Goal: Task Accomplishment & Management: Complete application form

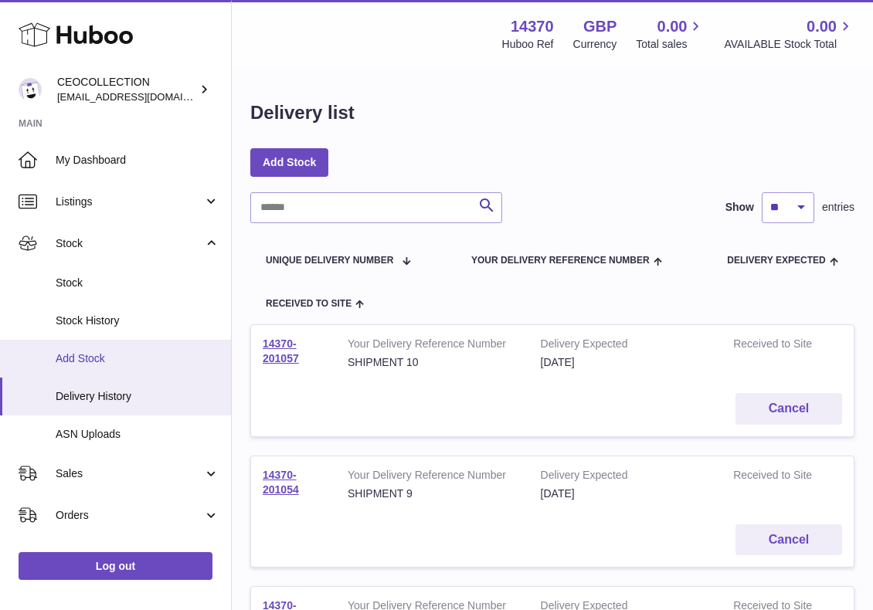
click at [99, 356] on span "Add Stock" at bounding box center [138, 359] width 164 height 15
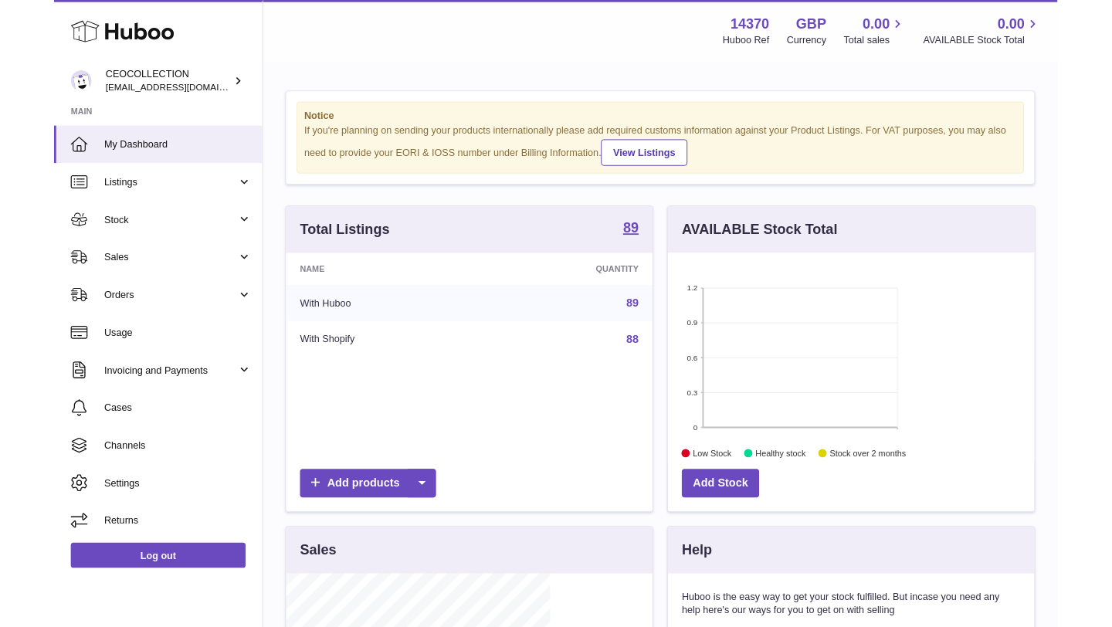
scroll to position [241, 406]
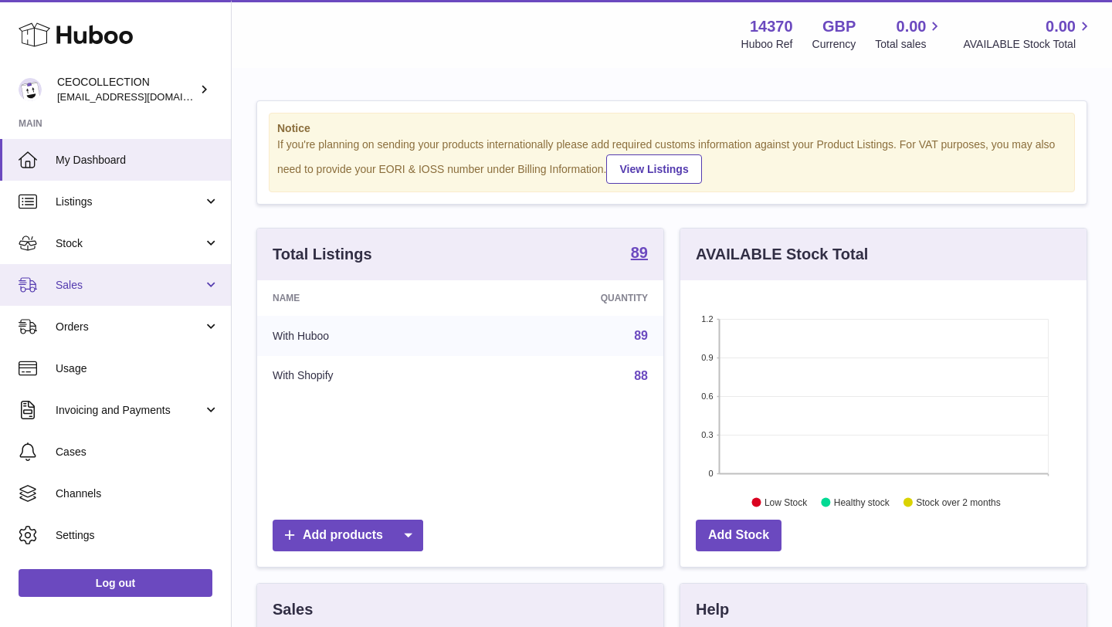
click at [114, 281] on span "Sales" at bounding box center [130, 285] width 148 height 15
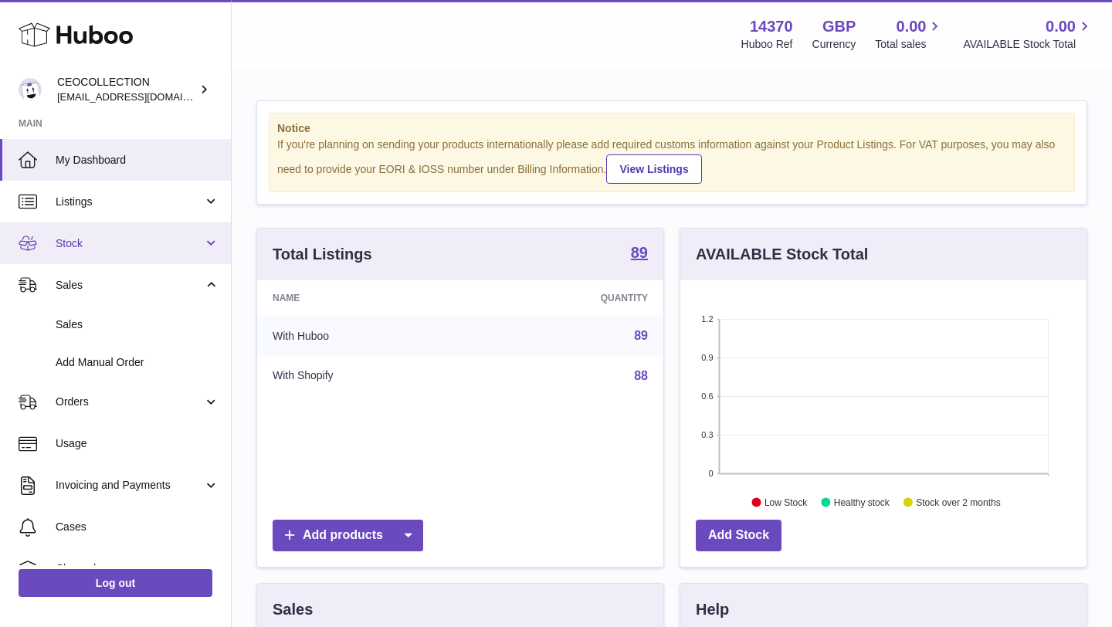
click at [128, 243] on span "Stock" at bounding box center [130, 243] width 148 height 15
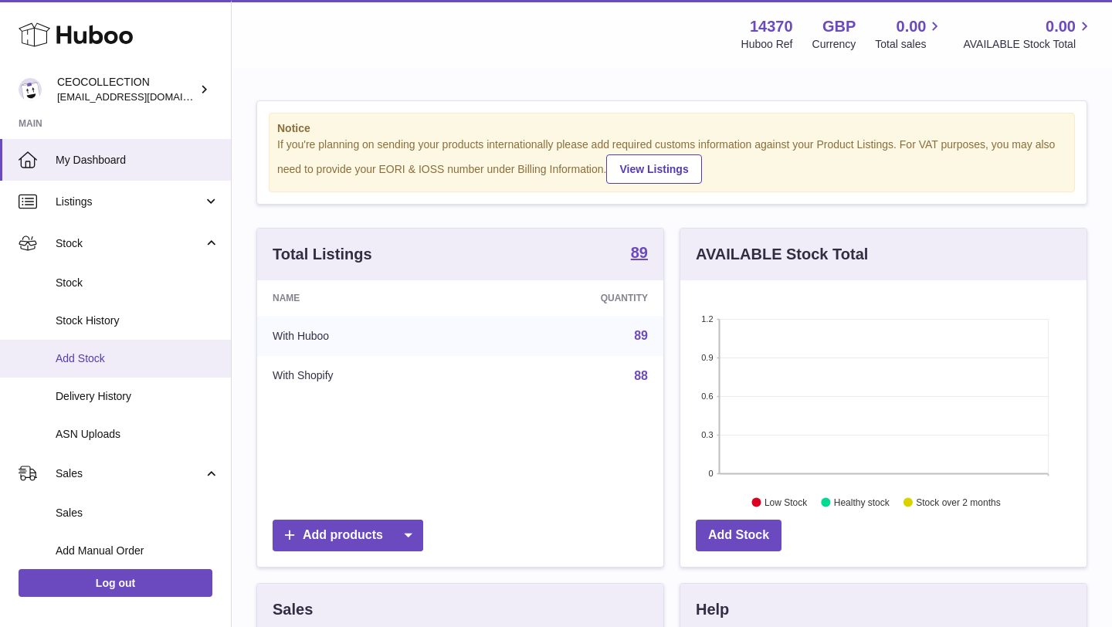
click at [124, 367] on link "Add Stock" at bounding box center [115, 359] width 231 height 38
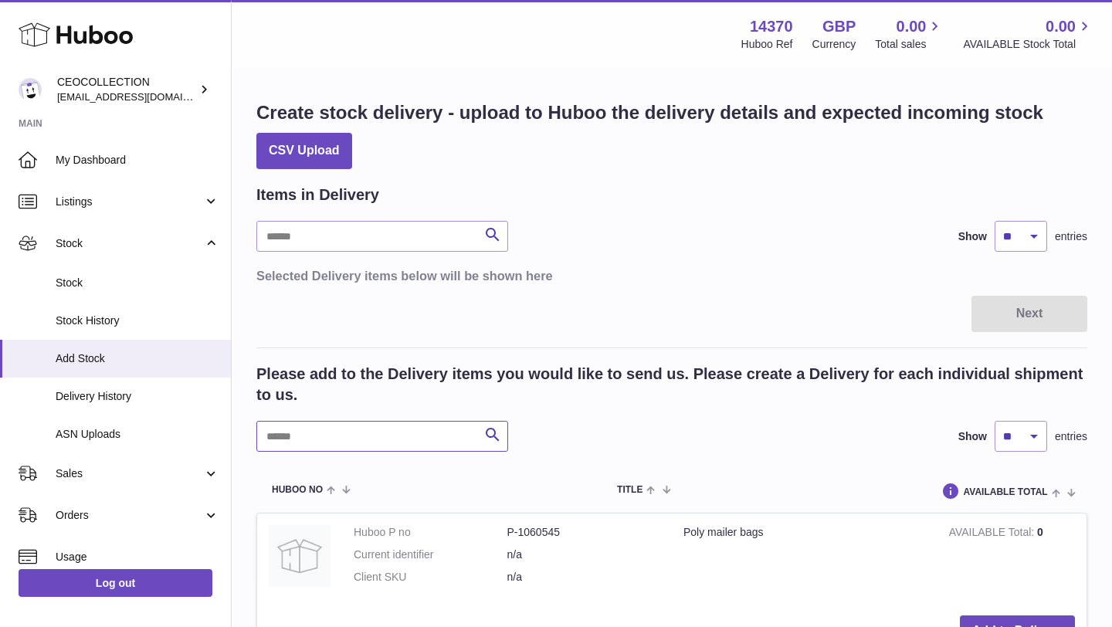
click at [349, 449] on input "text" at bounding box center [382, 436] width 252 height 31
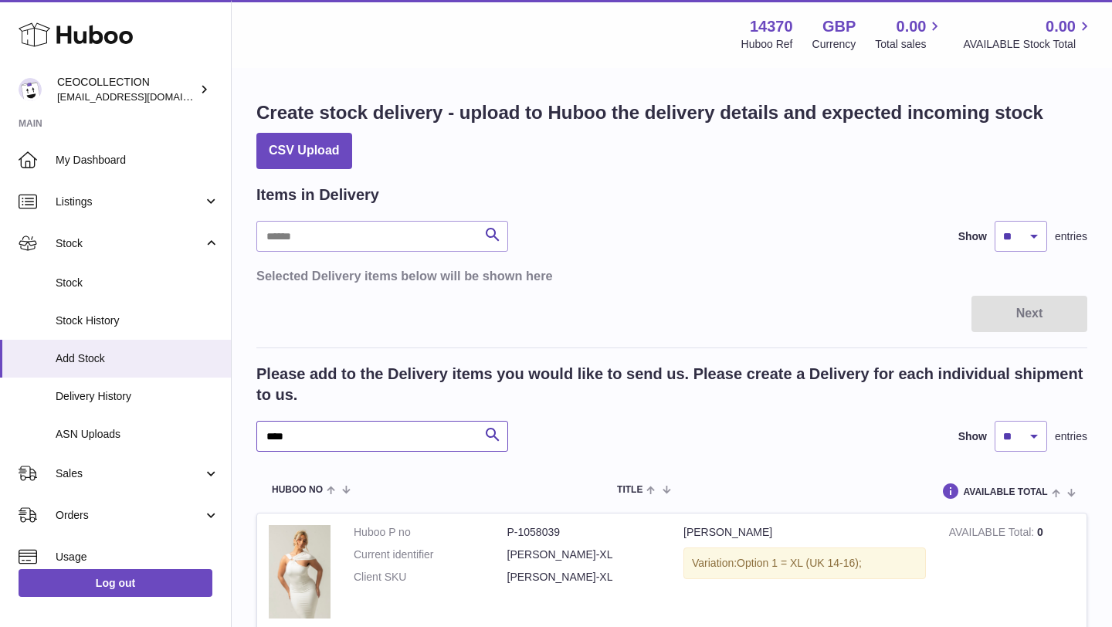
type input "****"
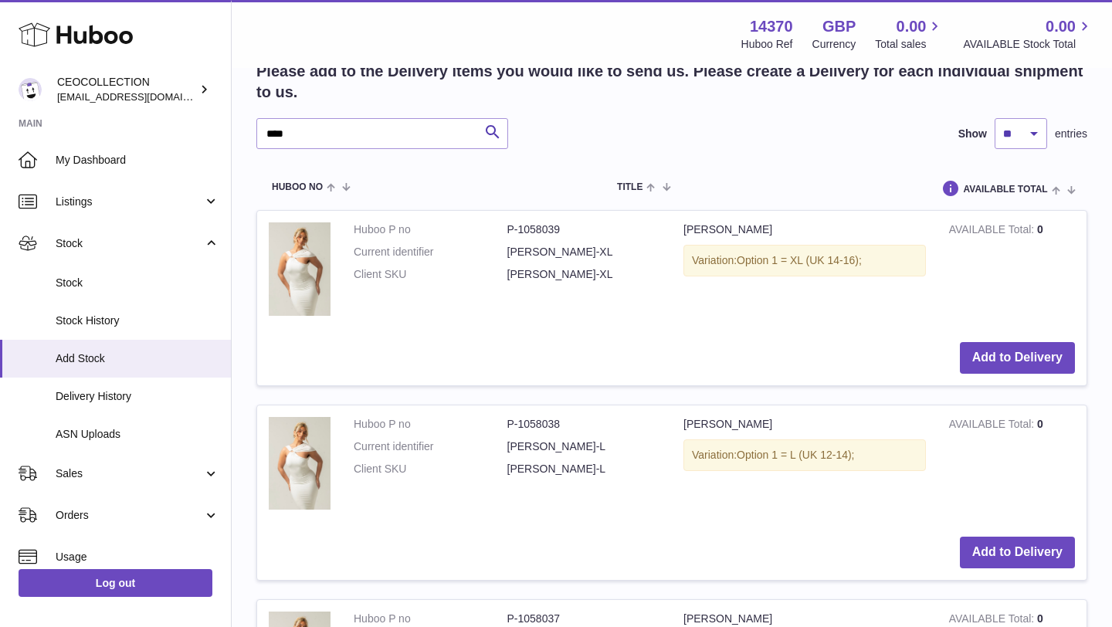
scroll to position [309, 0]
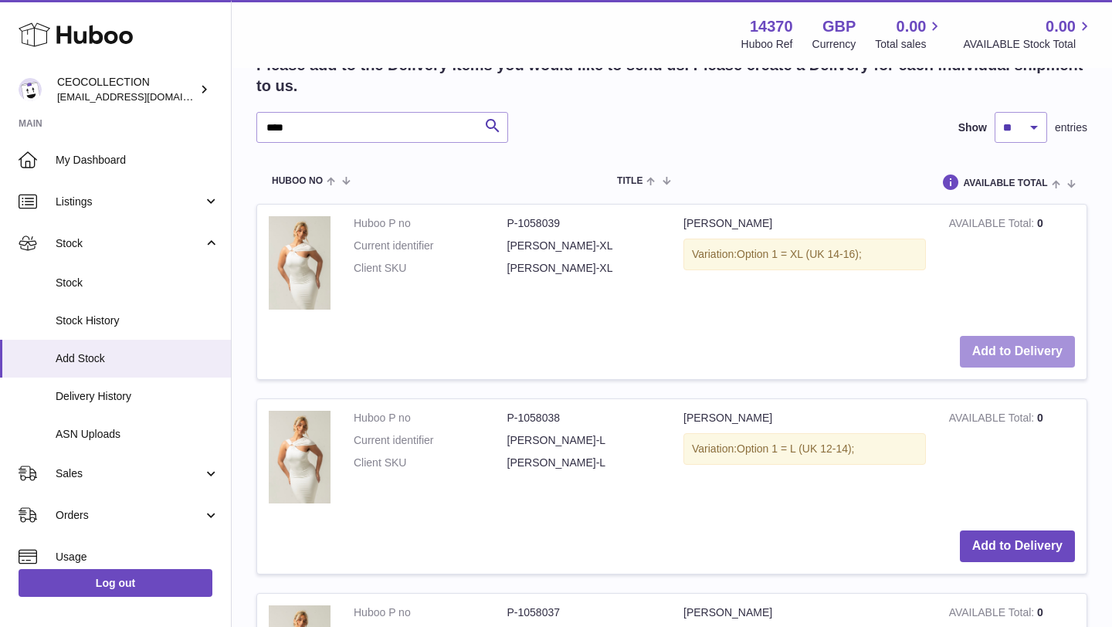
click at [1041, 343] on button "Add to Delivery" at bounding box center [1017, 352] width 115 height 32
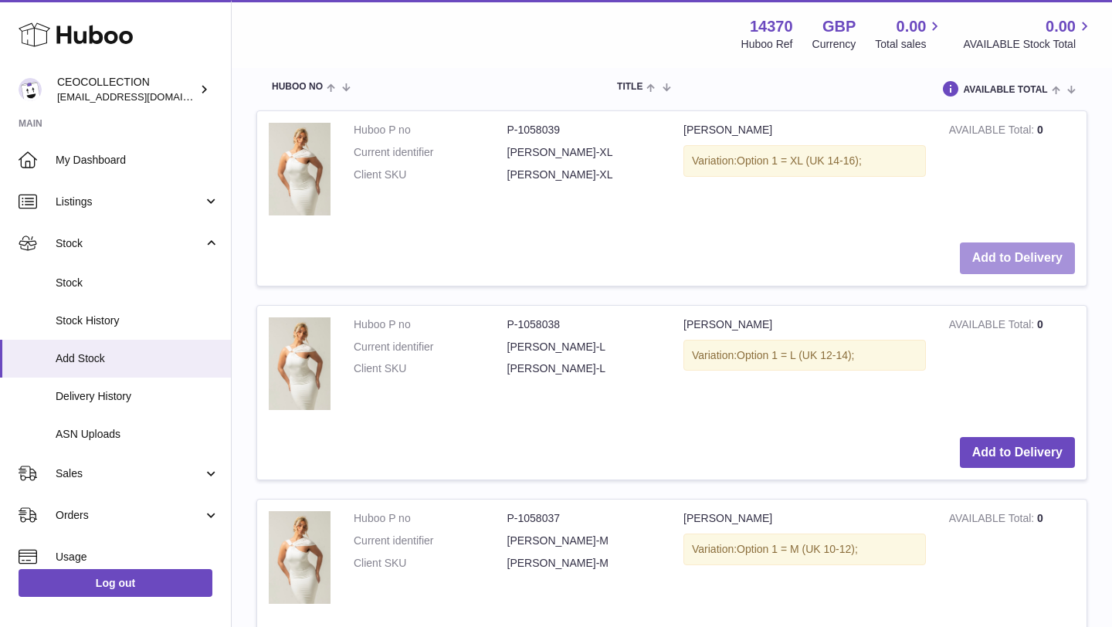
scroll to position [684, 0]
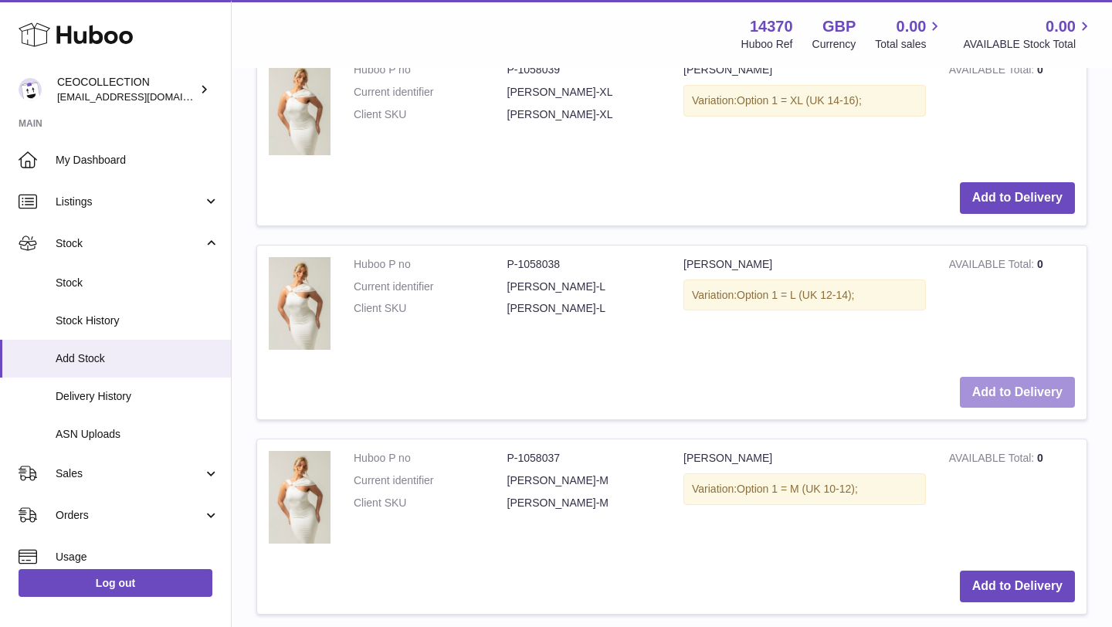
click at [1031, 382] on button "Add to Delivery" at bounding box center [1017, 393] width 115 height 32
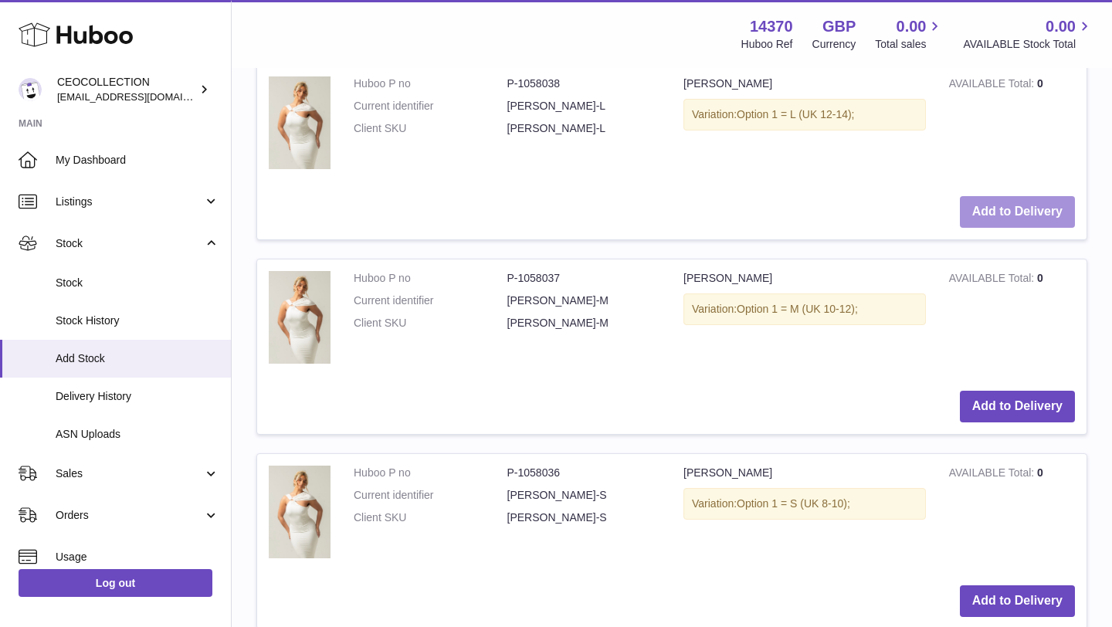
scroll to position [1064, 0]
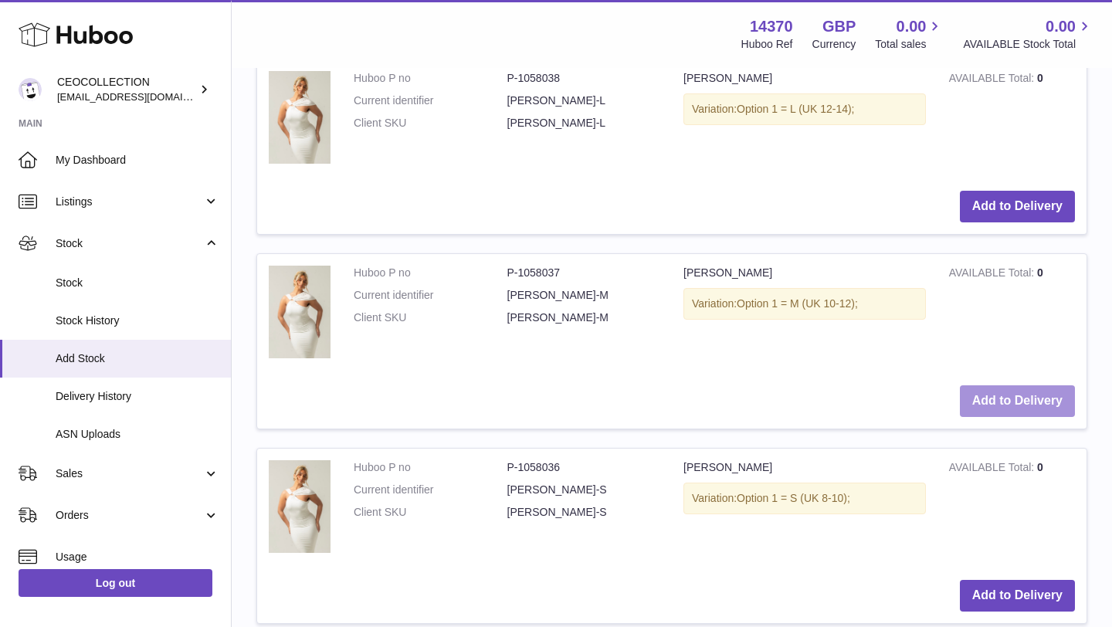
click at [1031, 397] on button "Add to Delivery" at bounding box center [1017, 401] width 115 height 32
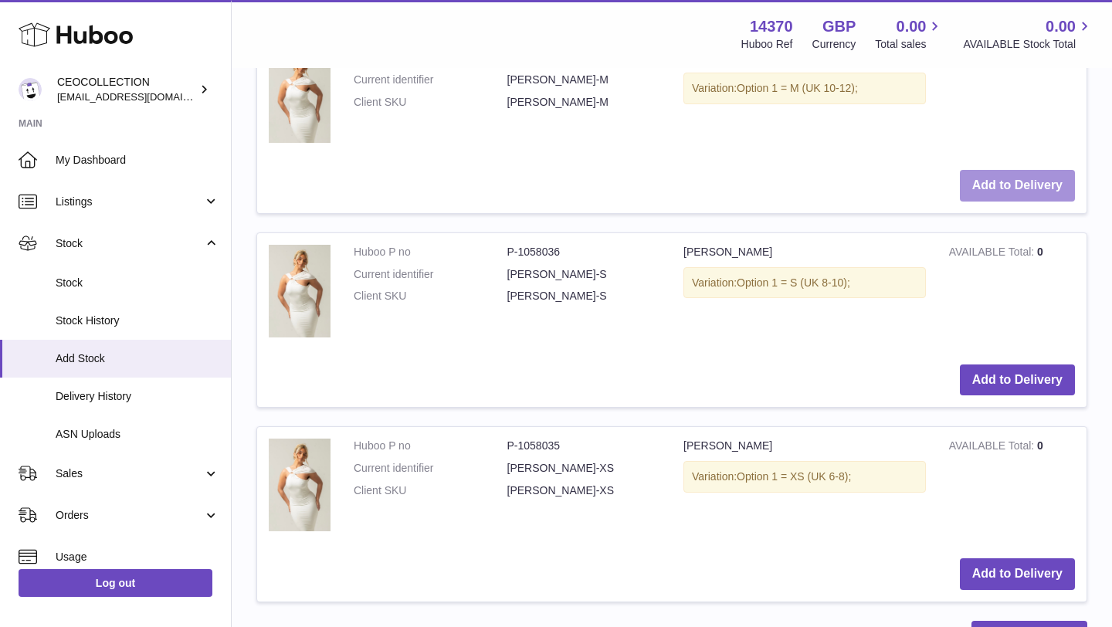
scroll to position [1475, 0]
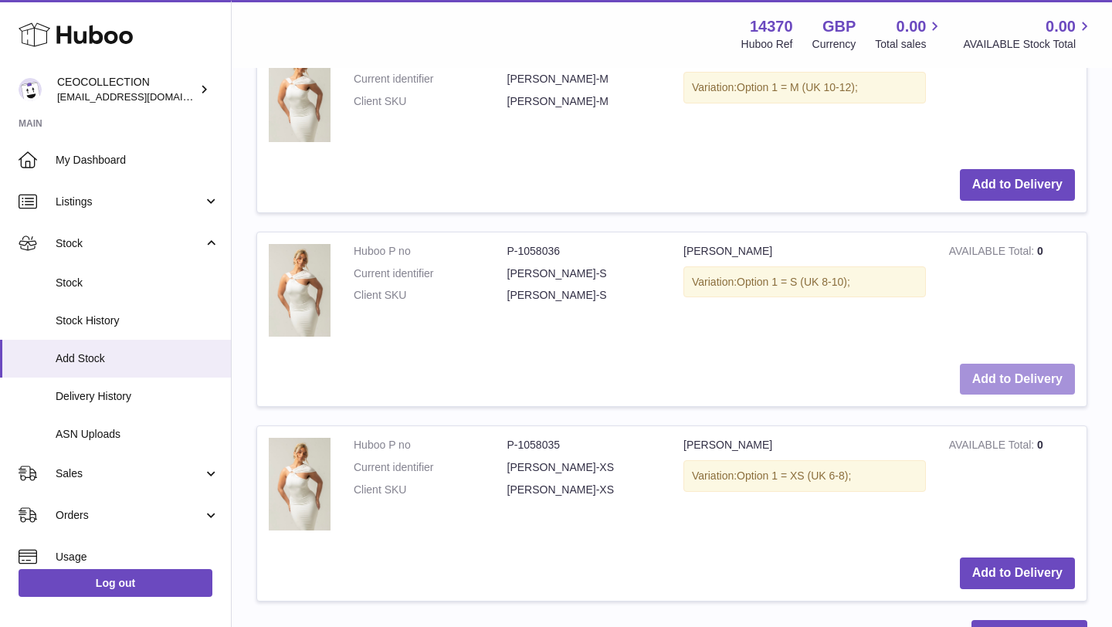
click at [1030, 389] on button "Add to Delivery" at bounding box center [1017, 380] width 115 height 32
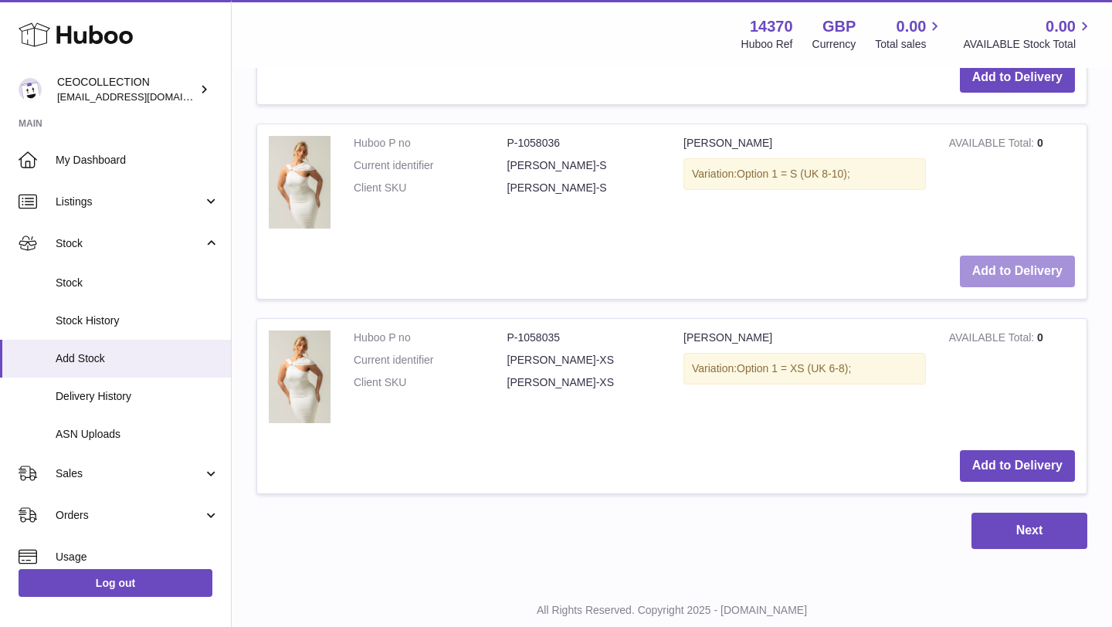
scroll to position [1821, 0]
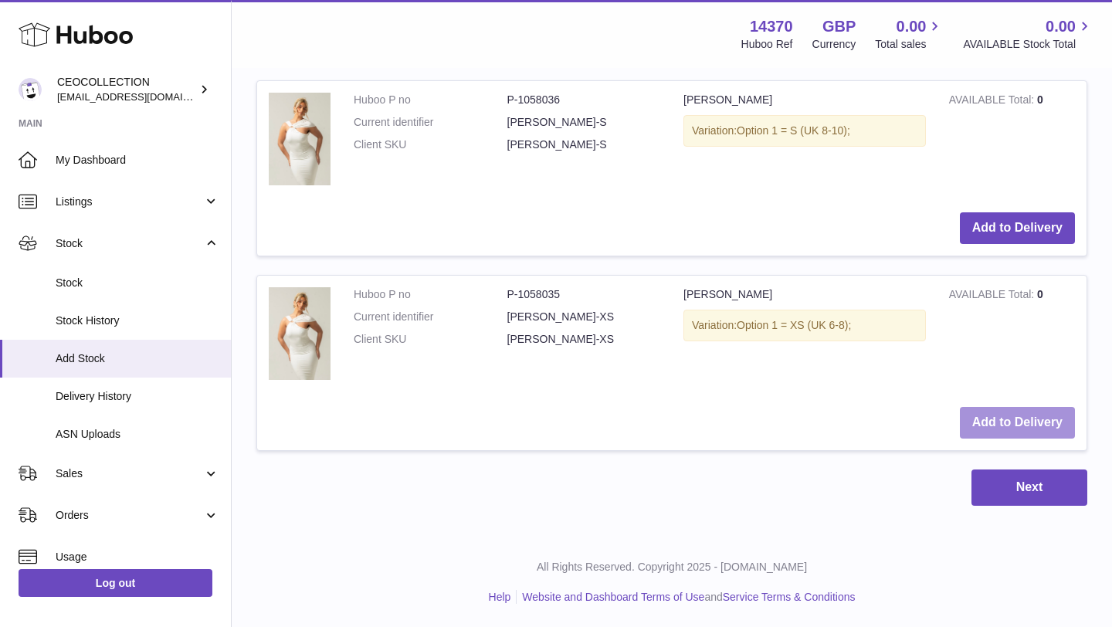
click at [1032, 416] on button "Add to Delivery" at bounding box center [1017, 423] width 115 height 32
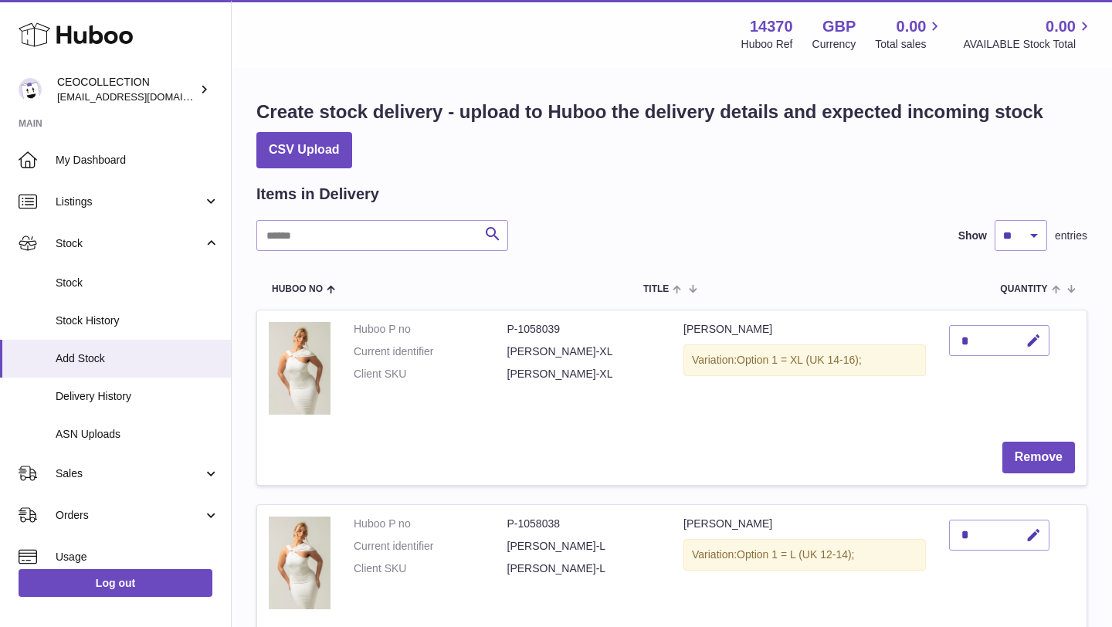
scroll to position [0, 0]
click at [1032, 348] on icon "button" at bounding box center [1034, 342] width 16 height 16
type input "*"
click at [1032, 344] on icon "submit" at bounding box center [1034, 342] width 14 height 14
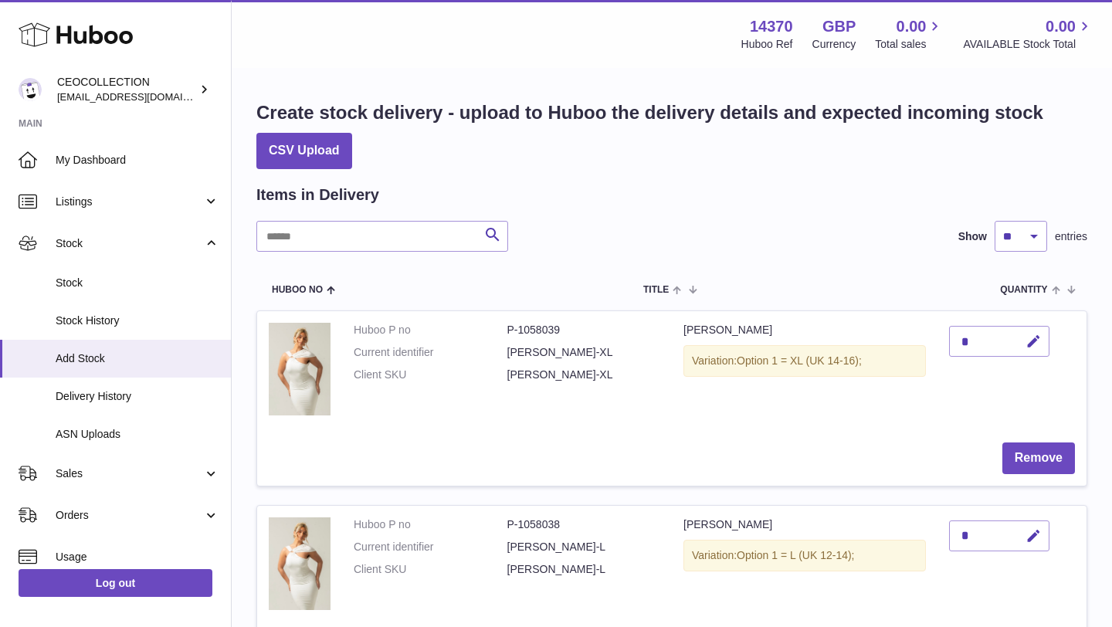
click at [983, 535] on div "*" at bounding box center [999, 536] width 100 height 31
click at [1041, 530] on button "button" at bounding box center [1032, 537] width 36 height 32
type input "*"
click at [1036, 542] on icon "submit" at bounding box center [1034, 536] width 14 height 14
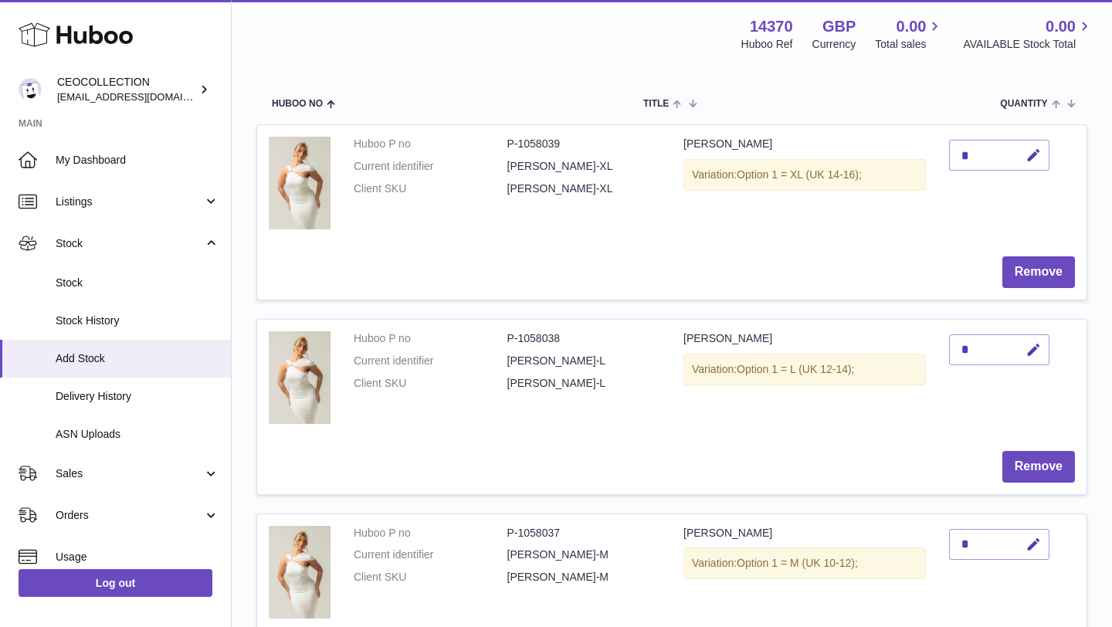
scroll to position [185, 0]
click at [1034, 158] on icon "button" at bounding box center [1034, 156] width 16 height 16
type input "*"
click at [1030, 160] on icon "submit" at bounding box center [1034, 156] width 14 height 14
click at [1031, 346] on icon "button" at bounding box center [1034, 351] width 16 height 16
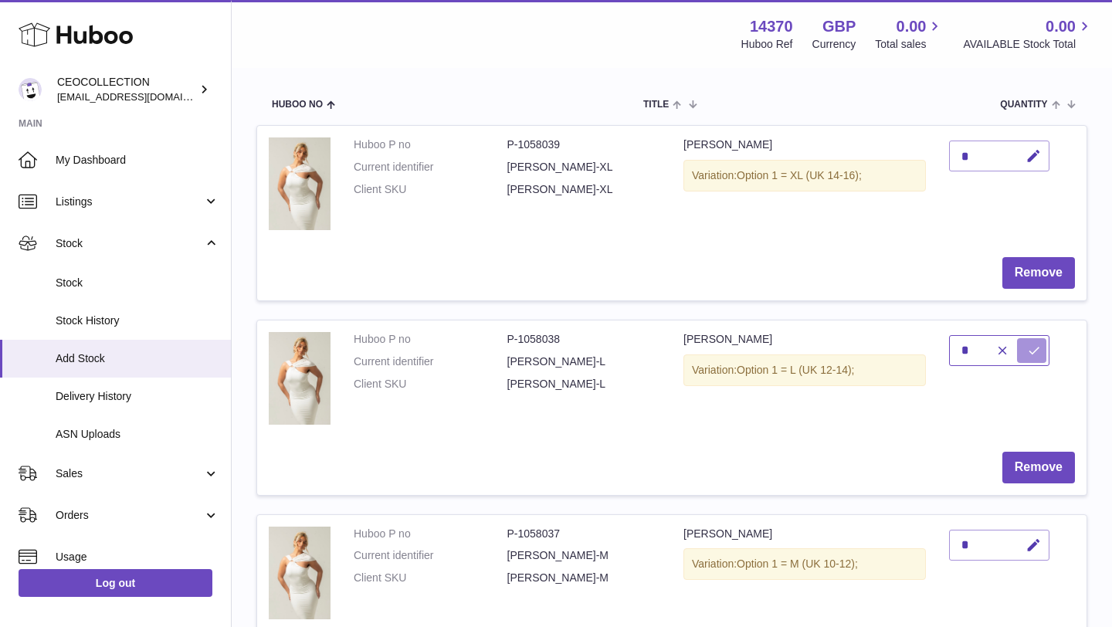
type input "*"
click at [1033, 340] on button "submit" at bounding box center [1031, 350] width 29 height 25
click at [972, 542] on div "*" at bounding box center [999, 545] width 100 height 31
click at [1037, 543] on icon "button" at bounding box center [1034, 546] width 16 height 16
type input "*"
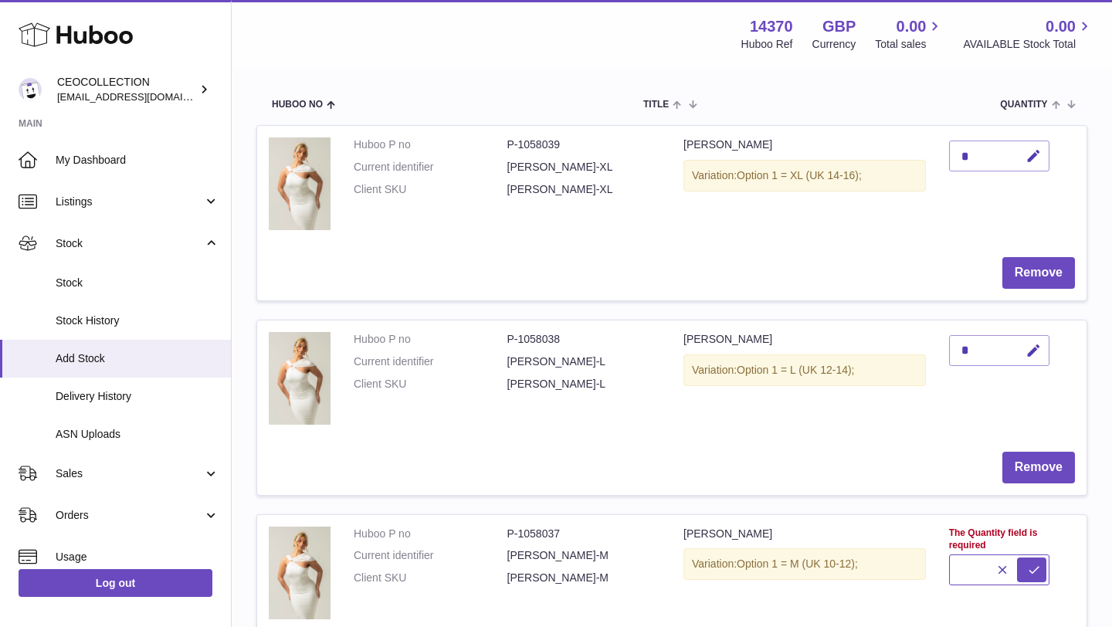
type input "*"
click at [1022, 536] on button "submit" at bounding box center [1031, 545] width 29 height 25
click at [1078, 568] on td "*" at bounding box center [1012, 575] width 149 height 120
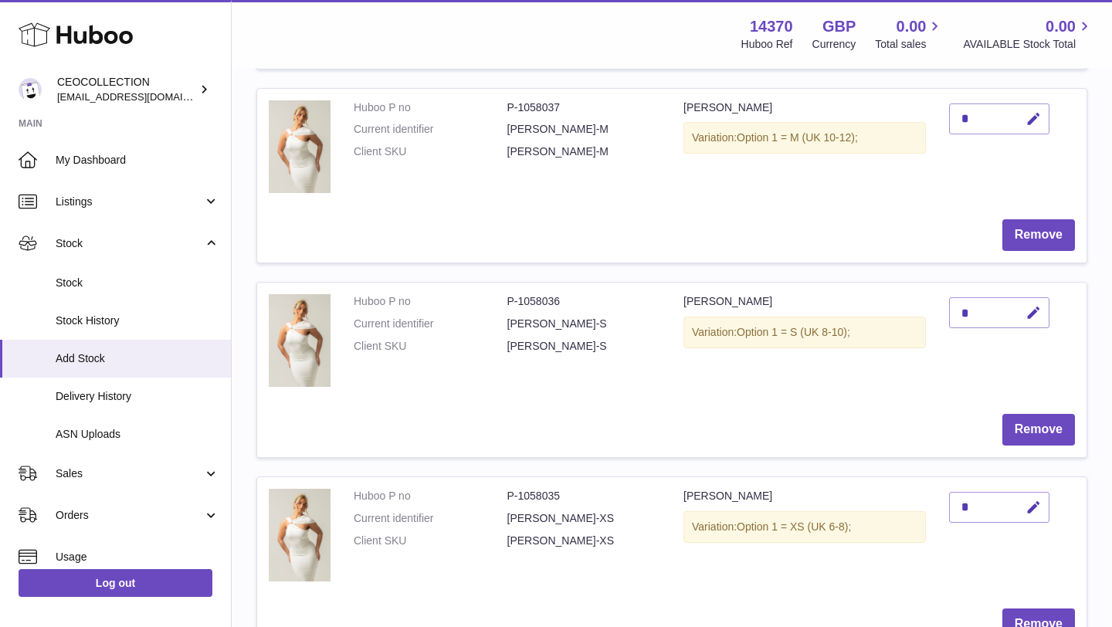
scroll to position [618, 0]
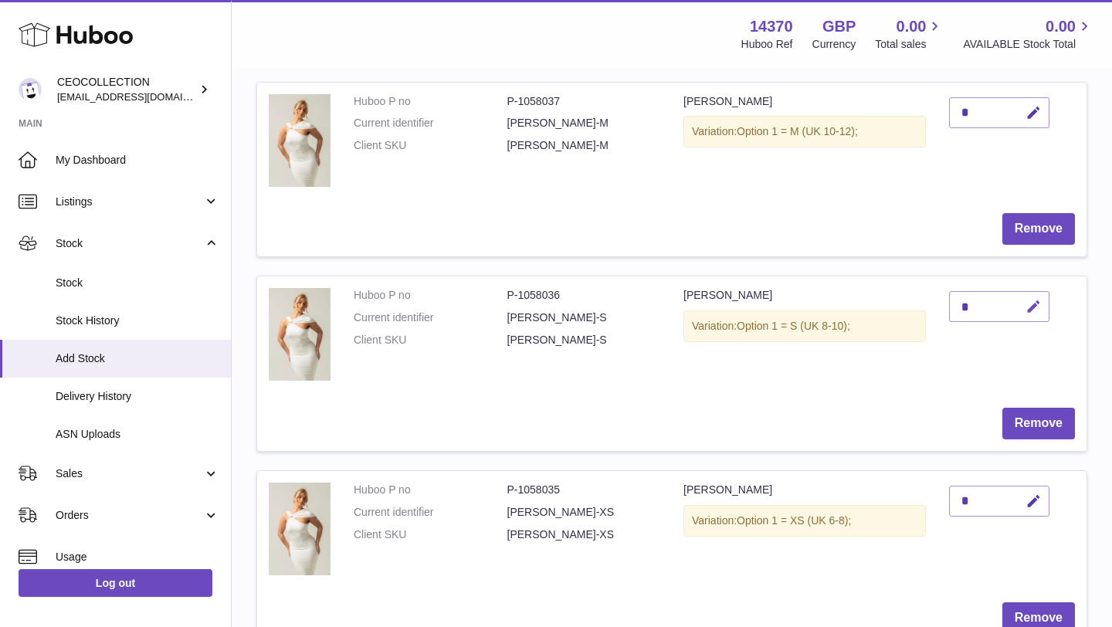
click at [1031, 305] on icon "button" at bounding box center [1034, 307] width 16 height 16
type input "**"
click at [1034, 310] on icon "submit" at bounding box center [1034, 307] width 14 height 14
click at [945, 409] on td "Remove" at bounding box center [672, 423] width 830 height 55
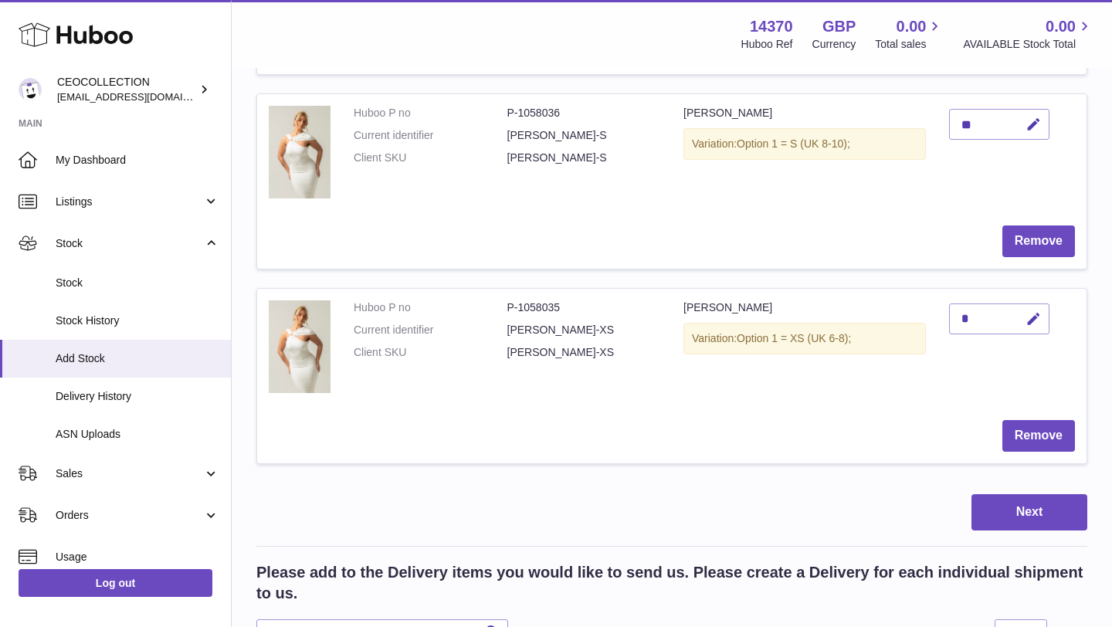
scroll to position [803, 0]
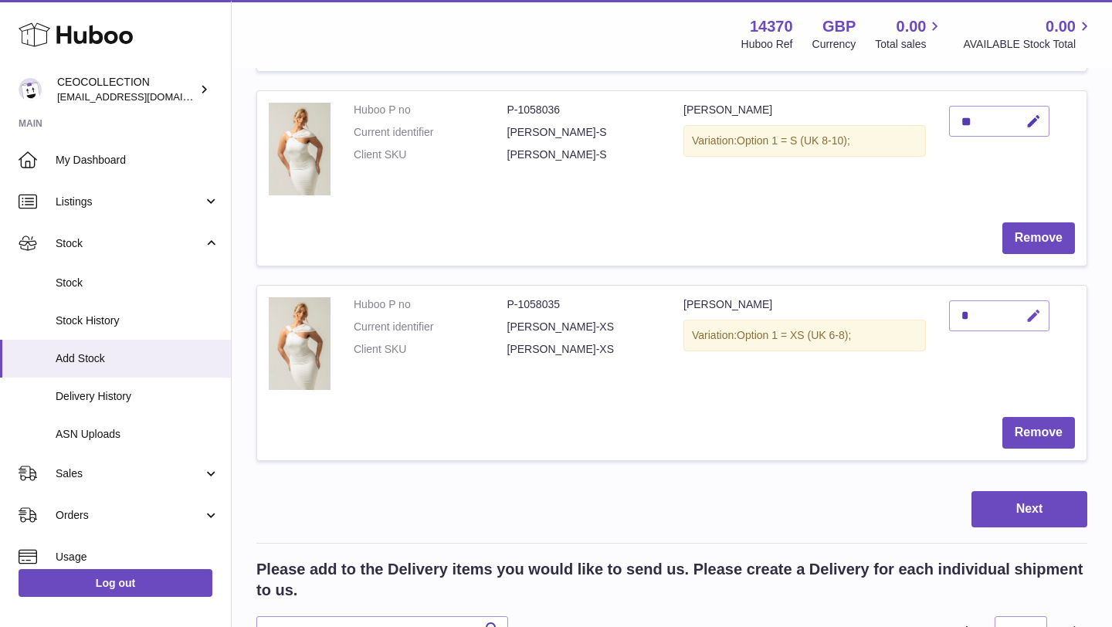
click at [1029, 319] on icon "button" at bounding box center [1034, 316] width 16 height 16
type input "**"
click at [1030, 320] on icon "submit" at bounding box center [1034, 316] width 14 height 14
click at [1010, 520] on button "Next" at bounding box center [1030, 509] width 116 height 36
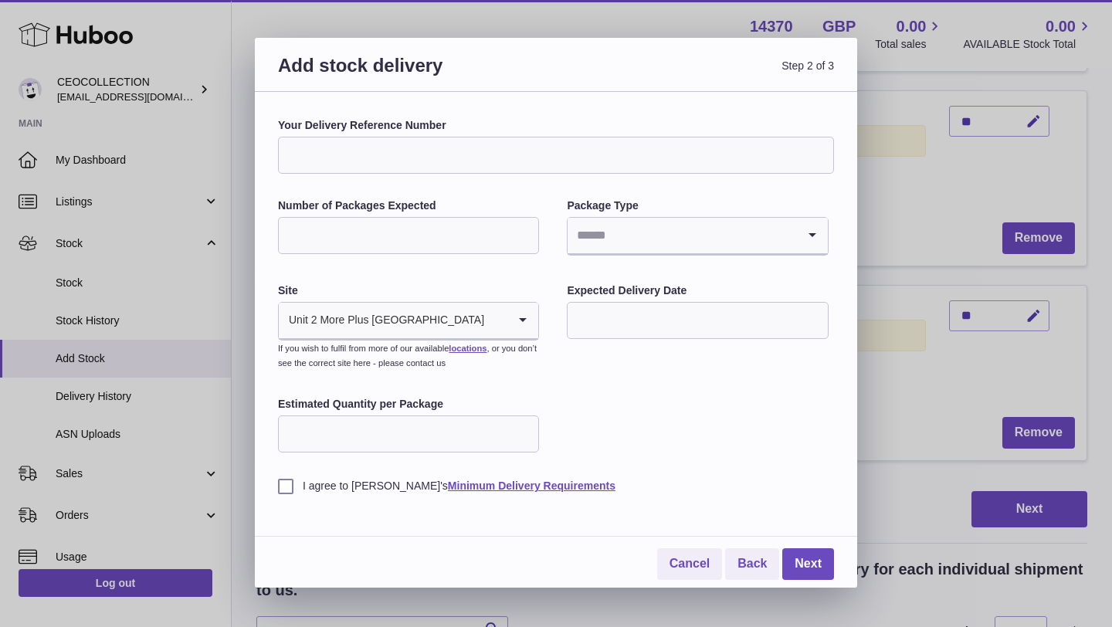
click at [471, 152] on input "Your Delivery Reference Number" at bounding box center [556, 155] width 556 height 37
type input "**********"
click at [379, 223] on input "Number of Packages Expected" at bounding box center [408, 235] width 261 height 37
type input "*"
click at [605, 238] on input "Search for option" at bounding box center [682, 236] width 229 height 36
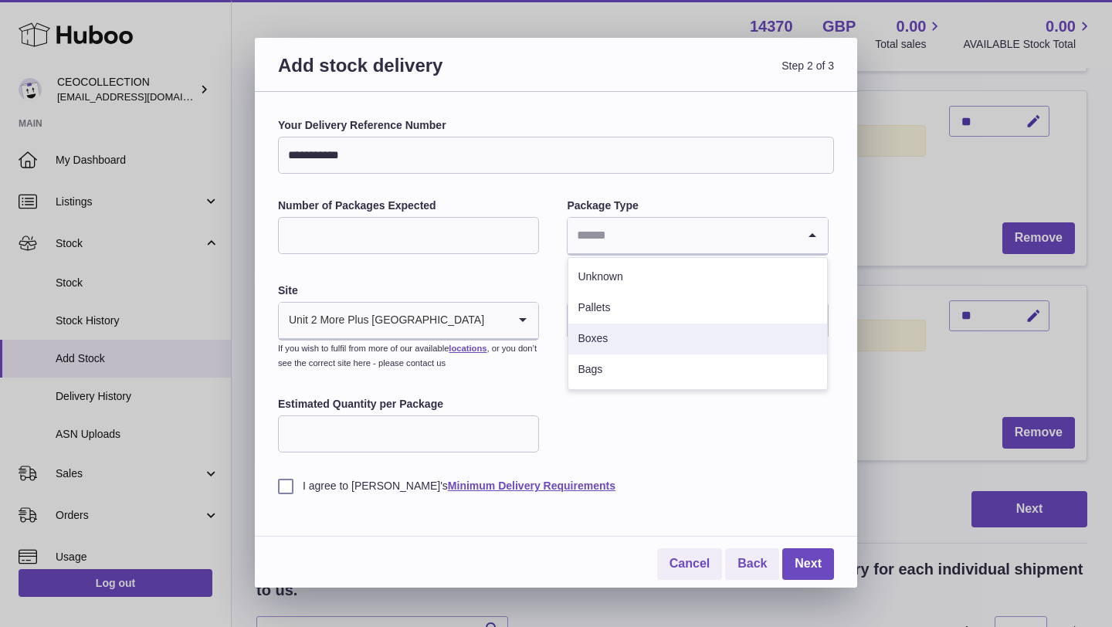
click at [603, 343] on li "Boxes" at bounding box center [698, 339] width 258 height 31
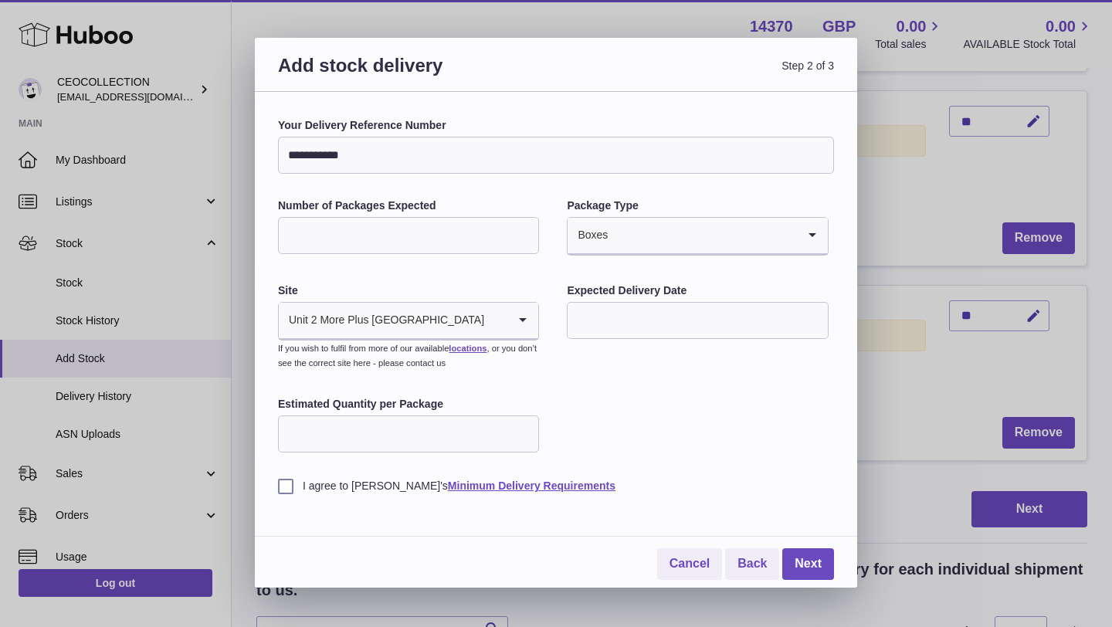
click at [432, 453] on div "Estimated Quantity per Package" at bounding box center [408, 426] width 261 height 59
click at [432, 443] on input "Estimated Quantity per Package" at bounding box center [408, 434] width 261 height 37
type input "**"
click at [290, 484] on label "I agree to [PERSON_NAME]'s Minimum Delivery Requirements" at bounding box center [556, 486] width 556 height 15
click at [820, 571] on link "Next" at bounding box center [809, 564] width 52 height 32
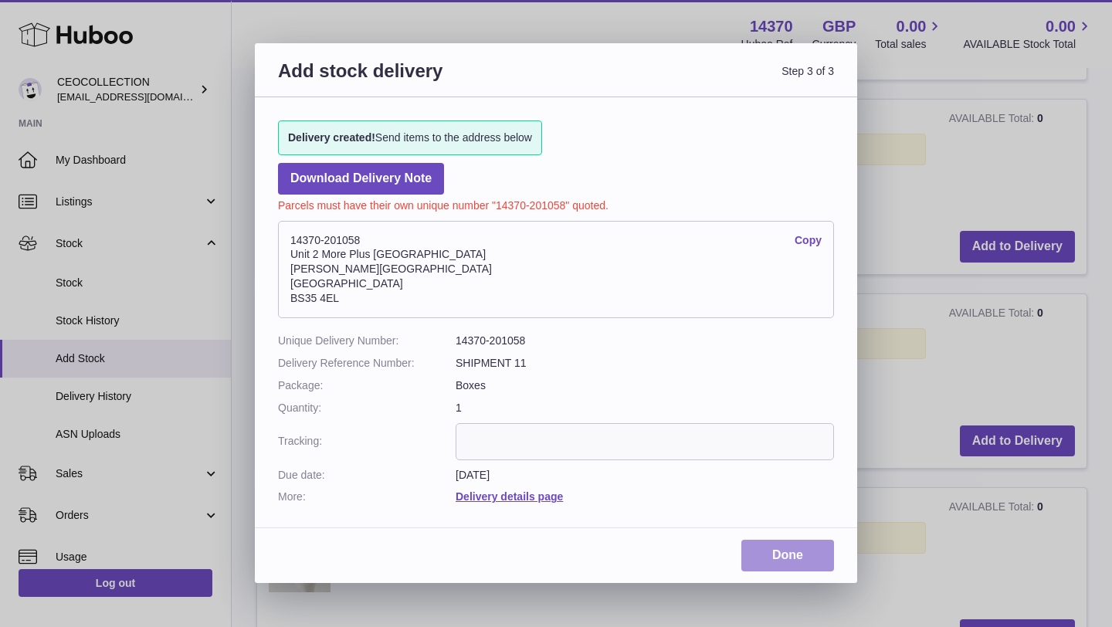
click at [761, 555] on link "Done" at bounding box center [788, 556] width 93 height 32
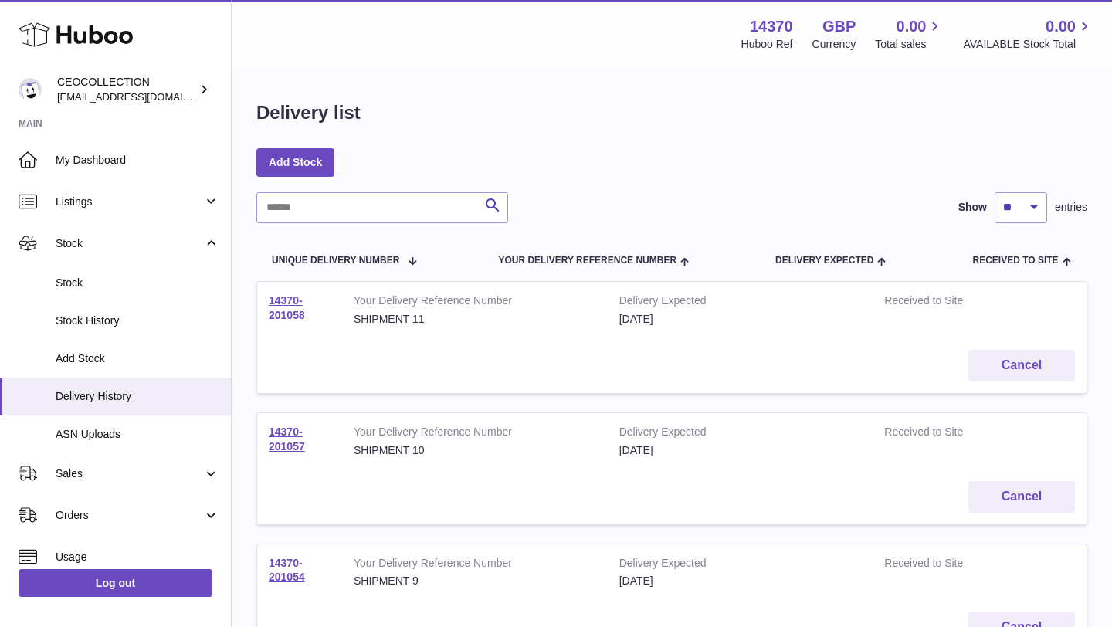
click at [279, 307] on td "14370-201058" at bounding box center [299, 310] width 85 height 56
click at [287, 307] on td "14370-201058" at bounding box center [299, 310] width 85 height 56
click at [285, 320] on link "14370-201058" at bounding box center [287, 307] width 36 height 27
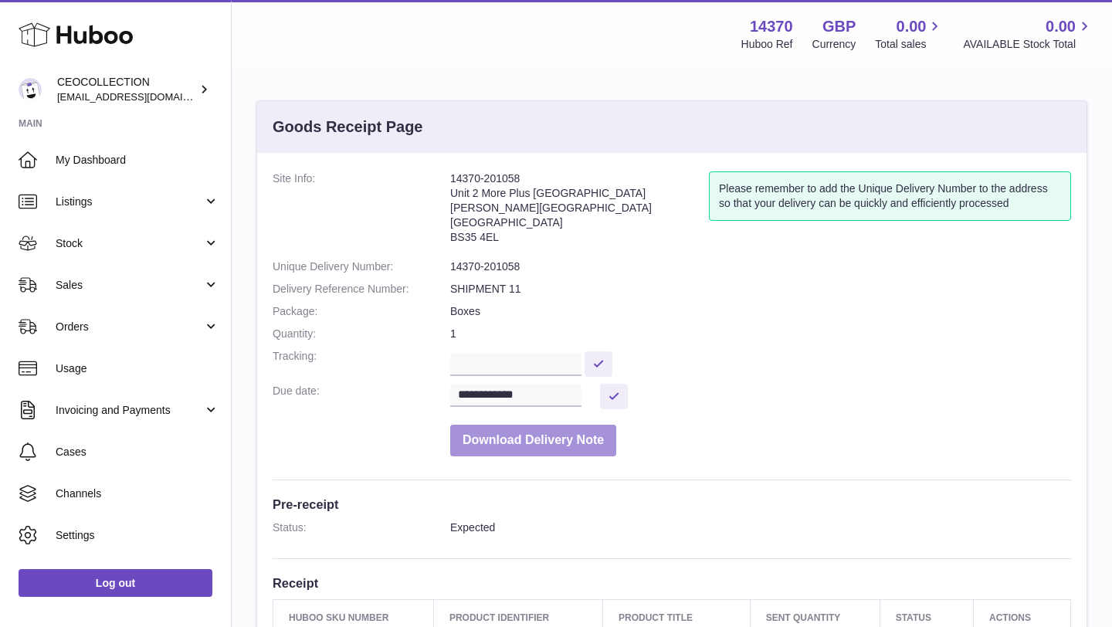
click at [542, 443] on button "Download Delivery Note" at bounding box center [533, 441] width 166 height 32
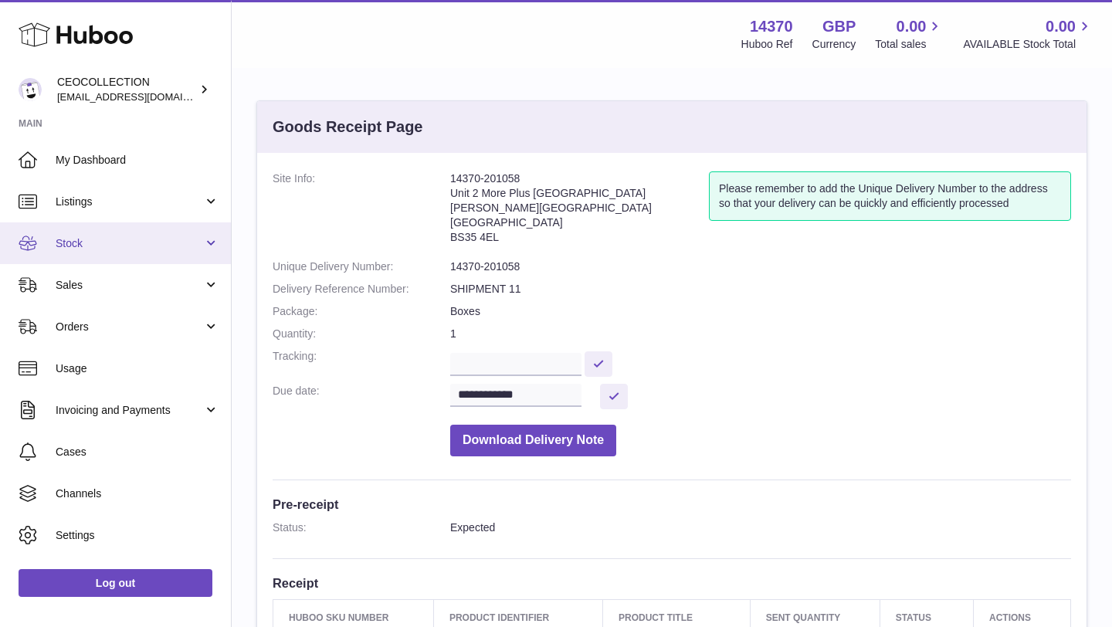
click at [100, 247] on span "Stock" at bounding box center [130, 243] width 148 height 15
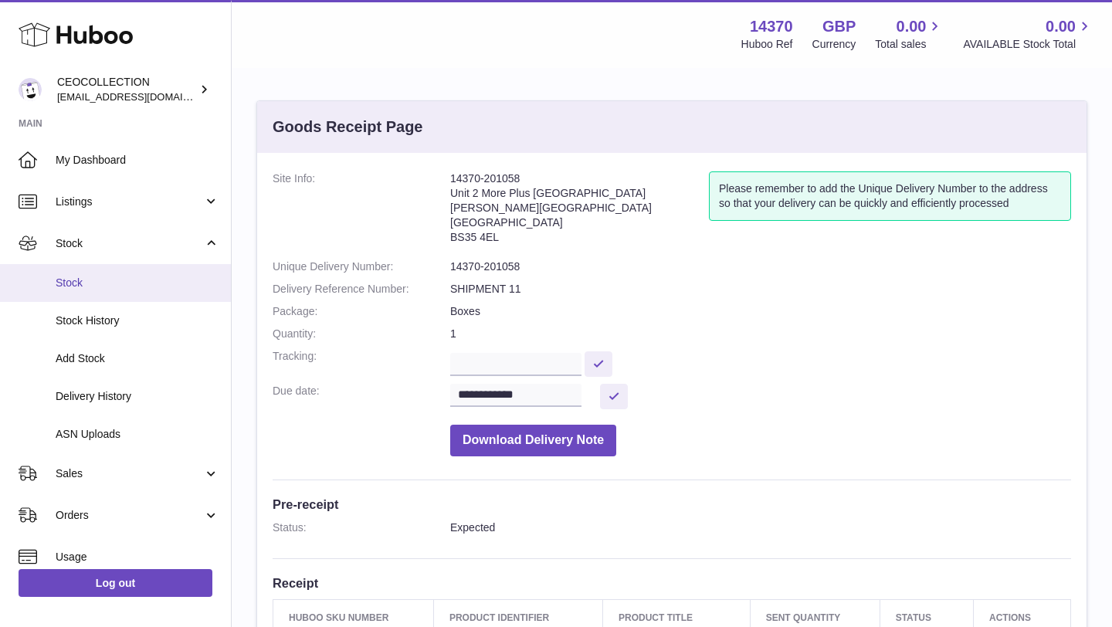
click at [100, 282] on span "Stock" at bounding box center [138, 283] width 164 height 15
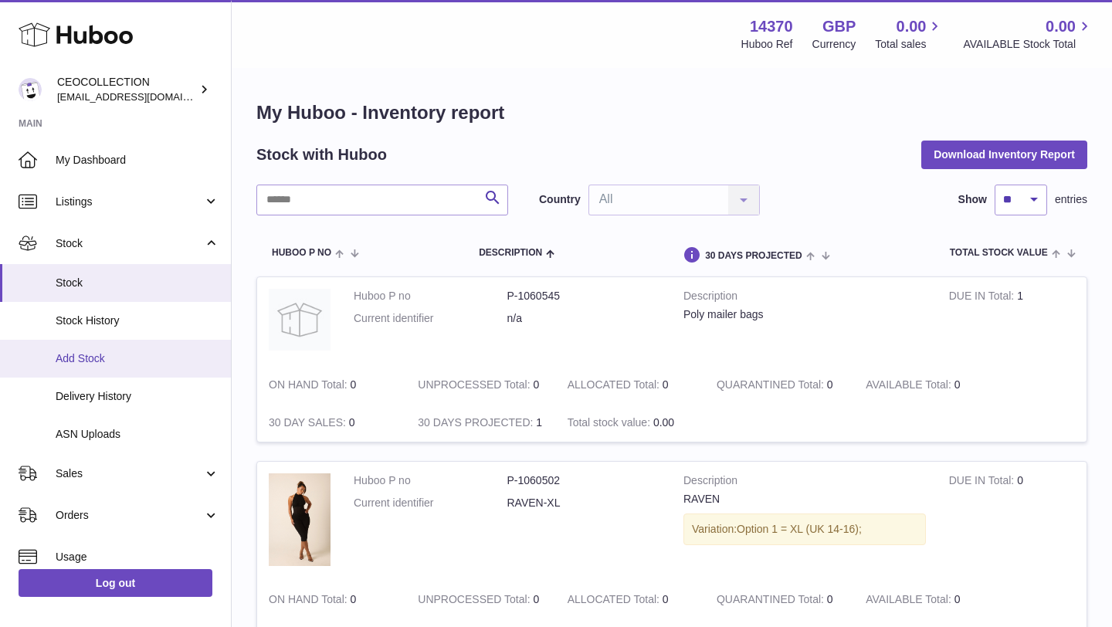
click at [132, 361] on span "Add Stock" at bounding box center [138, 359] width 164 height 15
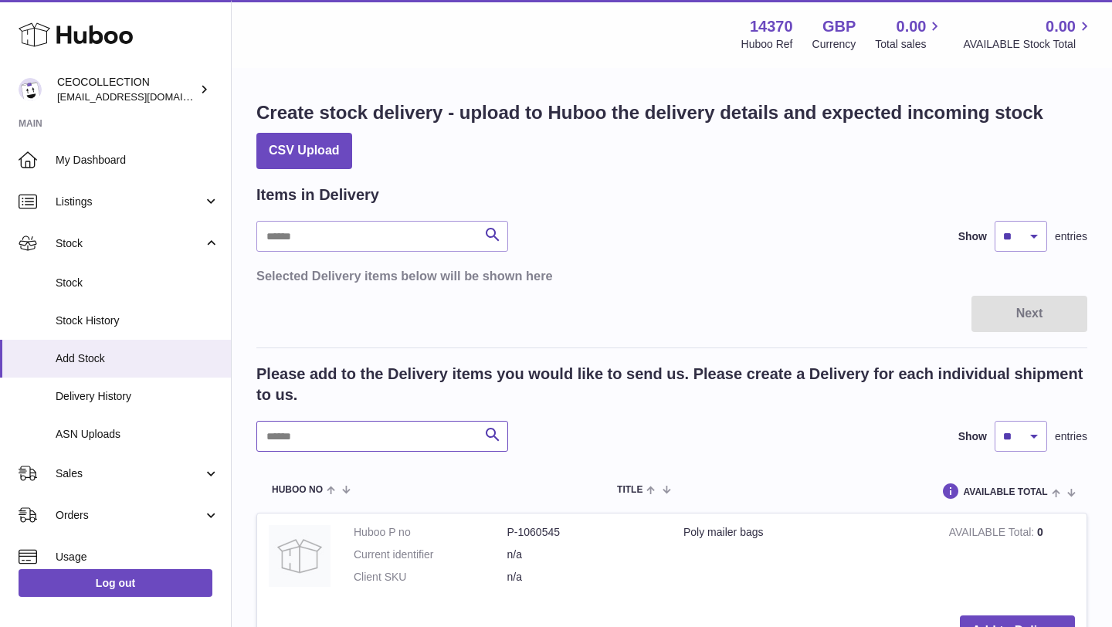
click at [395, 434] on input "text" at bounding box center [382, 436] width 252 height 31
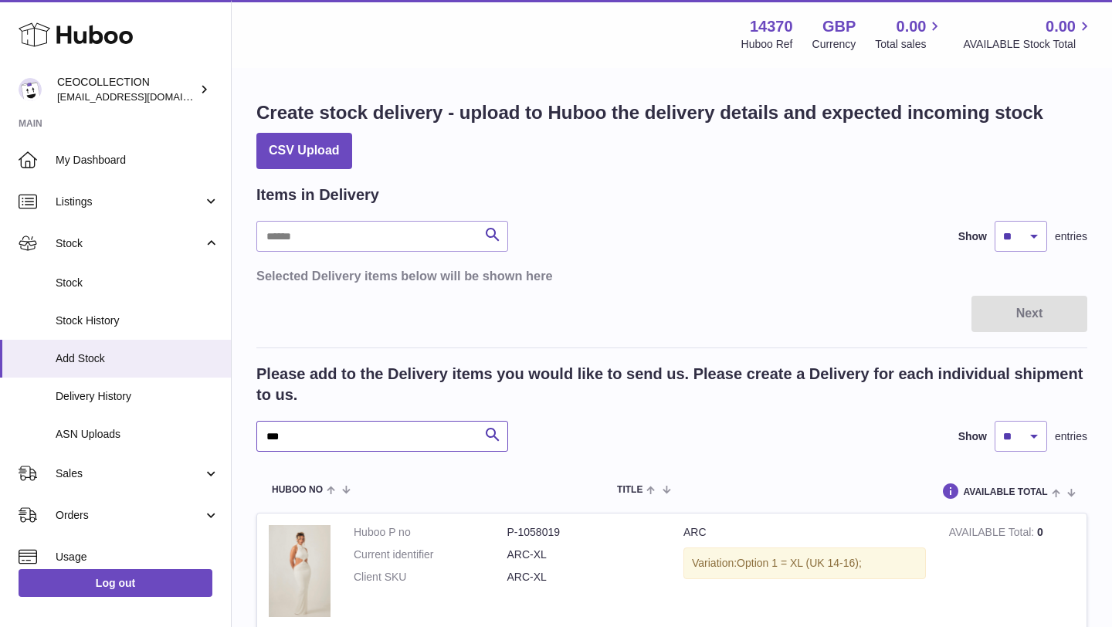
type input "***"
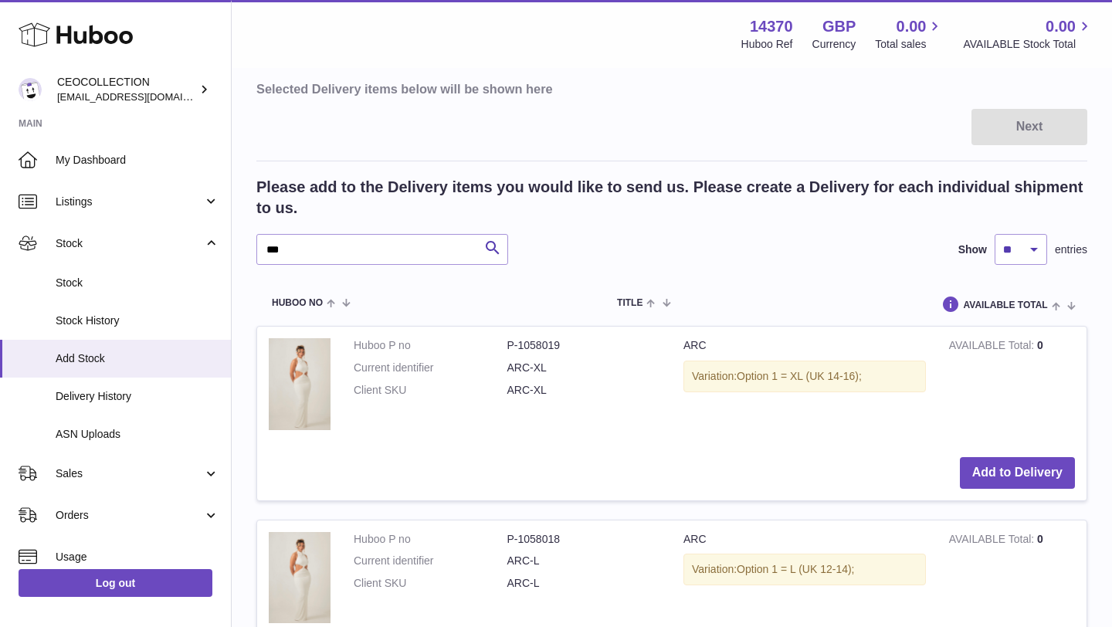
scroll to position [216, 0]
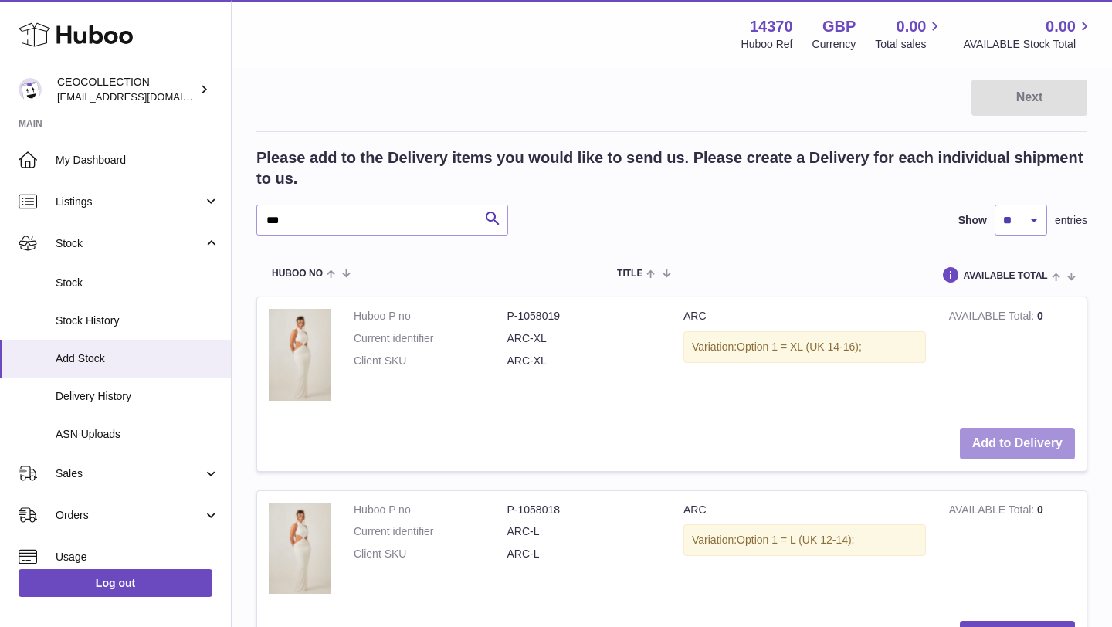
click at [985, 448] on button "Add to Delivery" at bounding box center [1017, 444] width 115 height 32
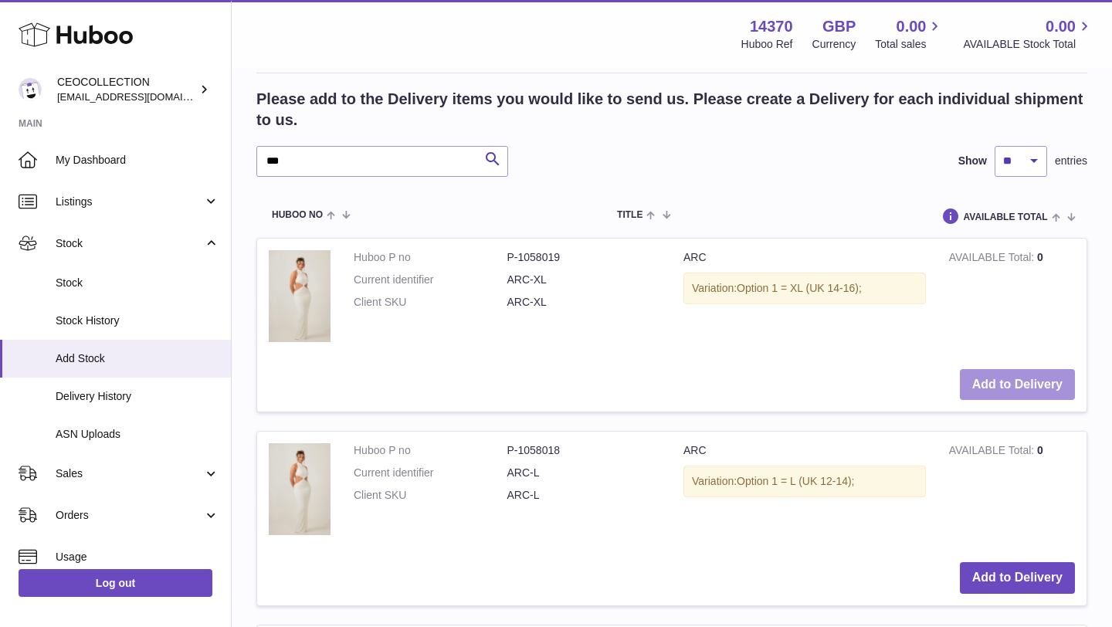
scroll to position [525, 0]
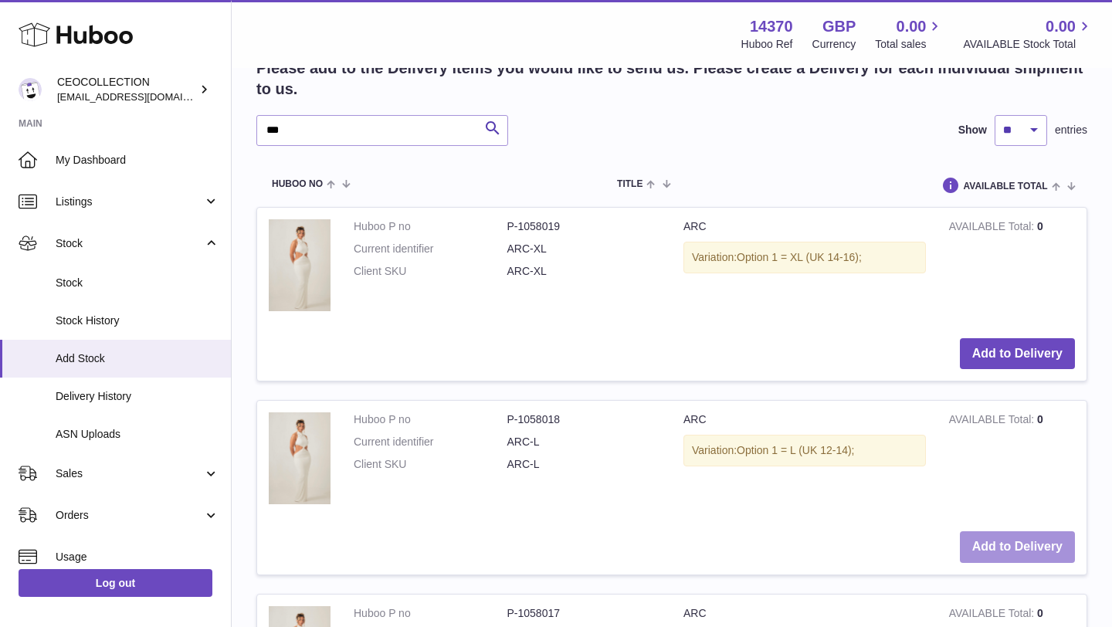
click at [1042, 548] on button "Add to Delivery" at bounding box center [1017, 547] width 115 height 32
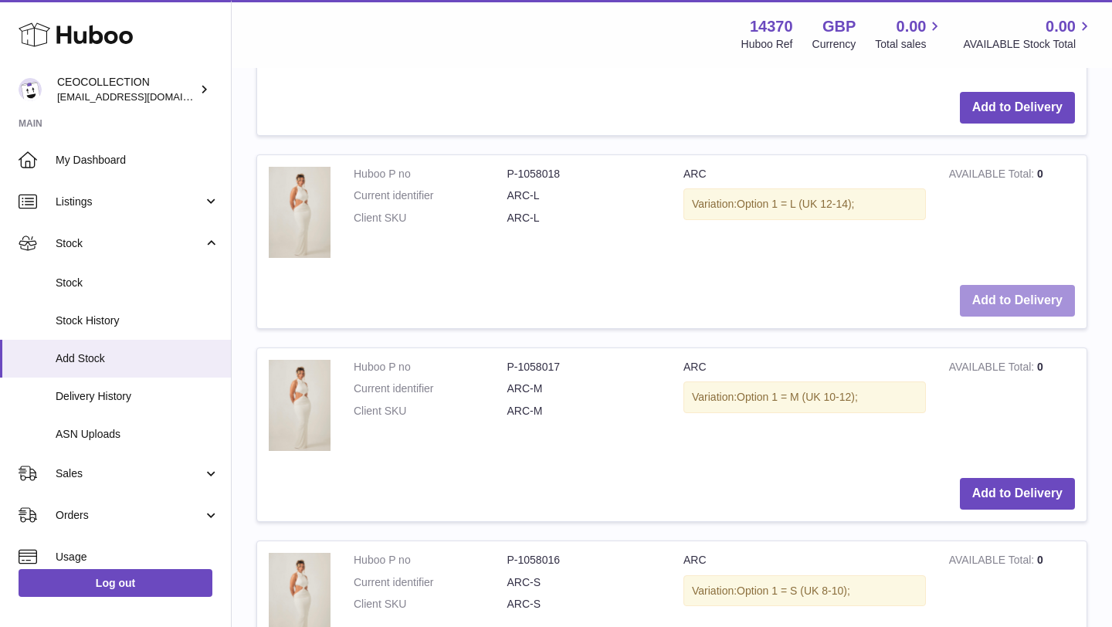
scroll to position [966, 0]
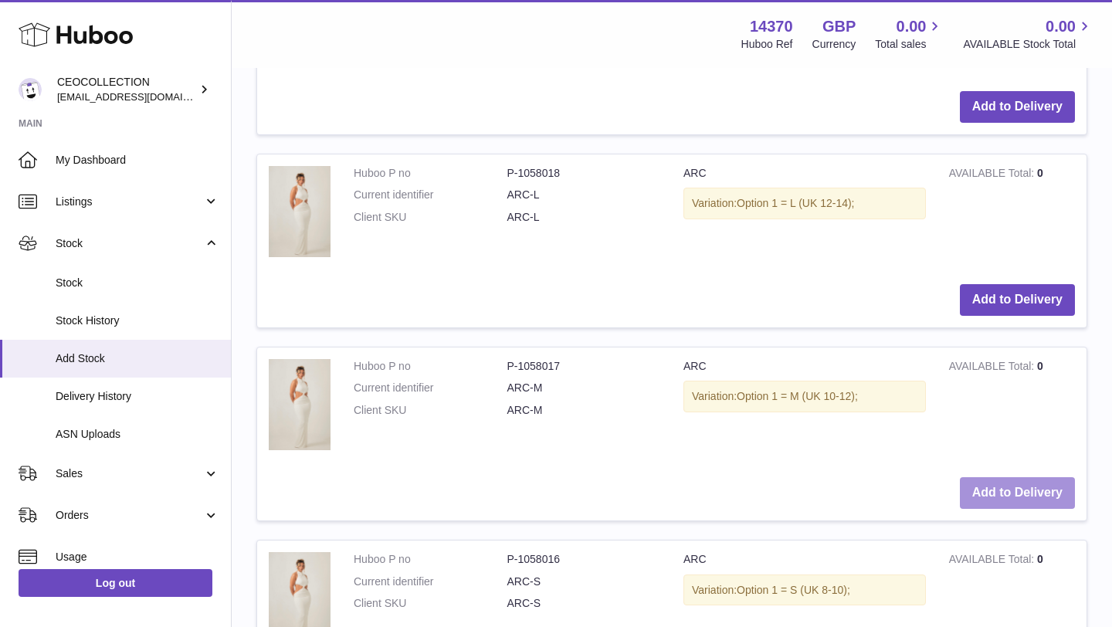
click at [1039, 496] on button "Add to Delivery" at bounding box center [1017, 493] width 115 height 32
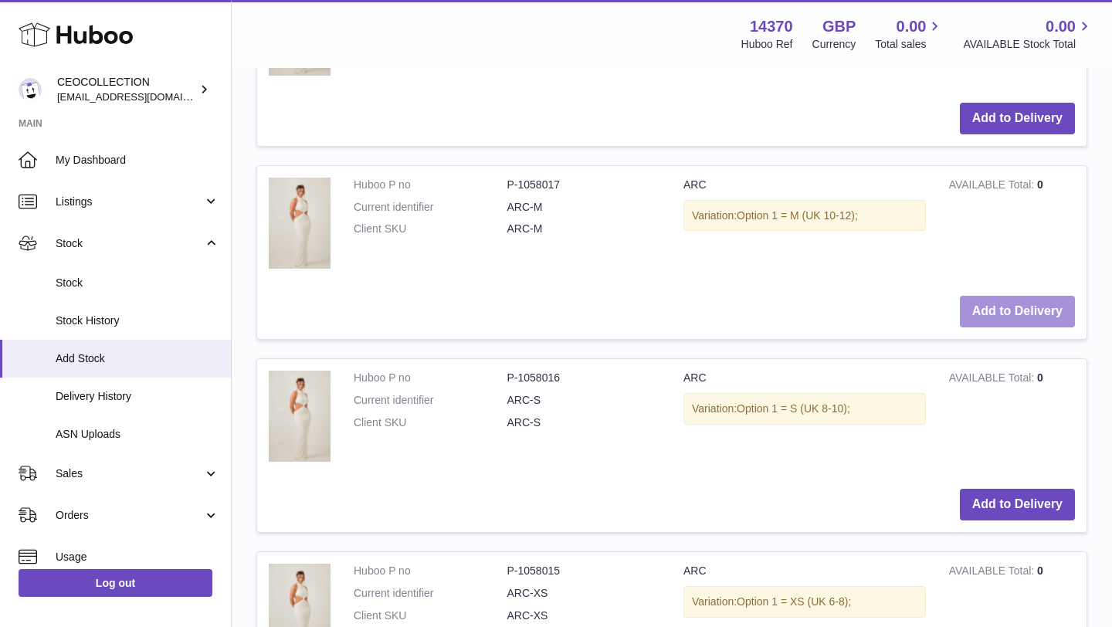
scroll to position [1406, 0]
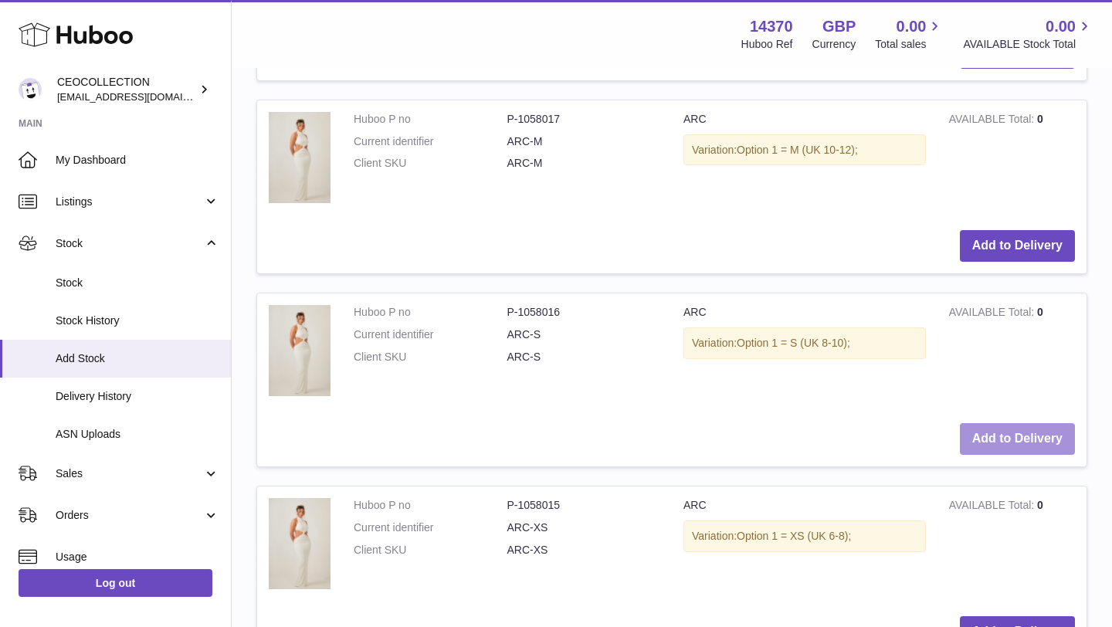
click at [1042, 453] on button "Add to Delivery" at bounding box center [1017, 439] width 115 height 32
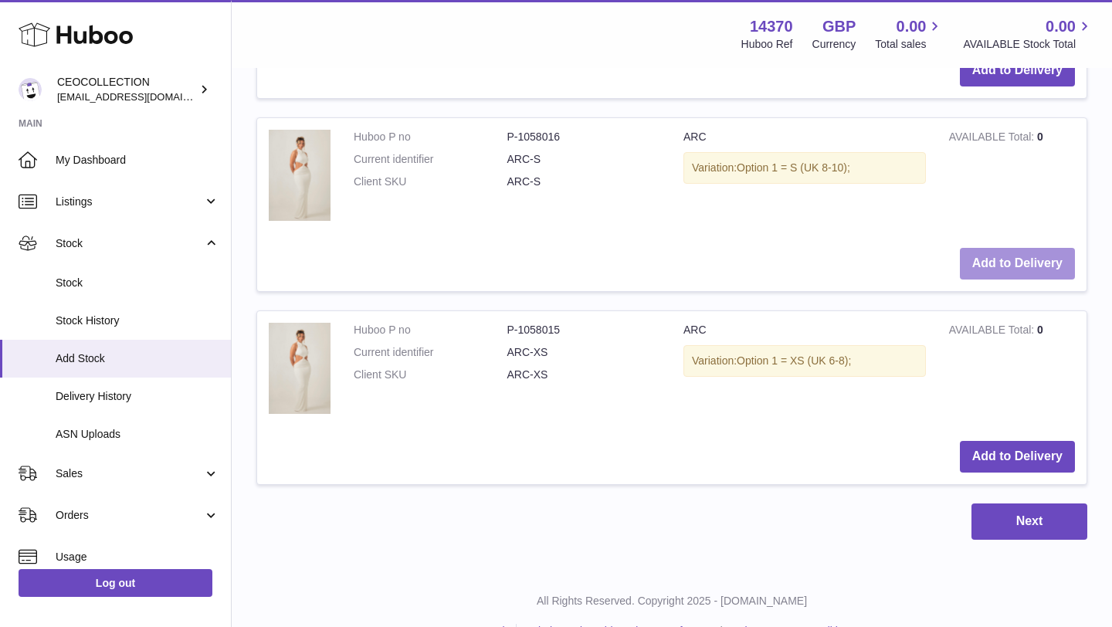
scroll to position [1785, 0]
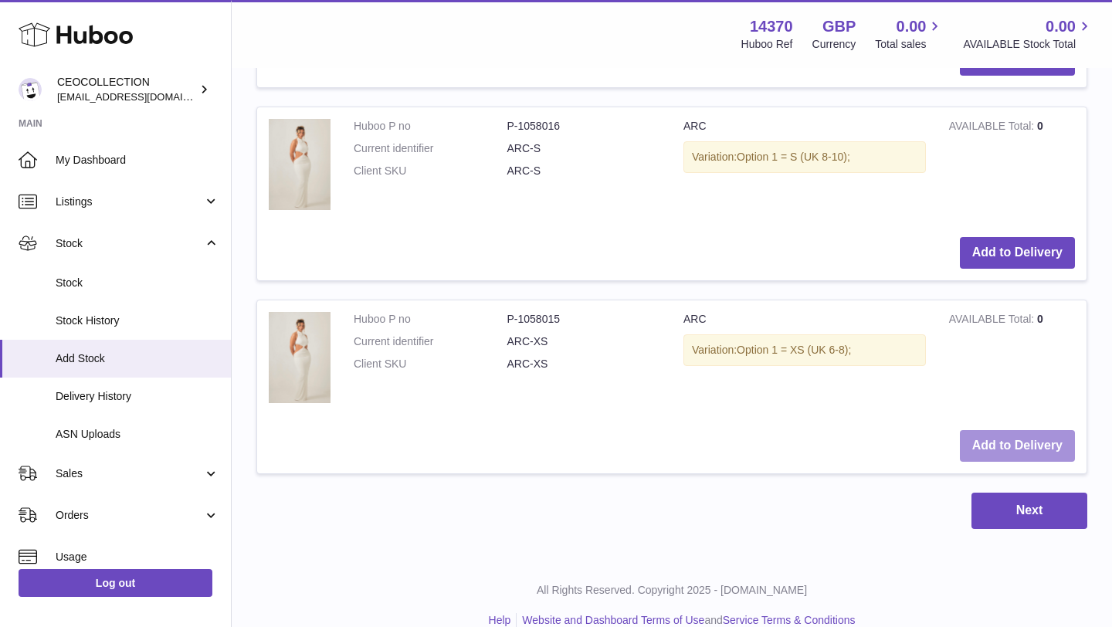
click at [1041, 451] on button "Add to Delivery" at bounding box center [1017, 446] width 115 height 32
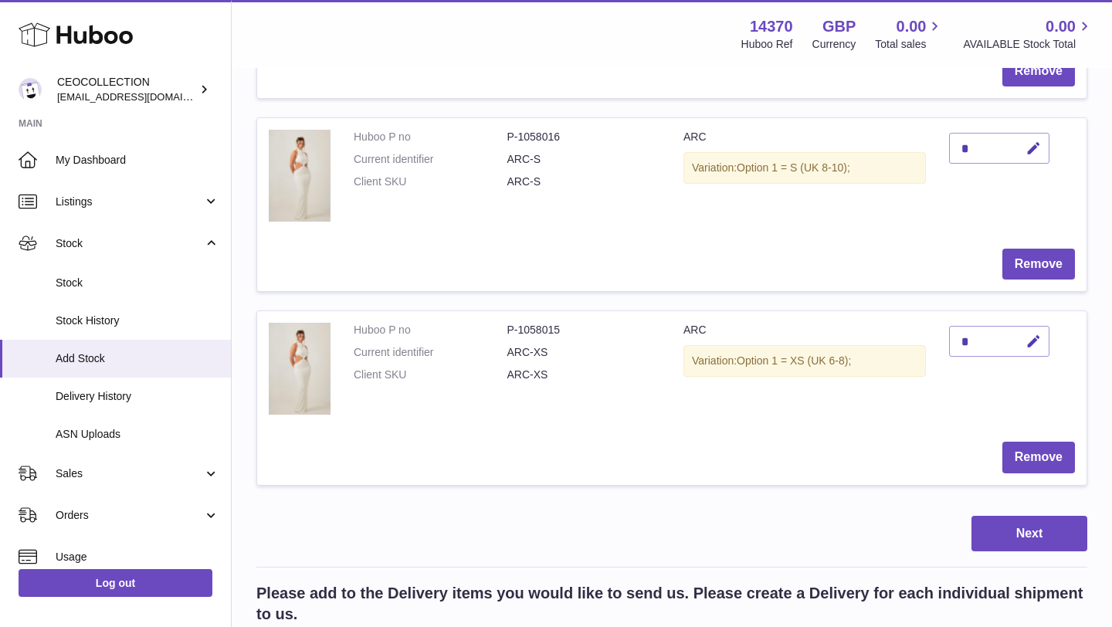
scroll to position [742, 0]
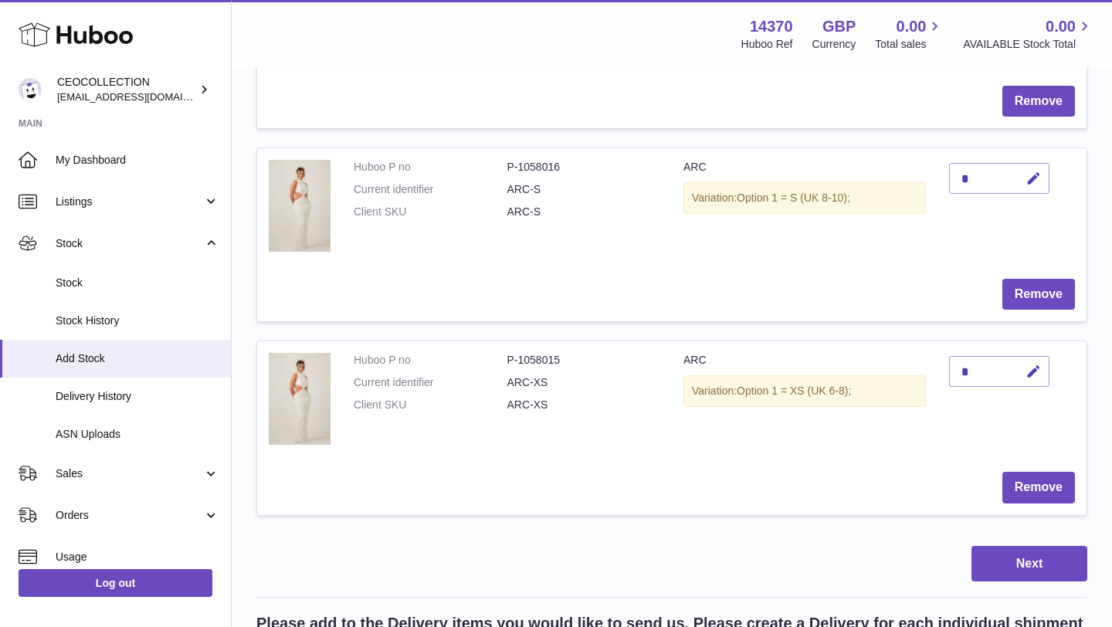
click at [994, 379] on div "*" at bounding box center [999, 371] width 100 height 31
click at [973, 374] on div "*" at bounding box center [999, 371] width 100 height 31
click at [1033, 366] on icon "button" at bounding box center [1034, 372] width 16 height 16
type input "**"
click at [1042, 365] on button "submit" at bounding box center [1031, 371] width 29 height 25
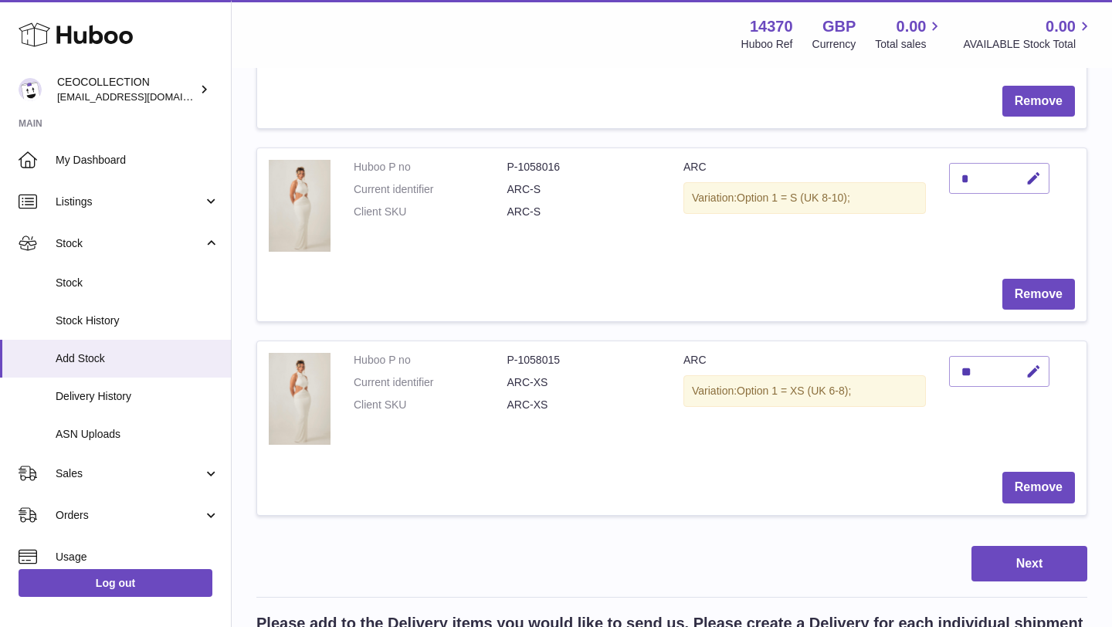
click at [996, 182] on div "*" at bounding box center [999, 178] width 100 height 31
click at [1029, 183] on icon "button" at bounding box center [1034, 179] width 16 height 16
type input "**"
click at [1031, 188] on button "submit" at bounding box center [1031, 178] width 29 height 25
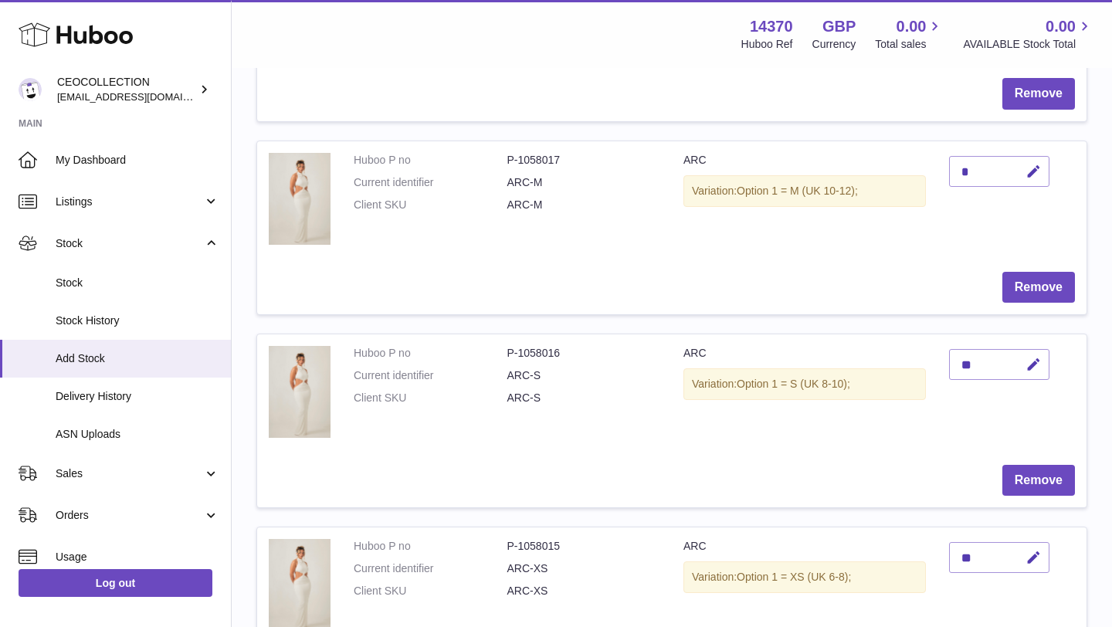
scroll to position [526, 0]
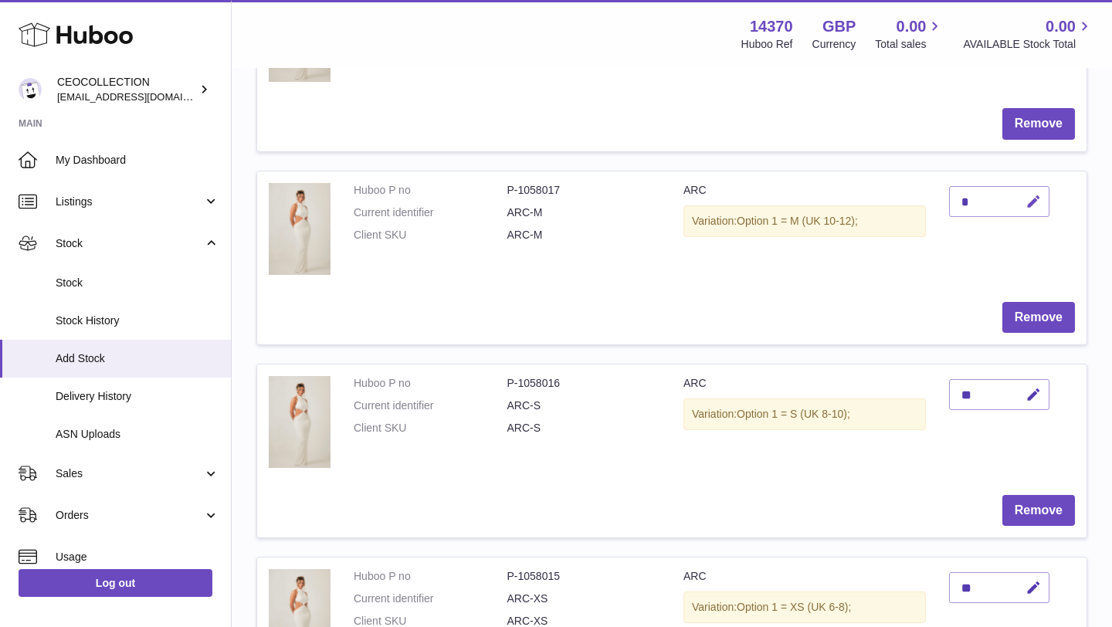
click at [1030, 204] on icon "button" at bounding box center [1034, 202] width 16 height 16
click at [1014, 205] on button "button" at bounding box center [1000, 201] width 29 height 25
click at [1039, 206] on icon "button" at bounding box center [1034, 202] width 16 height 16
click at [986, 199] on button "button" at bounding box center [1000, 201] width 29 height 25
click at [1041, 202] on button "button" at bounding box center [1032, 202] width 36 height 32
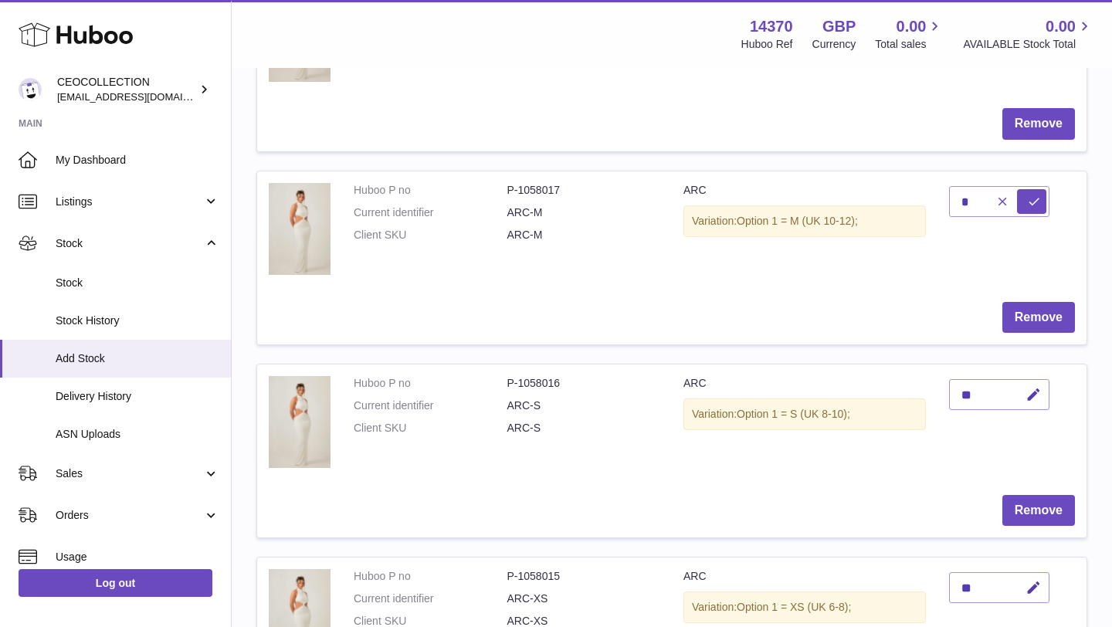
click at [1000, 202] on icon "button" at bounding box center [1003, 202] width 14 height 14
click at [1047, 196] on button "button" at bounding box center [1032, 202] width 36 height 32
drag, startPoint x: 960, startPoint y: 207, endPoint x: 985, endPoint y: 207, distance: 24.7
click at [966, 207] on input "*" at bounding box center [999, 201] width 100 height 31
type input "*"
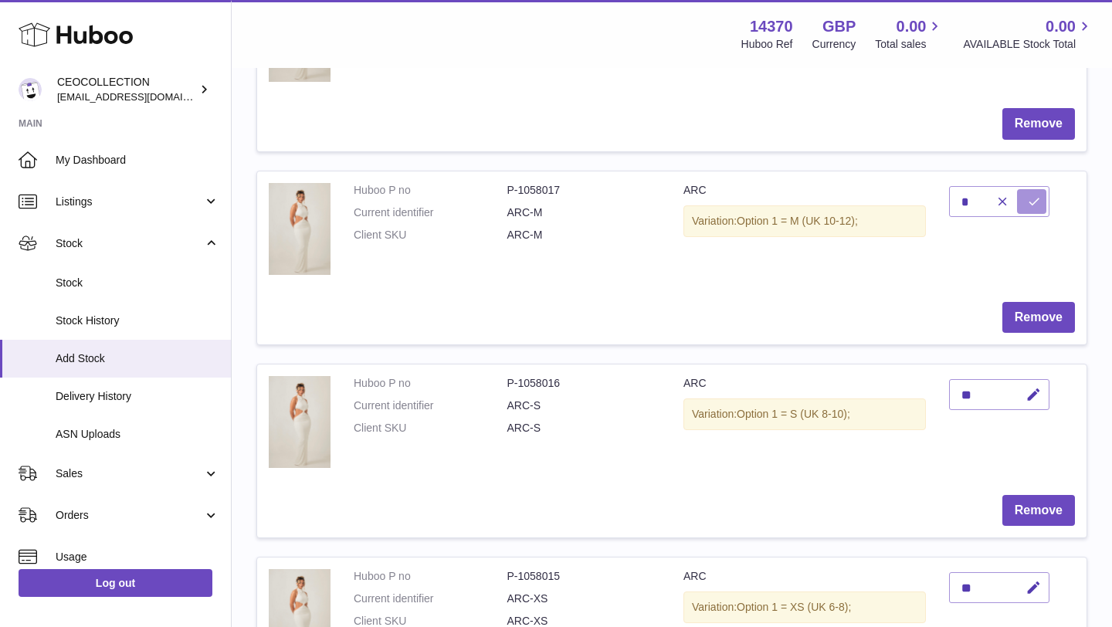
click at [1041, 203] on button "submit" at bounding box center [1031, 201] width 29 height 25
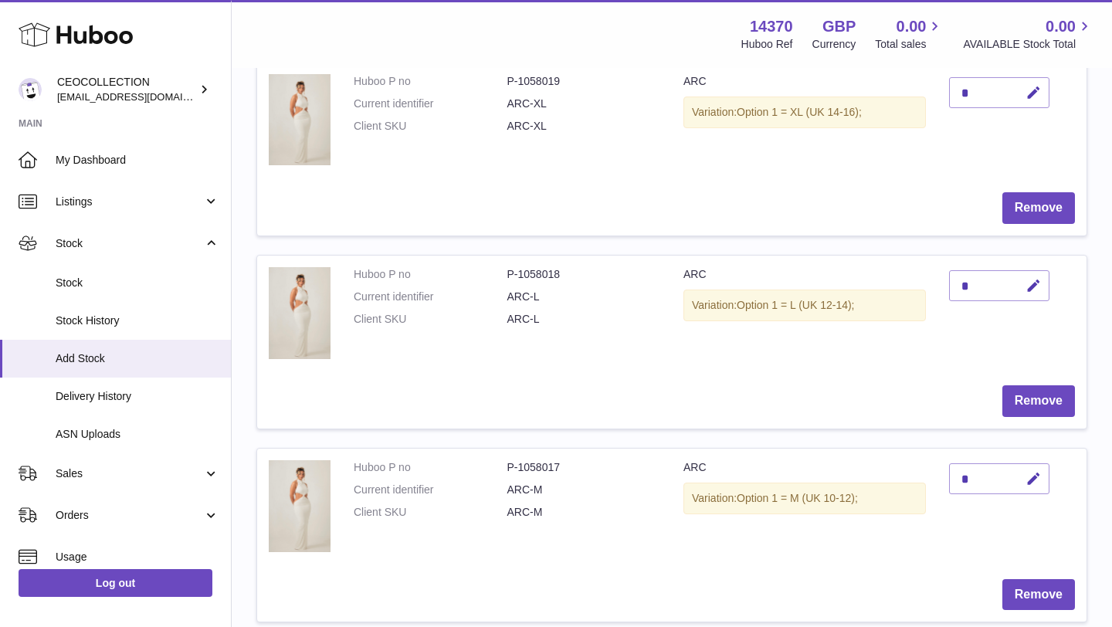
scroll to position [248, 0]
click at [1041, 288] on icon "button" at bounding box center [1034, 287] width 16 height 16
type input "*"
click at [1028, 290] on icon "submit" at bounding box center [1034, 287] width 14 height 14
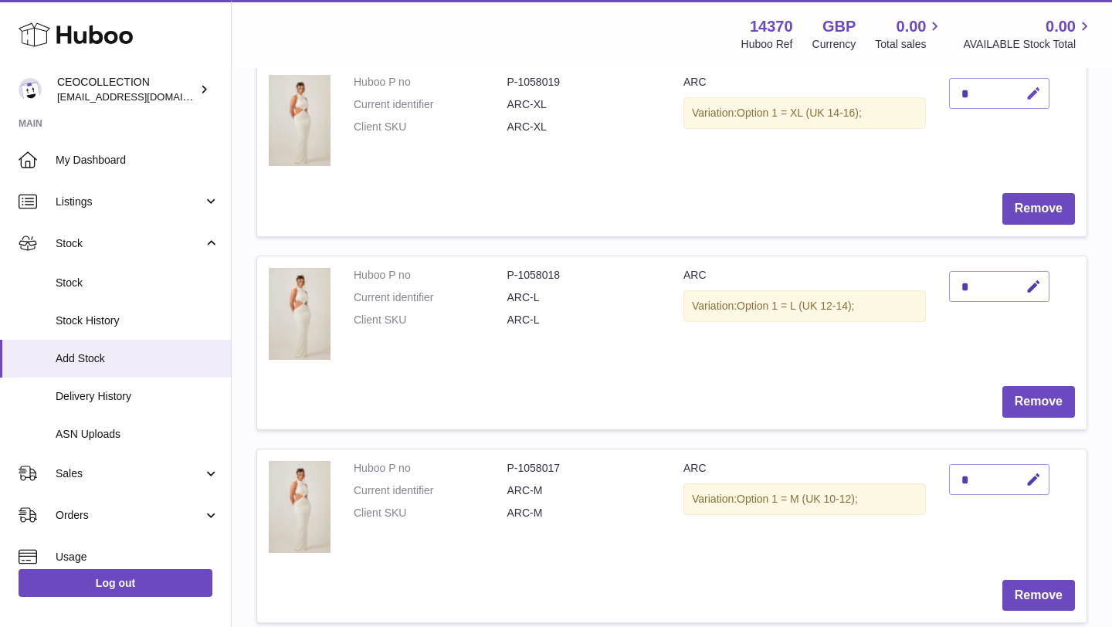
click at [1031, 102] on button "button" at bounding box center [1032, 94] width 36 height 32
type input "*"
click at [1030, 97] on icon "submit" at bounding box center [1034, 94] width 14 height 14
click at [932, 149] on td "ARC Variation: Option 1 = XL (UK 14-16);" at bounding box center [805, 122] width 266 height 118
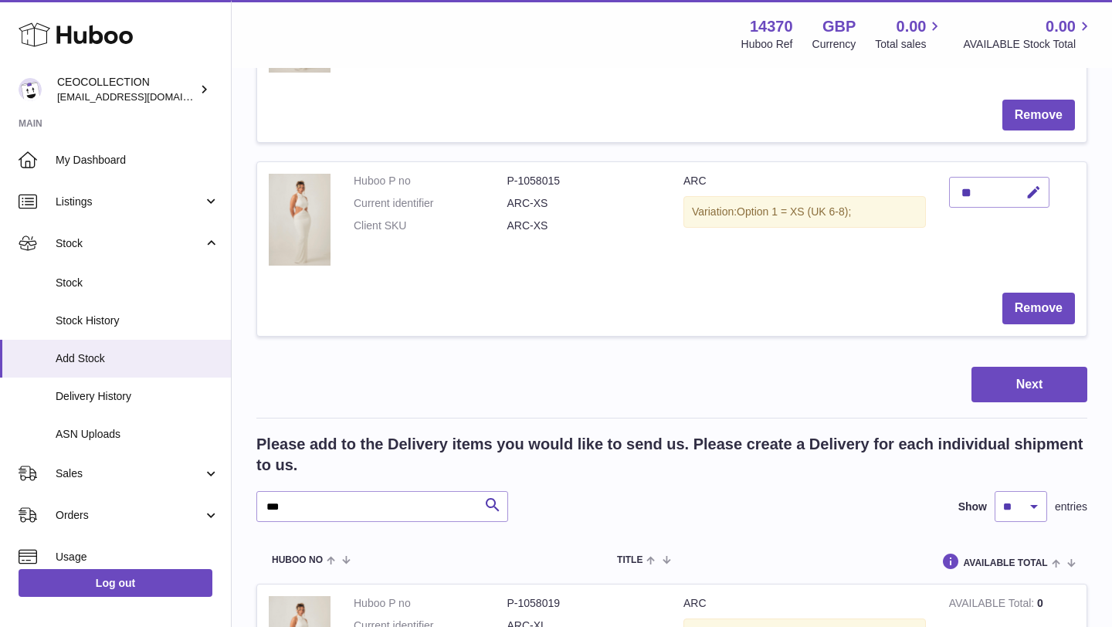
scroll to position [928, 0]
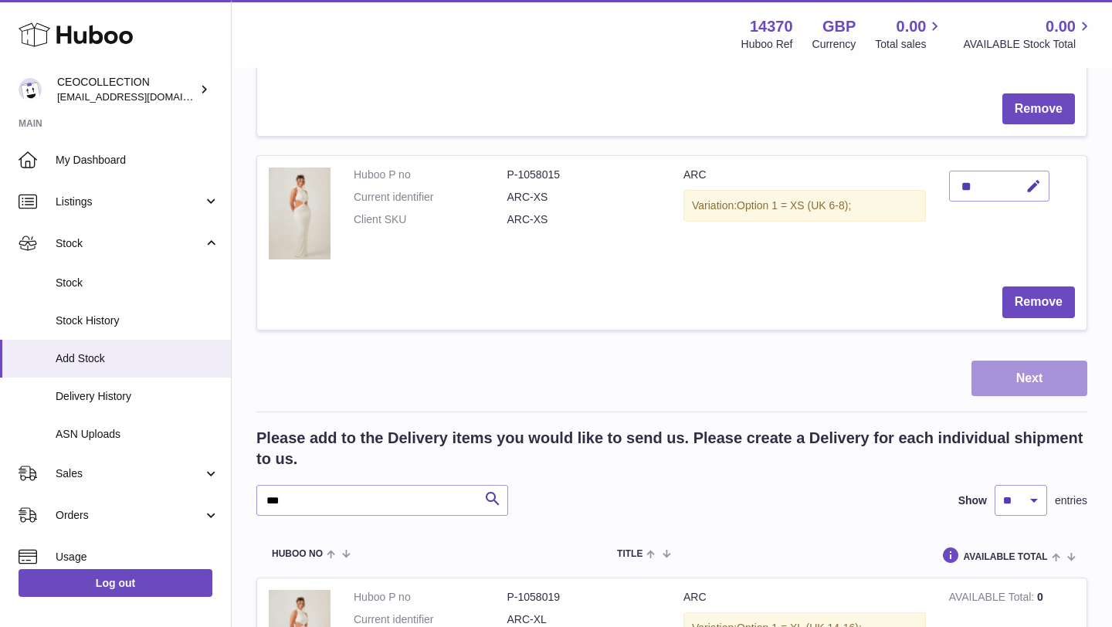
click at [1013, 384] on button "Next" at bounding box center [1030, 379] width 116 height 36
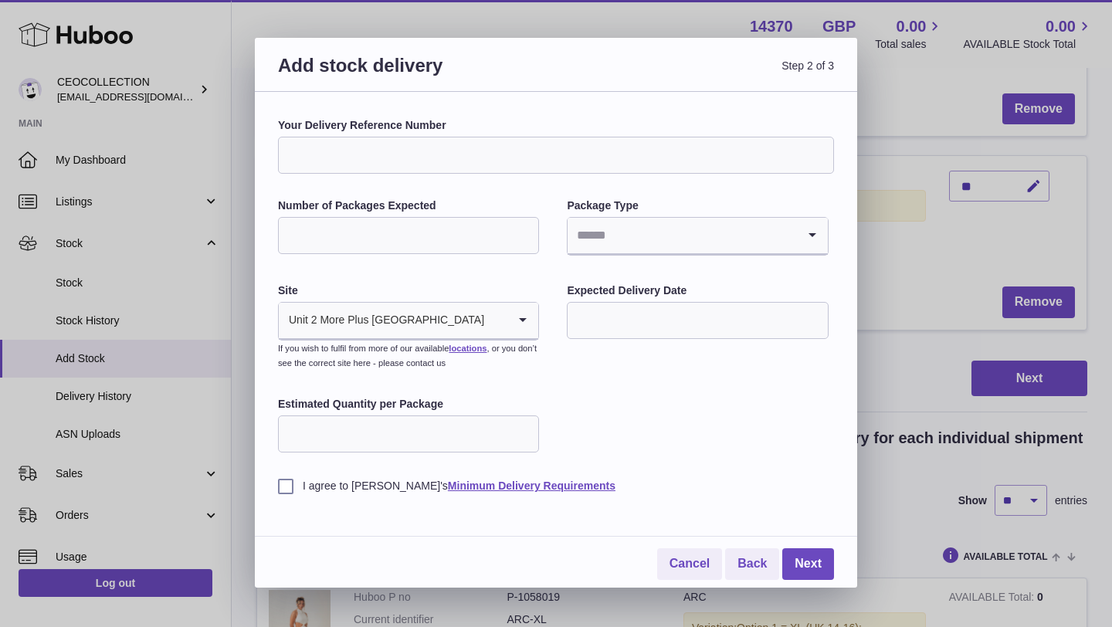
click at [331, 175] on div "Your Delivery Reference Number Number of Packages Expected Package Type Loading…" at bounding box center [556, 305] width 556 height 375
click at [328, 162] on input "Your Delivery Reference Number" at bounding box center [556, 155] width 556 height 37
type input "**********"
click at [413, 249] on input "Number of Packages Expected" at bounding box center [408, 235] width 261 height 37
type input "*"
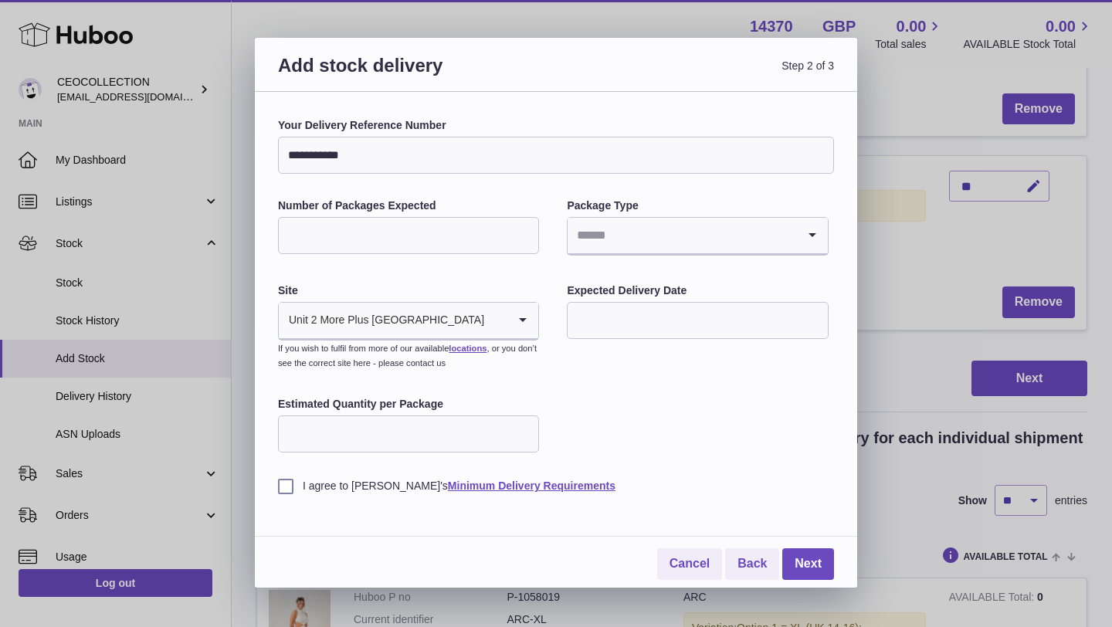
click at [678, 241] on input "Search for option" at bounding box center [682, 236] width 229 height 36
click at [601, 341] on li "Boxes" at bounding box center [698, 339] width 258 height 31
click at [647, 321] on input "text" at bounding box center [697, 320] width 261 height 37
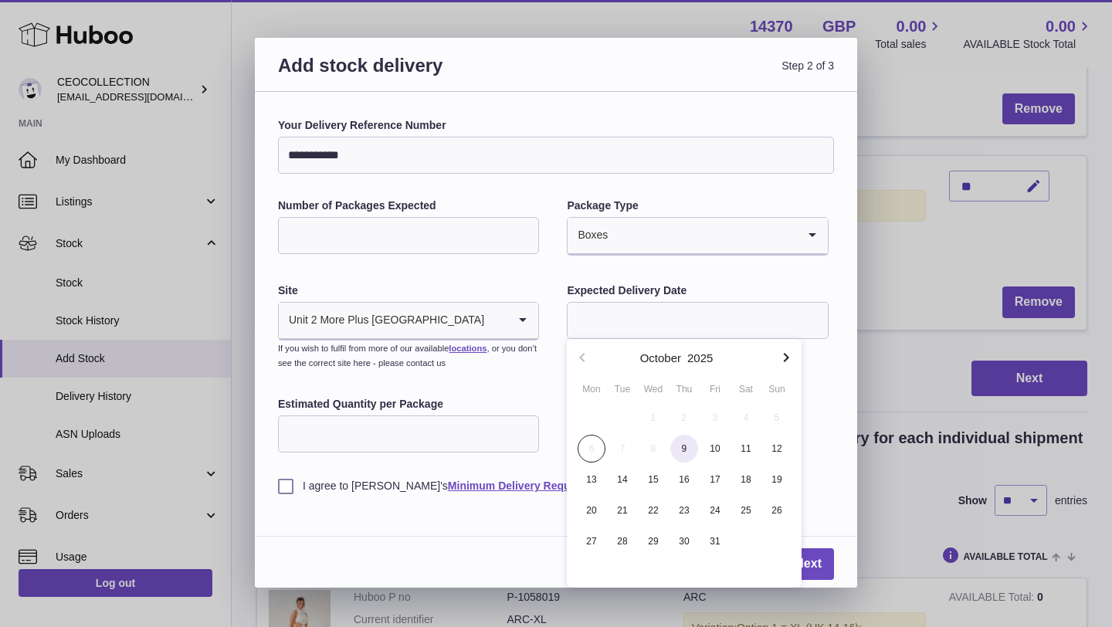
click at [678, 450] on span "9" at bounding box center [685, 449] width 28 height 28
type input "**********"
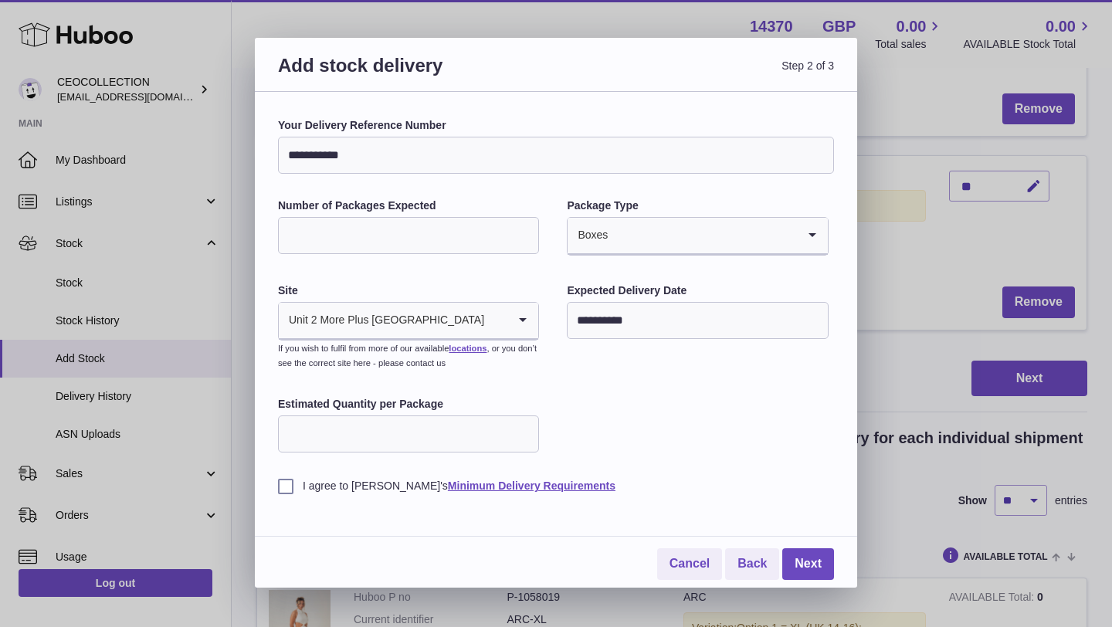
click at [439, 436] on input "Estimated Quantity per Package" at bounding box center [408, 434] width 261 height 37
click at [531, 438] on input "Estimated Quantity per Package" at bounding box center [408, 434] width 261 height 37
type input "**"
click at [283, 488] on label "I agree to [PERSON_NAME]'s Minimum Delivery Requirements" at bounding box center [556, 486] width 556 height 15
click at [819, 559] on link "Next" at bounding box center [809, 564] width 52 height 32
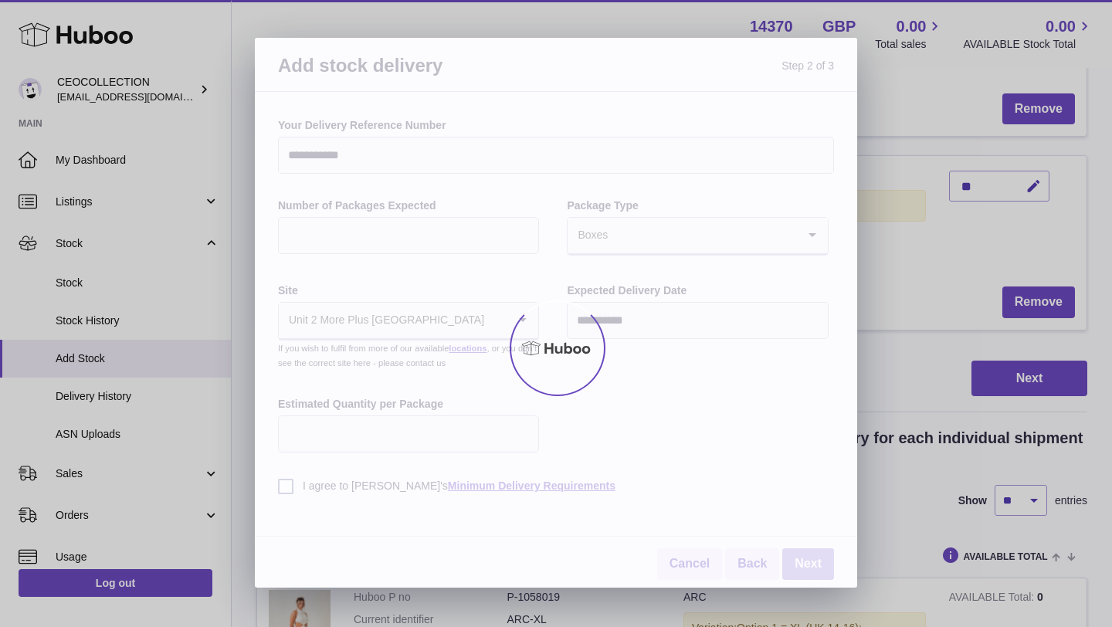
scroll to position [885, 0]
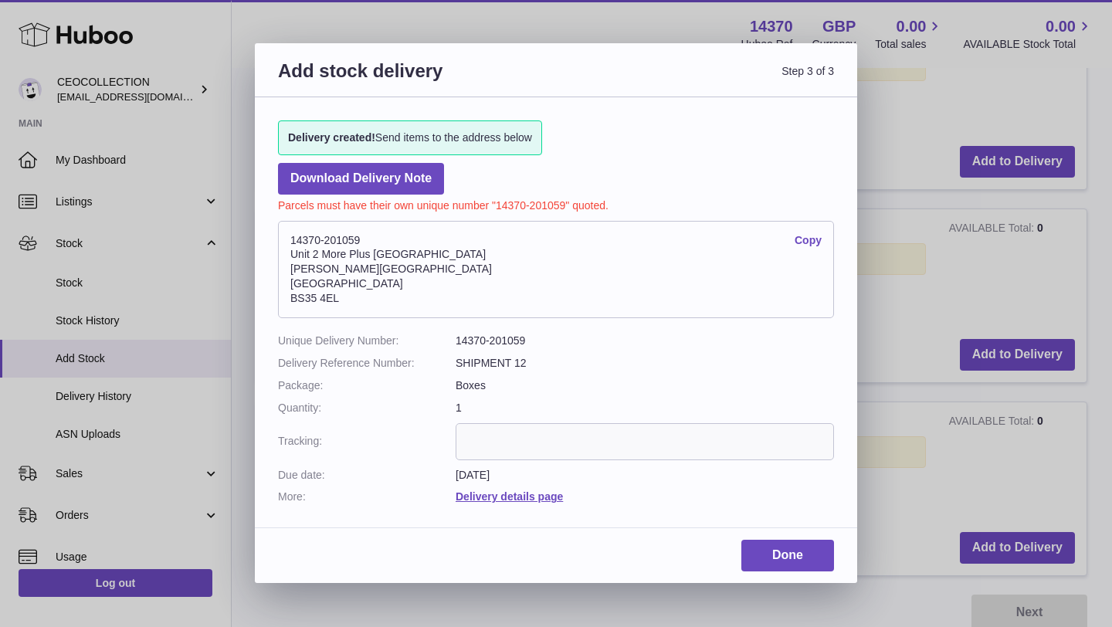
click at [593, 428] on input "text" at bounding box center [645, 441] width 379 height 37
click at [358, 182] on link "Download Delivery Note" at bounding box center [361, 179] width 166 height 32
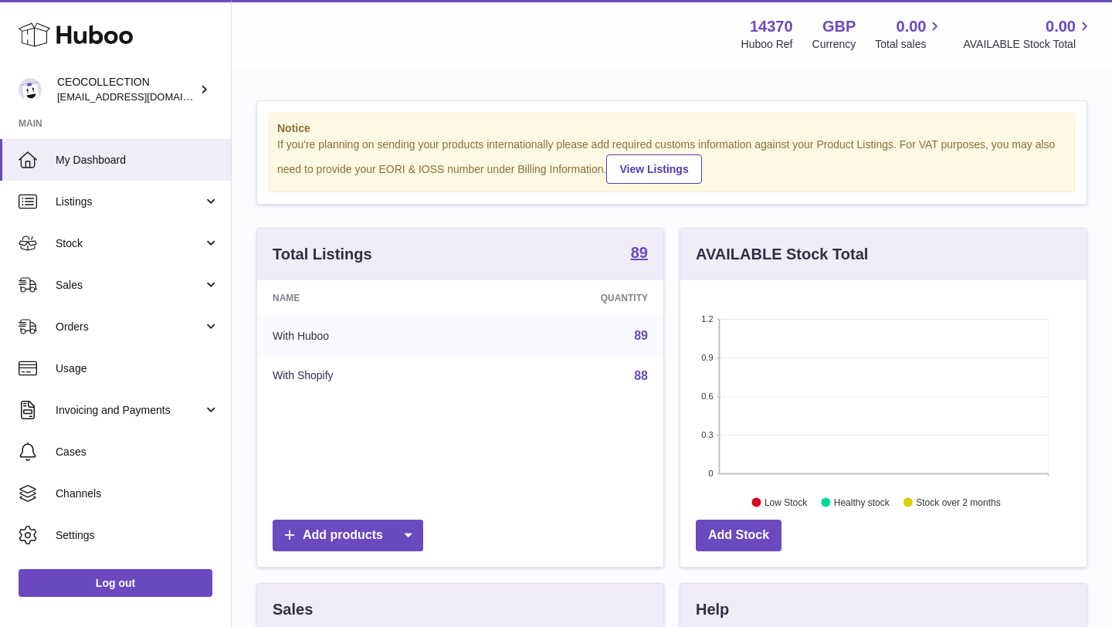
scroll to position [241, 406]
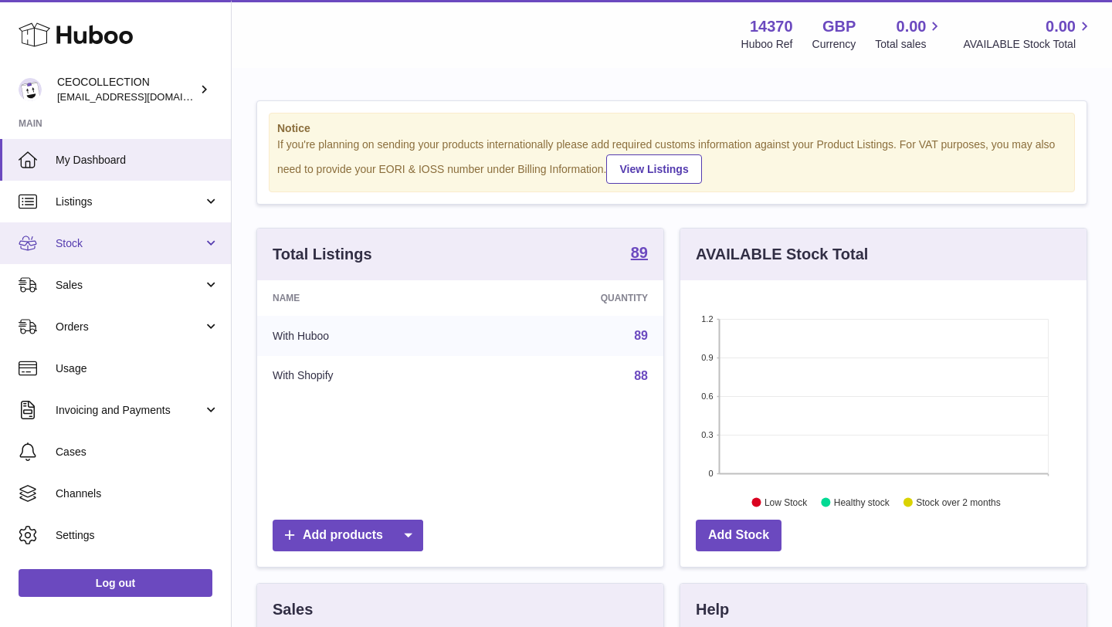
click at [177, 243] on span "Stock" at bounding box center [130, 243] width 148 height 15
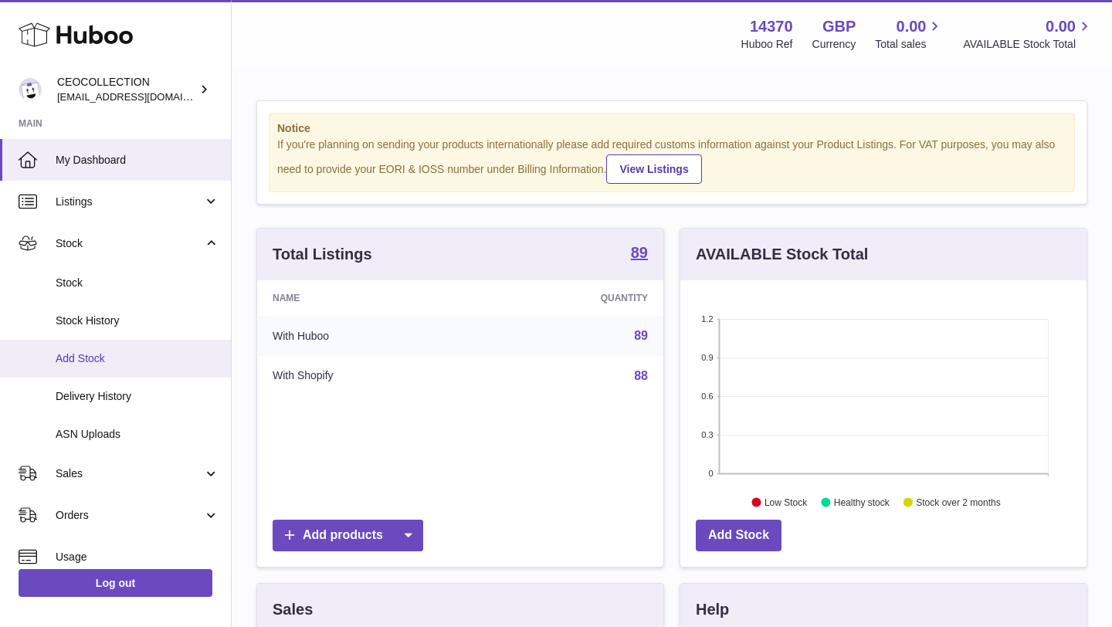
click at [94, 359] on span "Add Stock" at bounding box center [138, 359] width 164 height 15
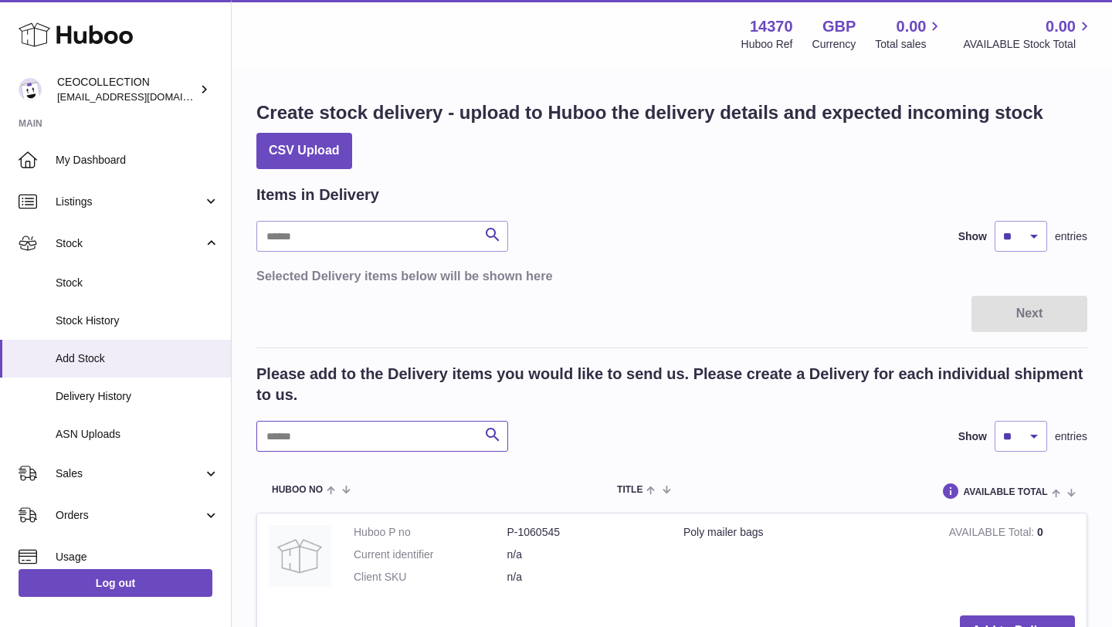
click at [458, 436] on input "text" at bounding box center [382, 436] width 252 height 31
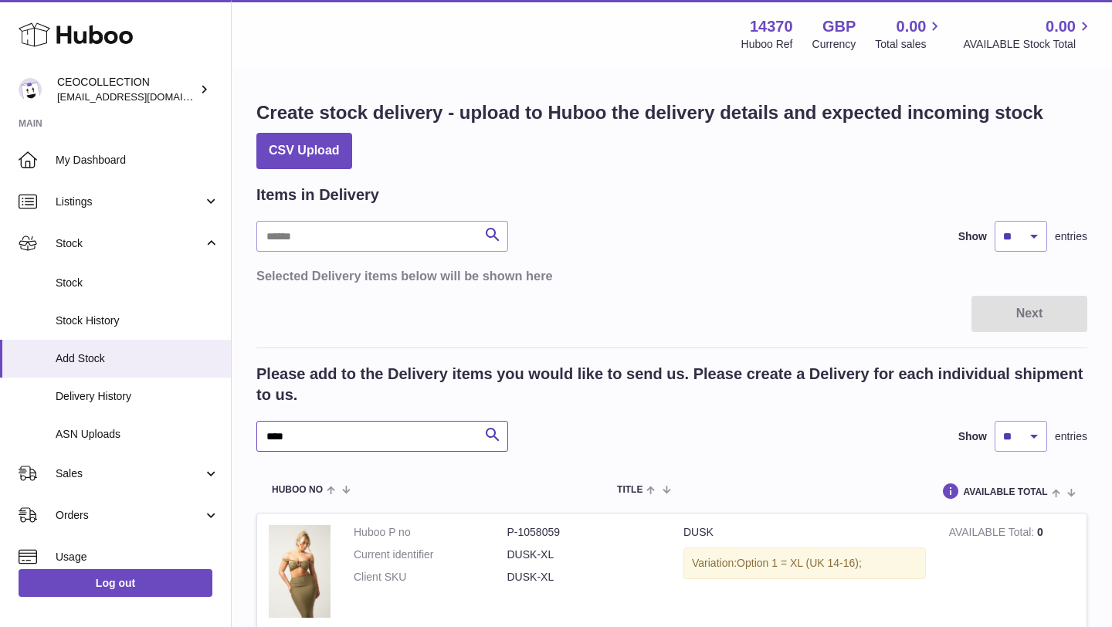
type input "****"
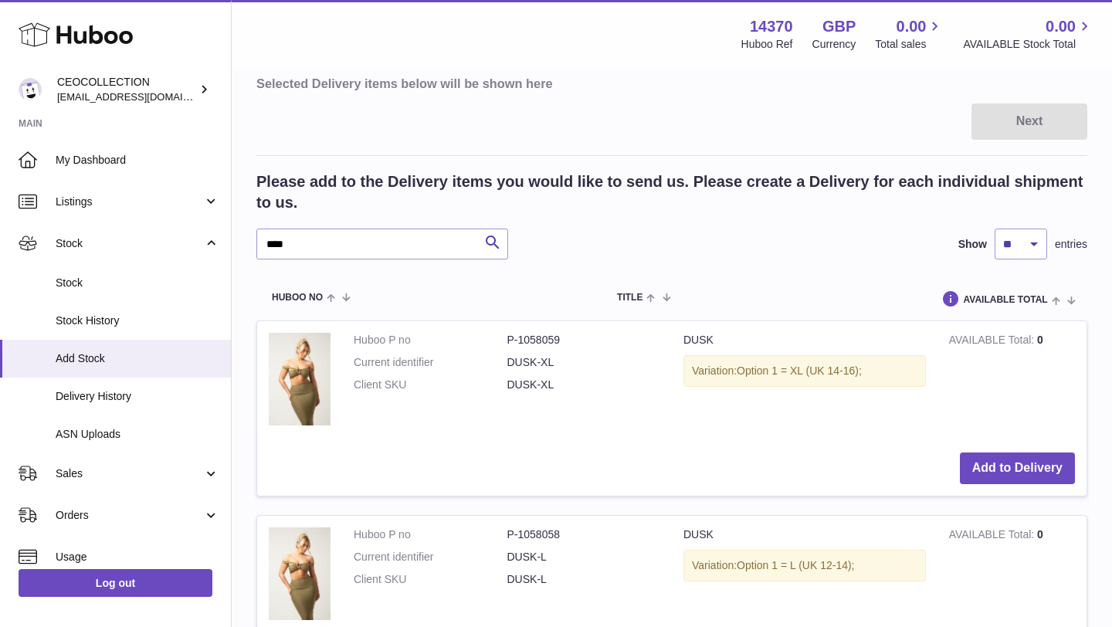
scroll to position [216, 0]
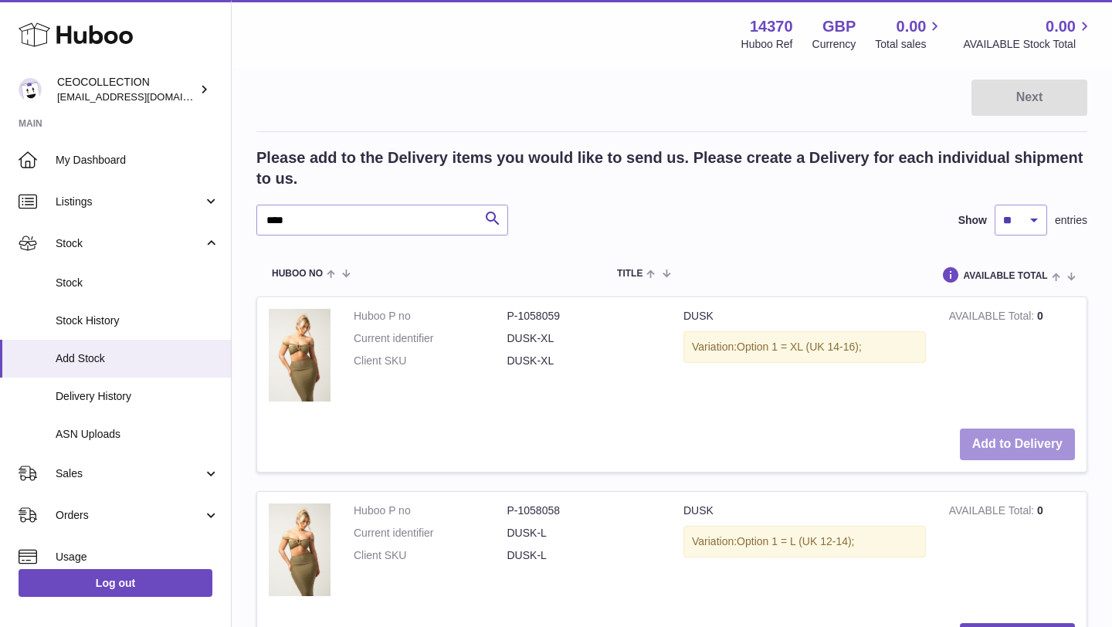
click at [1008, 441] on button "Add to Delivery" at bounding box center [1017, 445] width 115 height 32
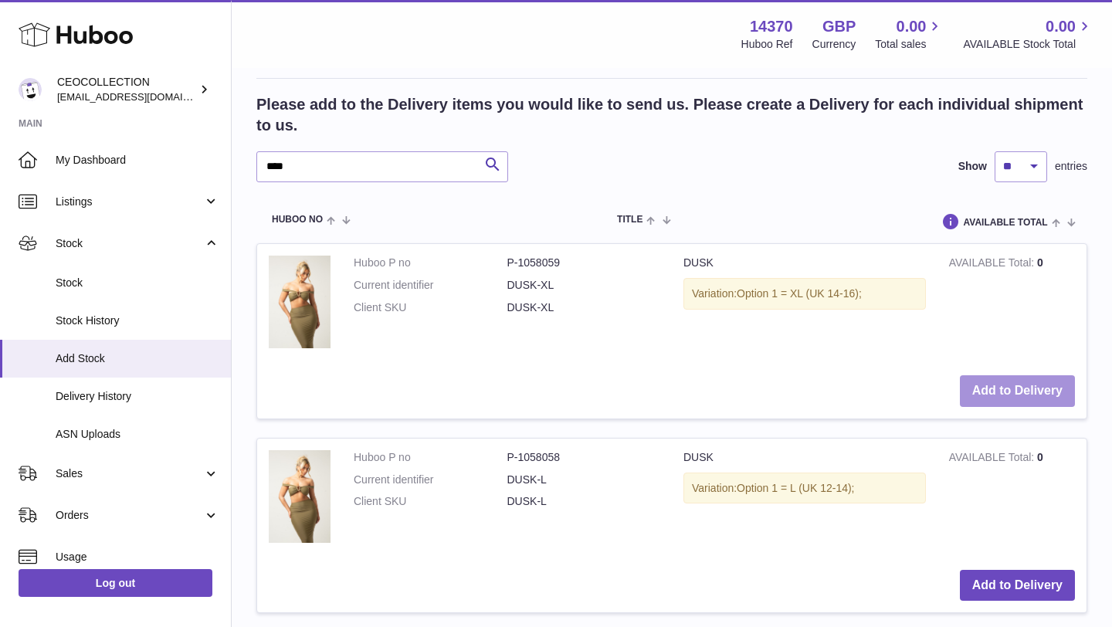
scroll to position [494, 0]
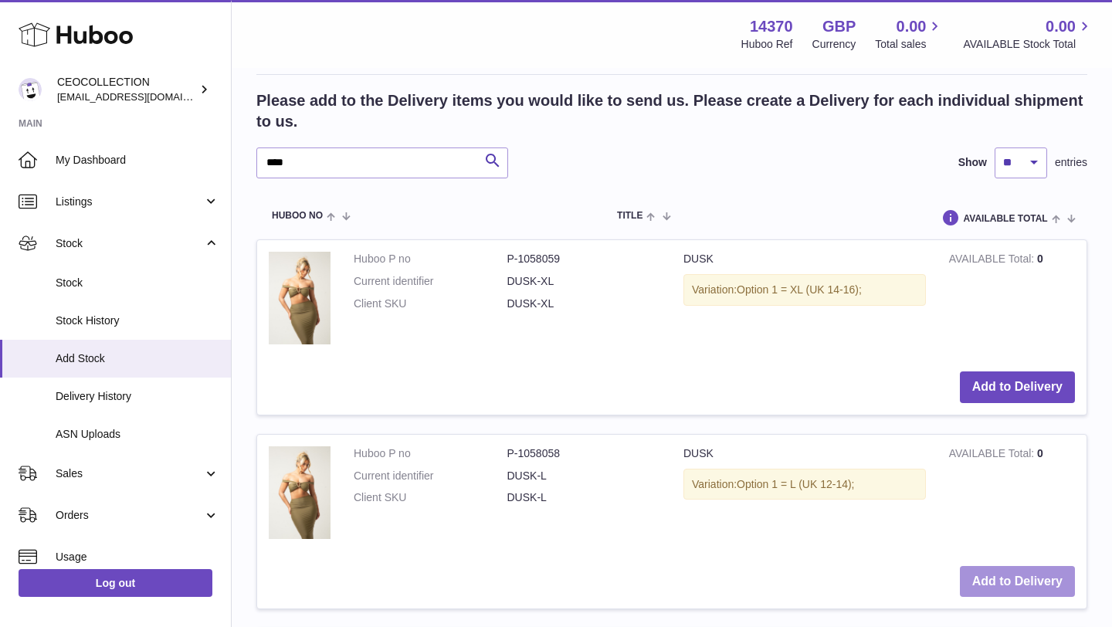
click at [1018, 581] on button "Add to Delivery" at bounding box center [1017, 582] width 115 height 32
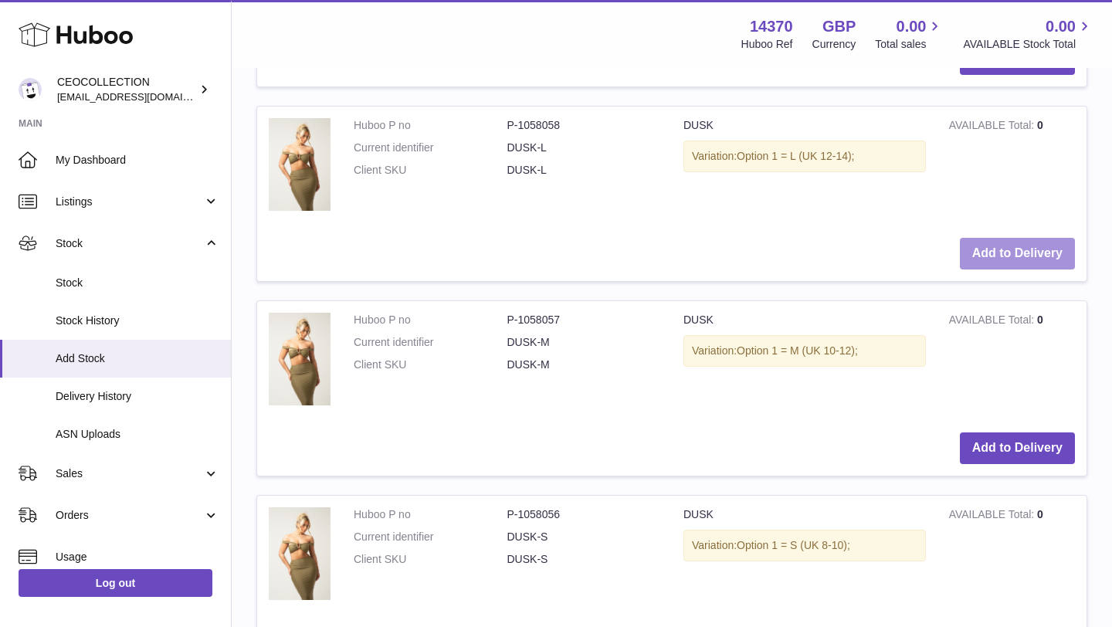
scroll to position [1020, 0]
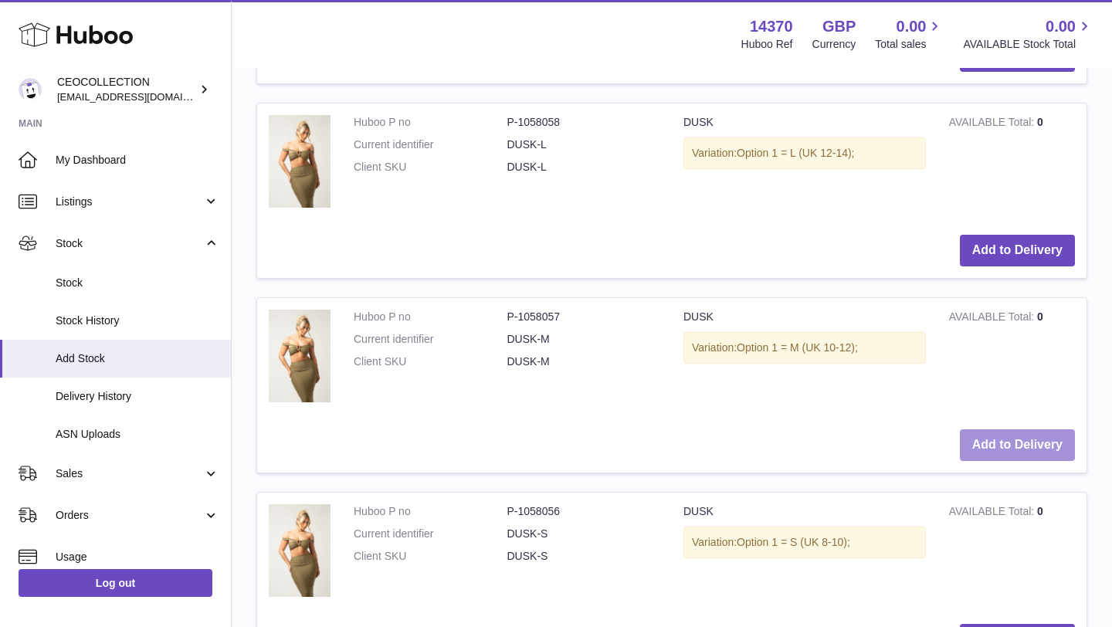
click at [1026, 452] on button "Add to Delivery" at bounding box center [1017, 446] width 115 height 32
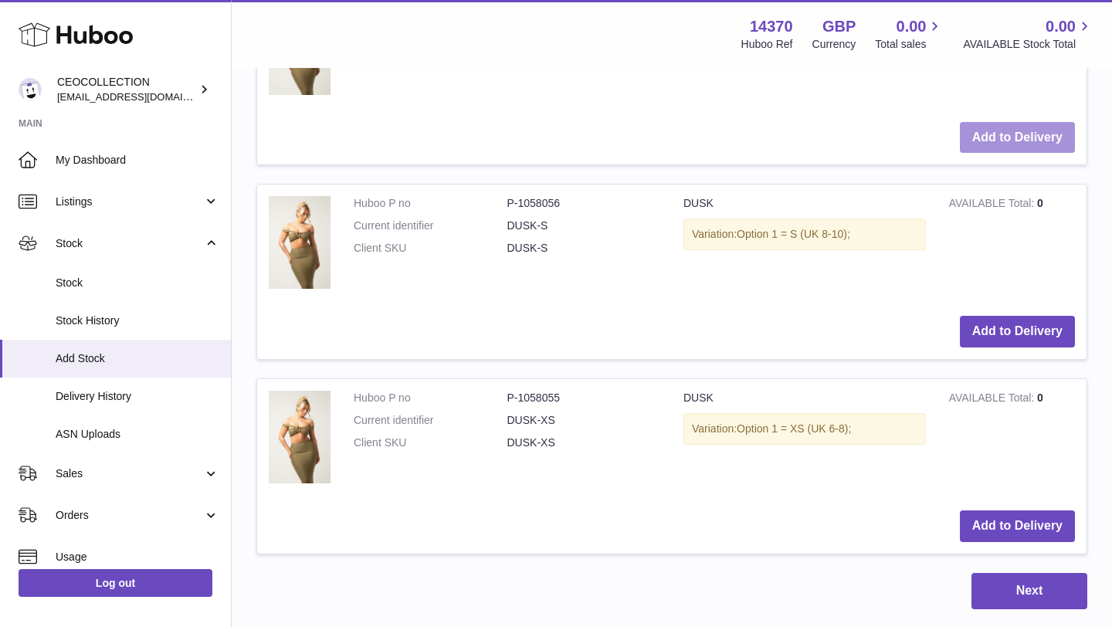
scroll to position [1523, 0]
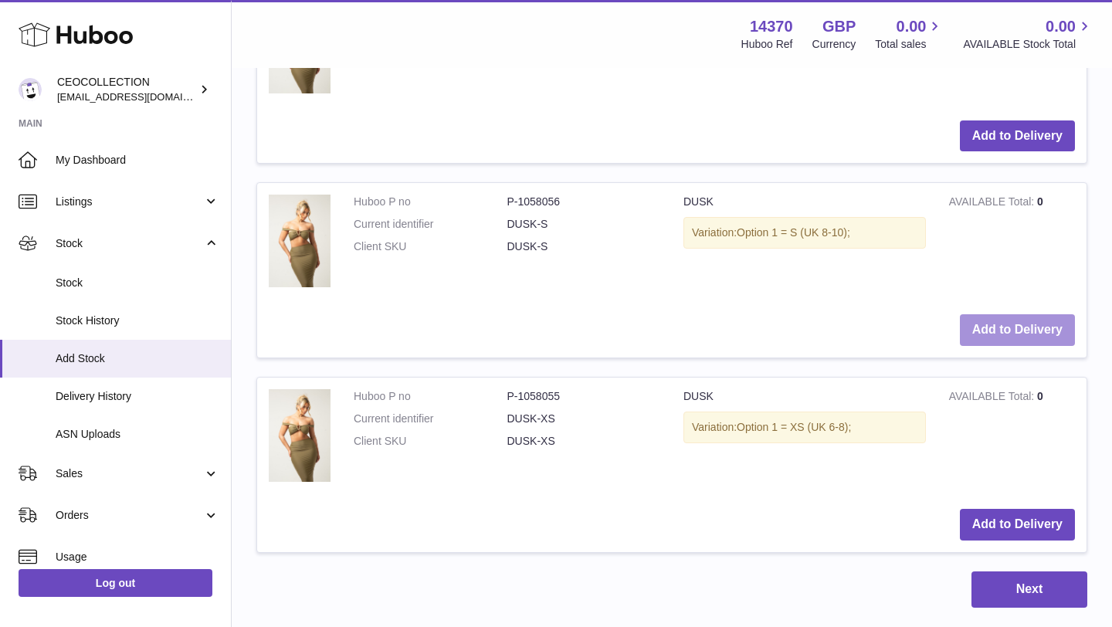
click at [1057, 333] on button "Add to Delivery" at bounding box center [1017, 330] width 115 height 32
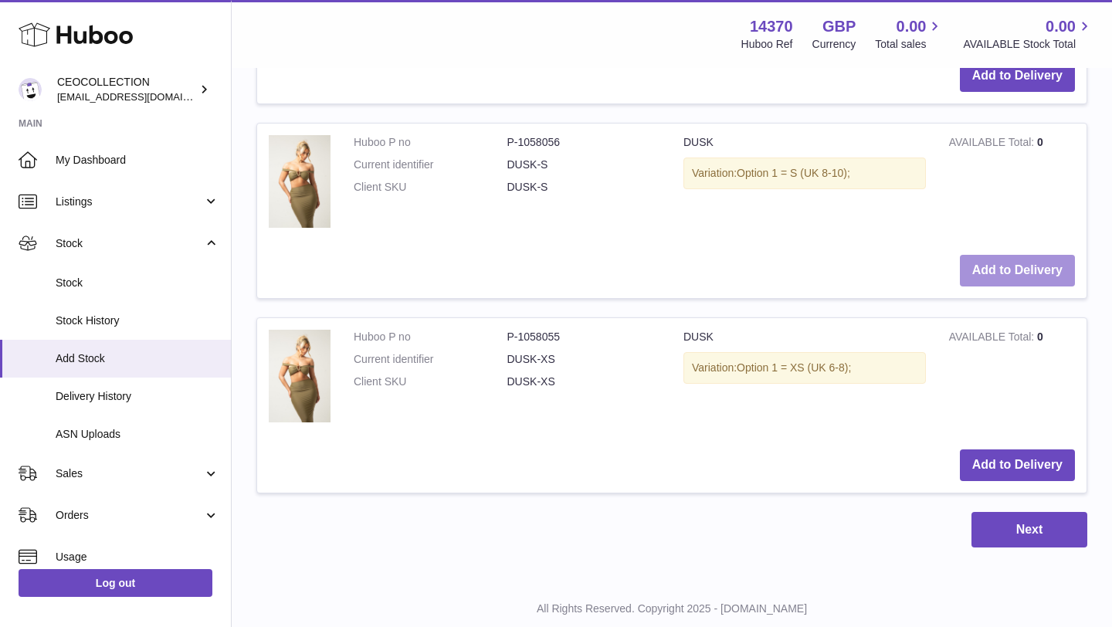
scroll to position [1779, 0]
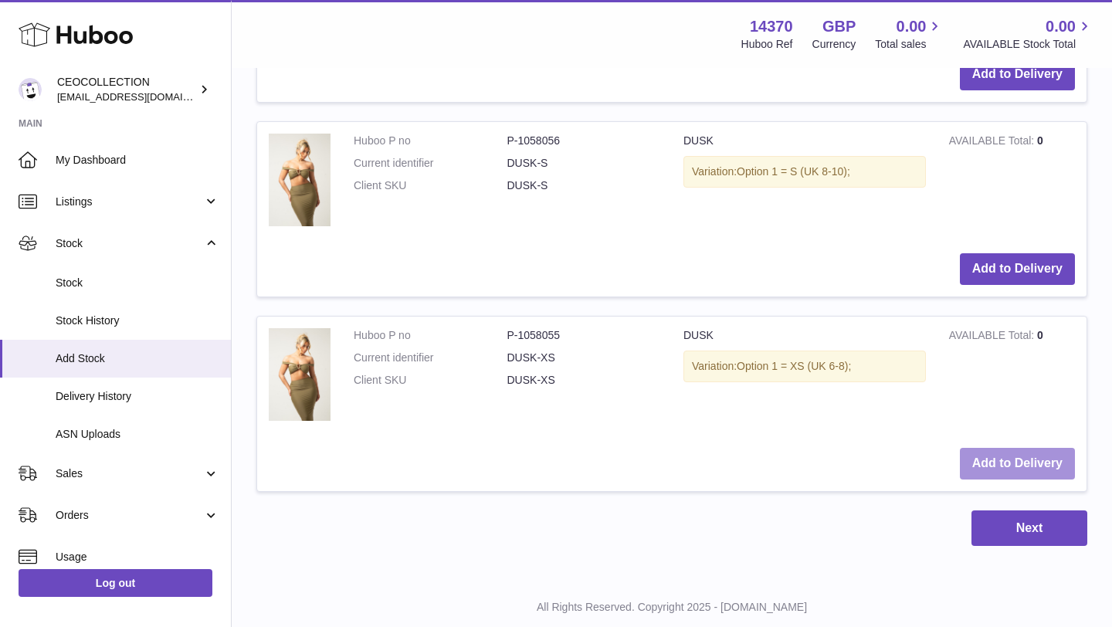
click at [981, 470] on button "Add to Delivery" at bounding box center [1017, 464] width 115 height 32
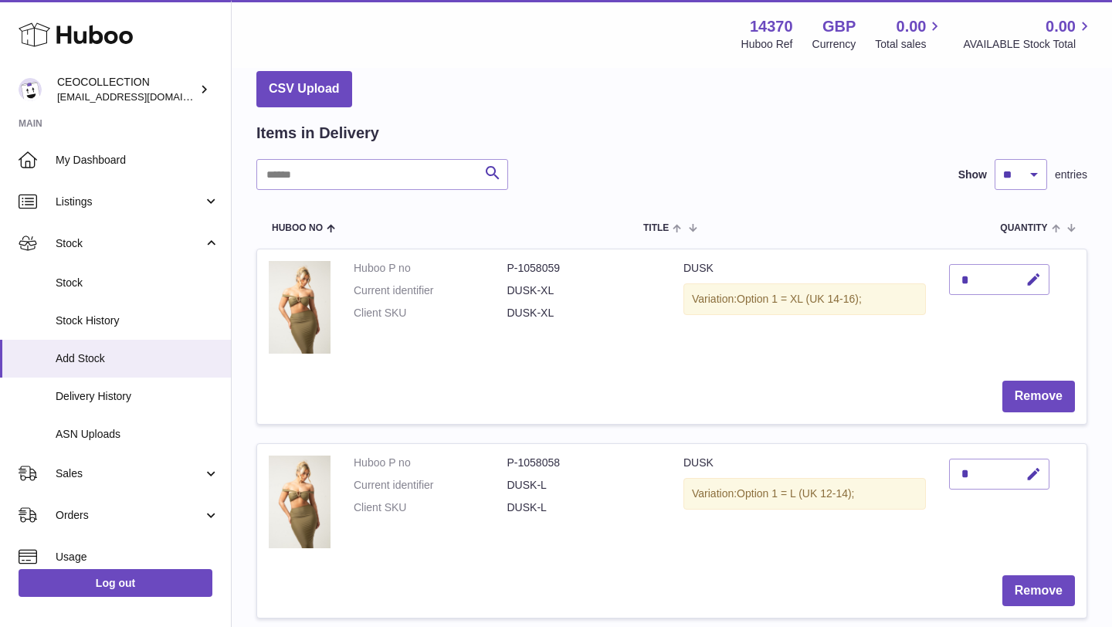
scroll to position [93, 0]
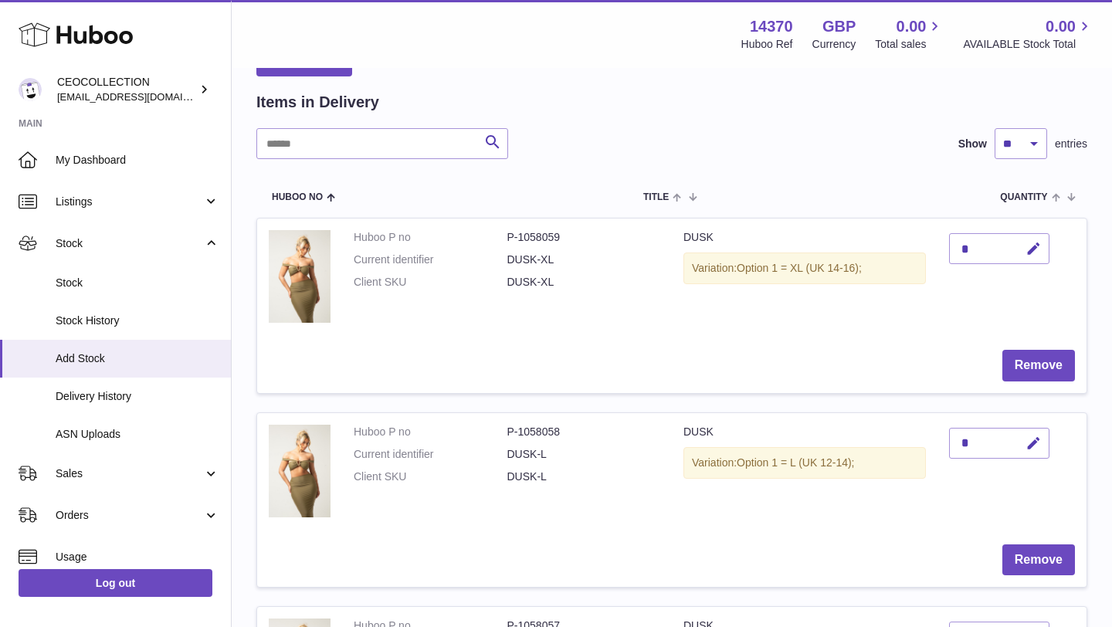
click at [1000, 241] on div "*" at bounding box center [999, 248] width 100 height 31
click at [1036, 256] on icon "button" at bounding box center [1034, 249] width 16 height 16
type input "*"
click at [1031, 246] on icon "submit" at bounding box center [1034, 249] width 14 height 14
click at [1031, 448] on icon "button" at bounding box center [1034, 444] width 16 height 16
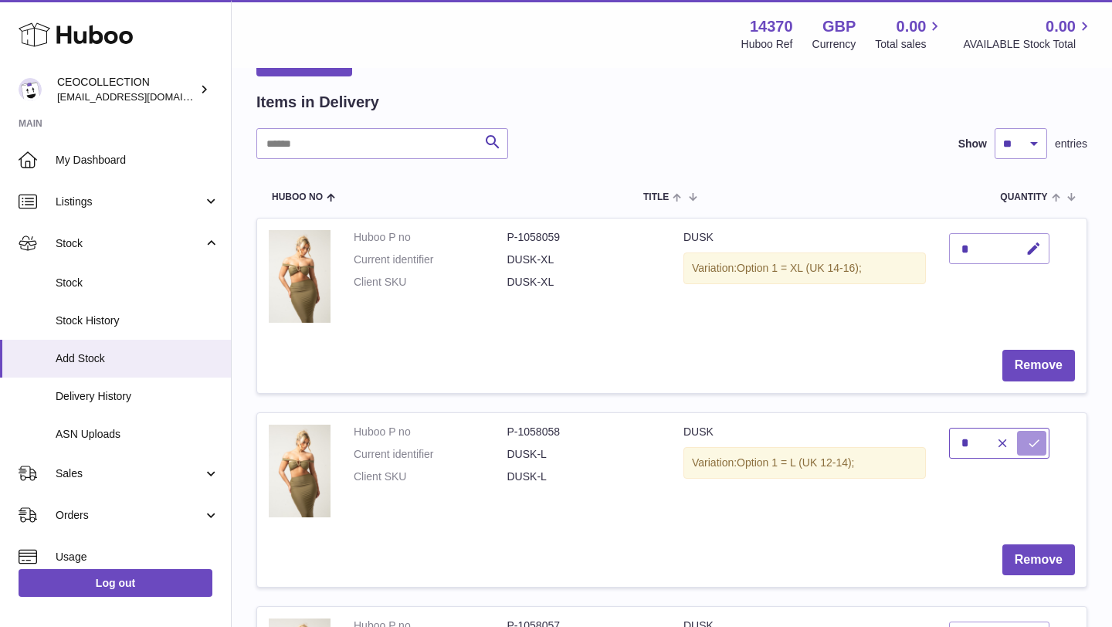
type input "*"
click at [1031, 446] on icon "submit" at bounding box center [1034, 443] width 14 height 14
click at [1075, 479] on td "*" at bounding box center [1012, 473] width 149 height 120
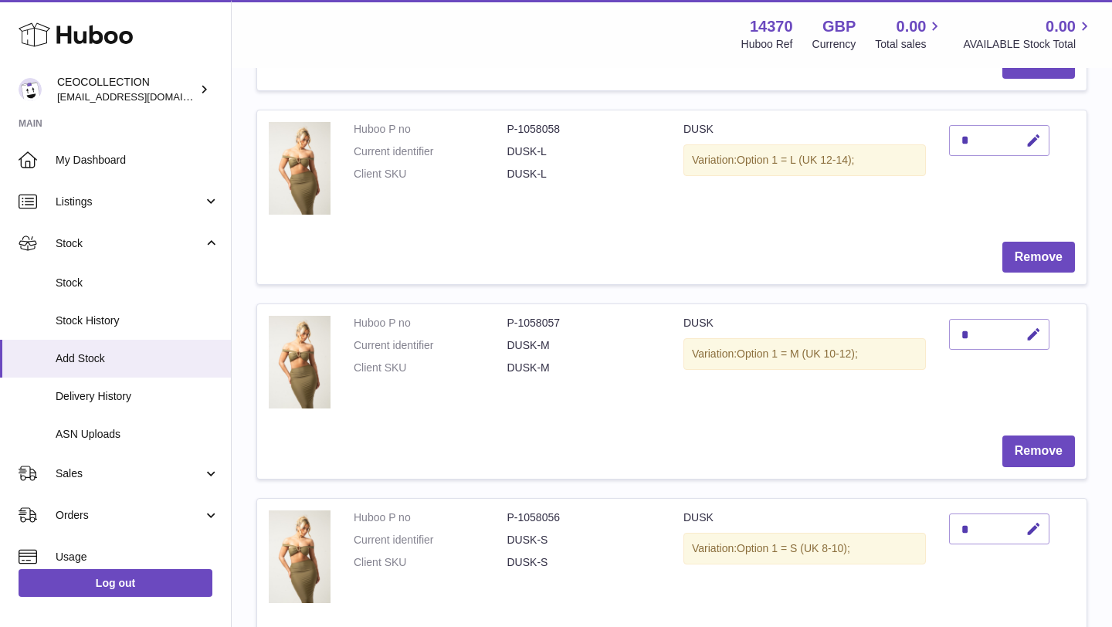
scroll to position [402, 0]
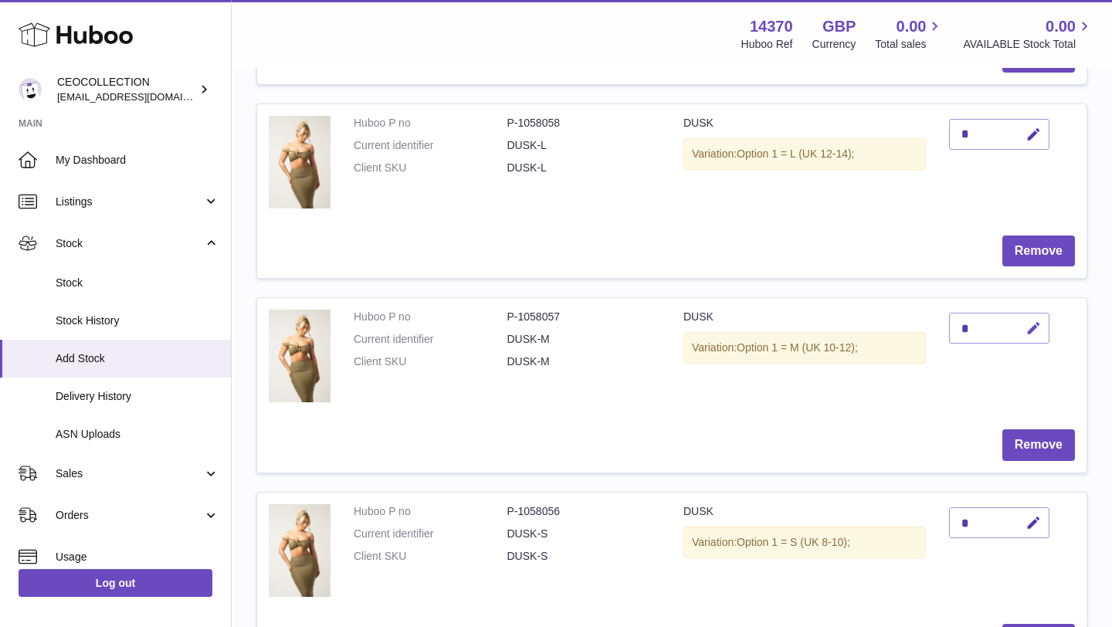
click at [1027, 330] on icon "button" at bounding box center [1034, 329] width 16 height 16
type input "**"
click at [1034, 331] on icon "submit" at bounding box center [1034, 328] width 14 height 14
click at [1038, 389] on td "**" at bounding box center [1012, 358] width 149 height 120
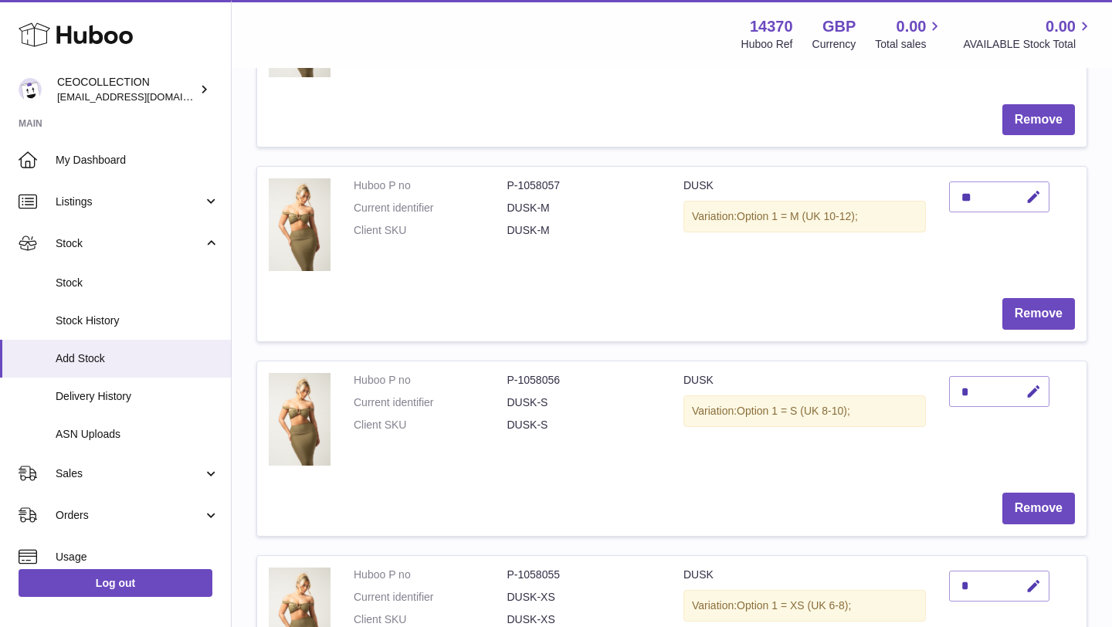
scroll to position [556, 0]
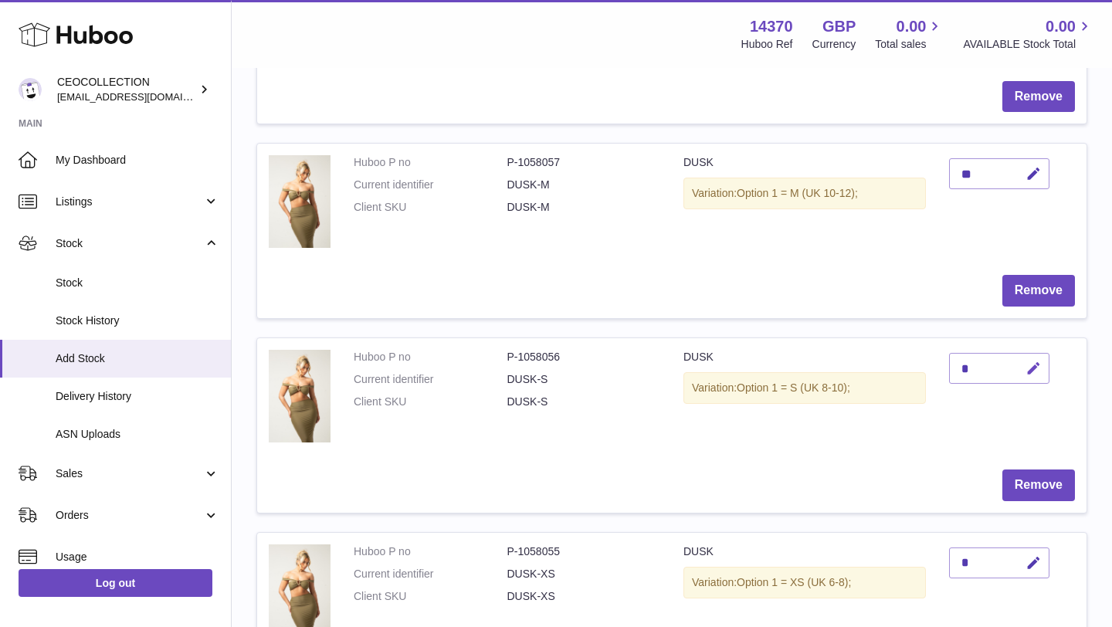
click at [1037, 371] on icon "button" at bounding box center [1034, 369] width 16 height 16
type input "*"
click at [1038, 364] on icon "submit" at bounding box center [1034, 369] width 14 height 14
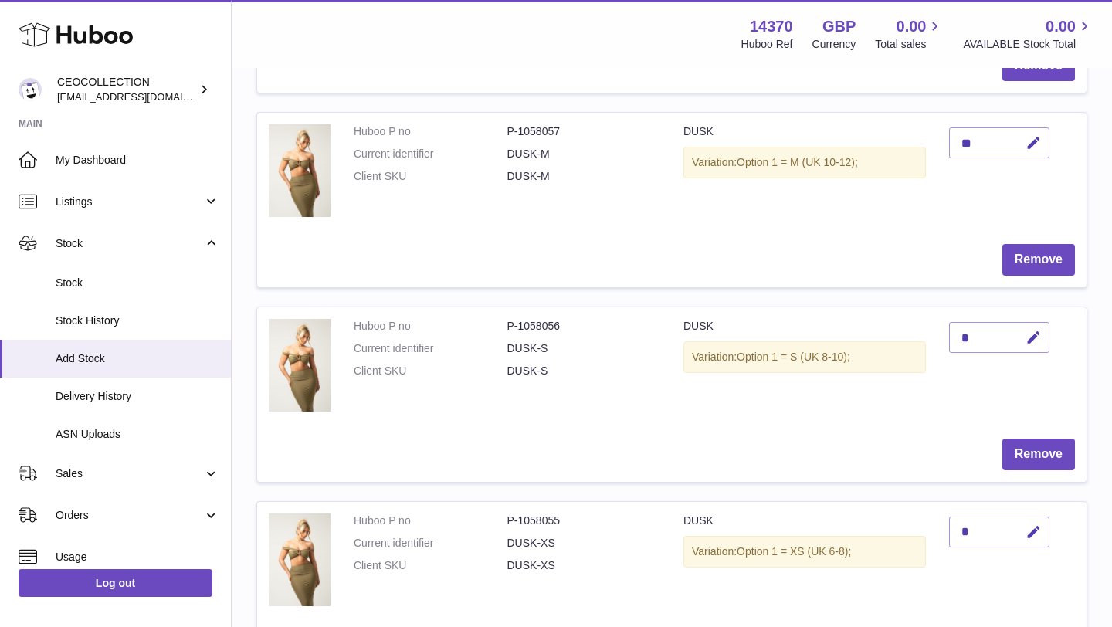
scroll to position [649, 0]
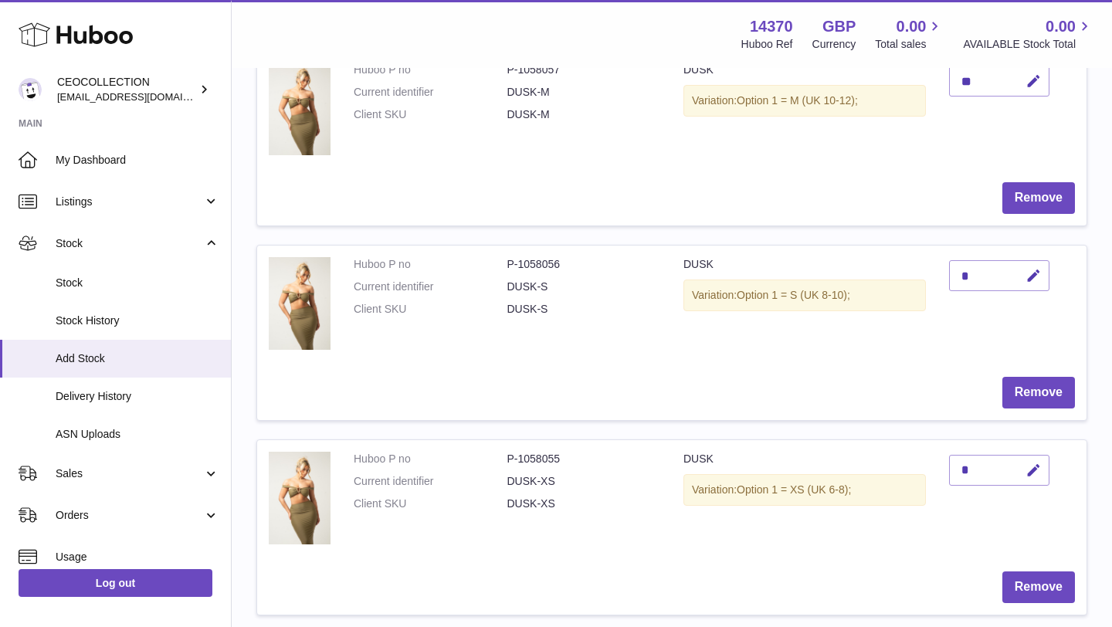
click at [1007, 468] on div "*" at bounding box center [999, 470] width 100 height 31
click at [1027, 469] on icon "button" at bounding box center [1034, 471] width 16 height 16
type input "**"
click at [1039, 479] on button "submit" at bounding box center [1031, 470] width 29 height 25
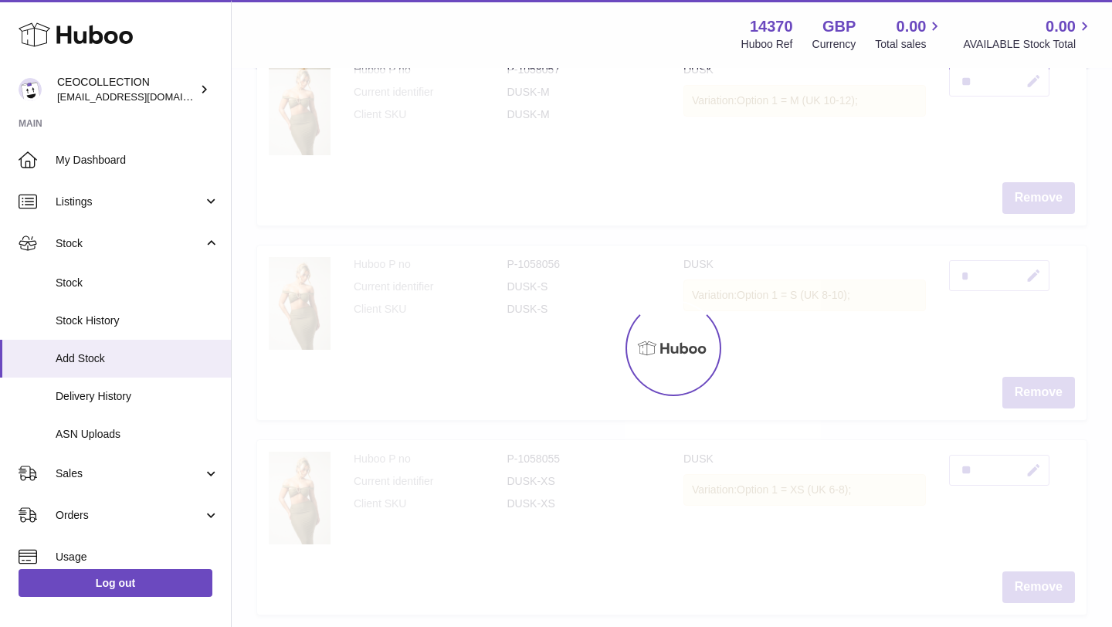
click at [1057, 519] on div at bounding box center [672, 349] width 881 height 558
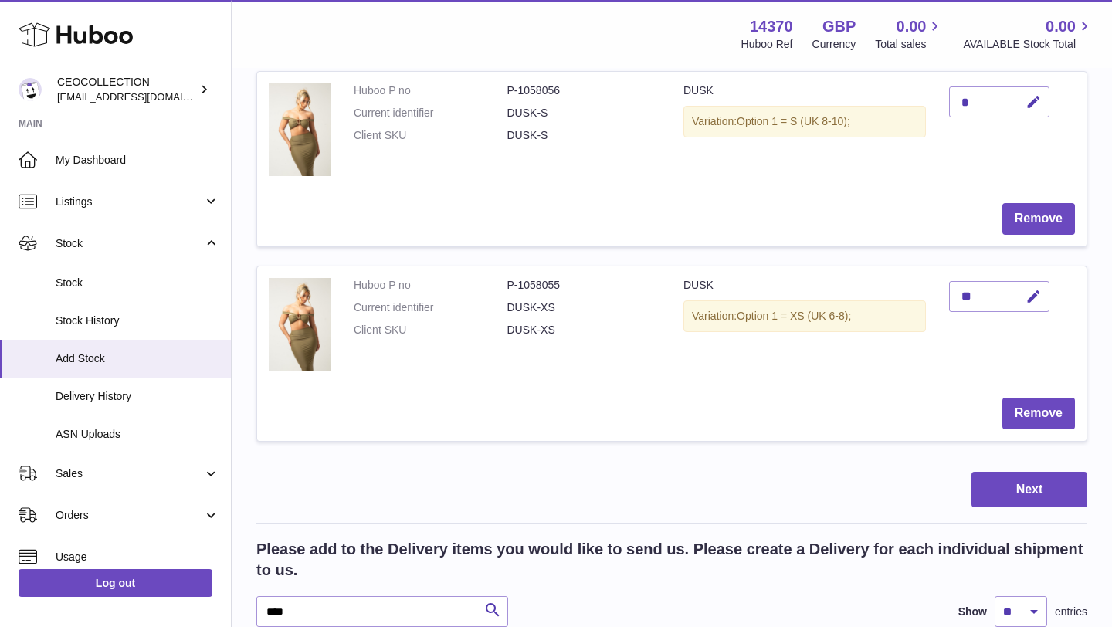
scroll to position [834, 0]
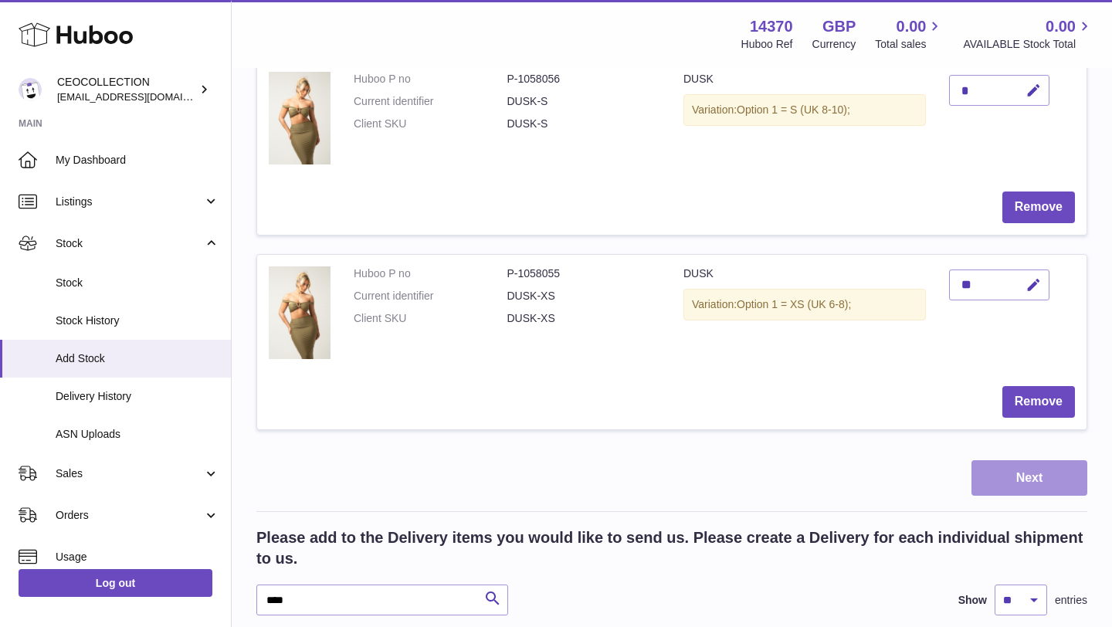
click at [1058, 491] on button "Next" at bounding box center [1030, 478] width 116 height 36
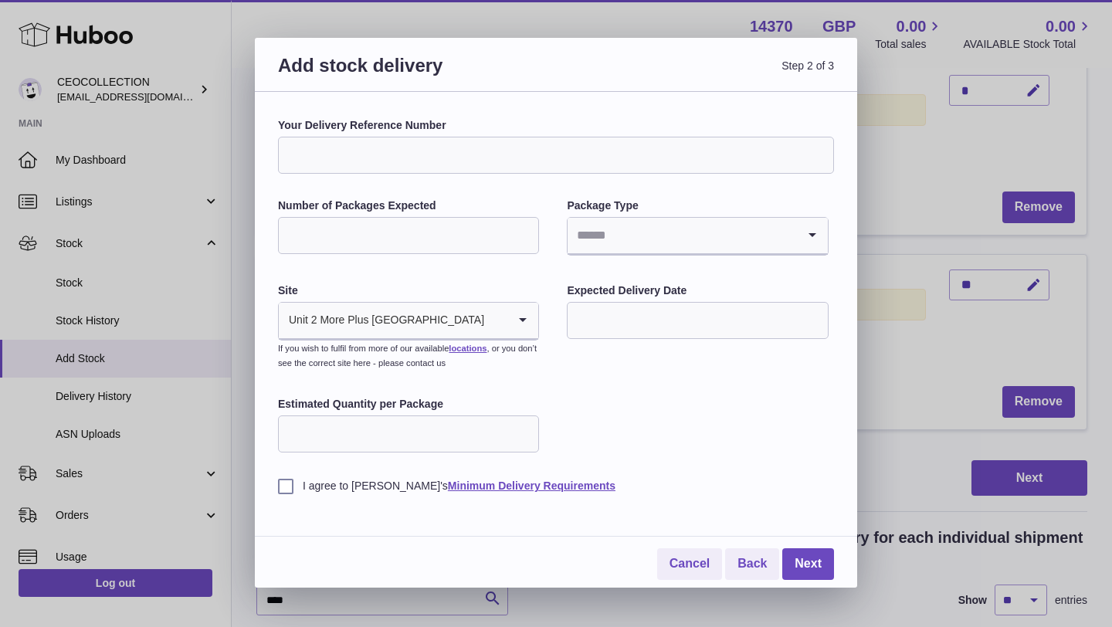
click at [345, 153] on input "Your Delivery Reference Number" at bounding box center [556, 155] width 556 height 37
type input "**********"
click at [396, 239] on input "Number of Packages Expected" at bounding box center [408, 235] width 261 height 37
type input "*"
click at [664, 241] on input "Search for option" at bounding box center [682, 236] width 229 height 36
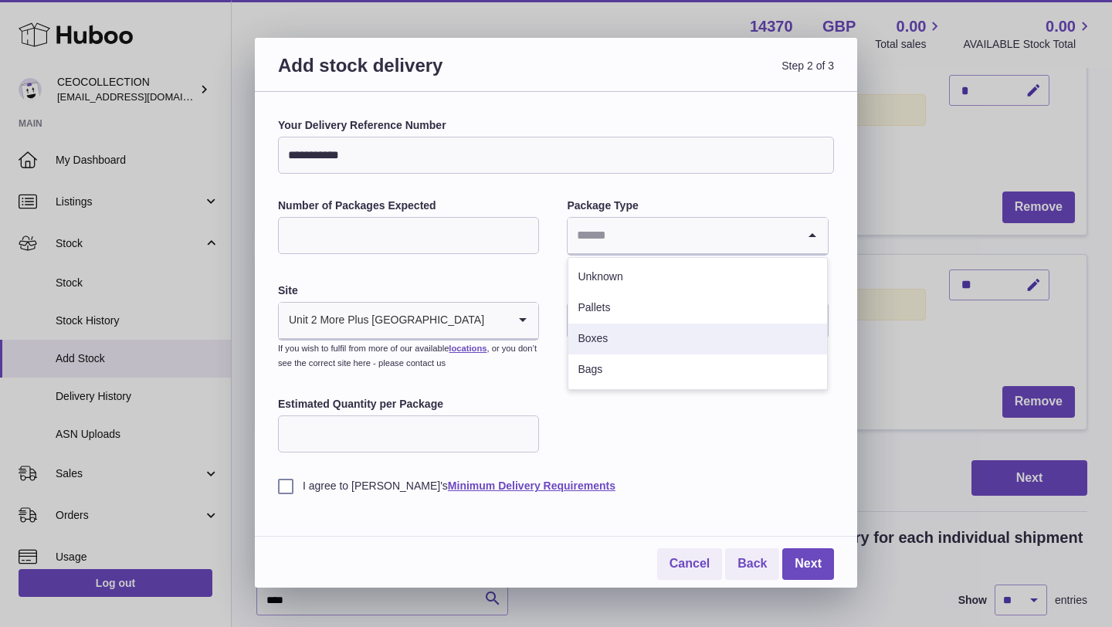
click at [616, 349] on li "Boxes" at bounding box center [698, 339] width 258 height 31
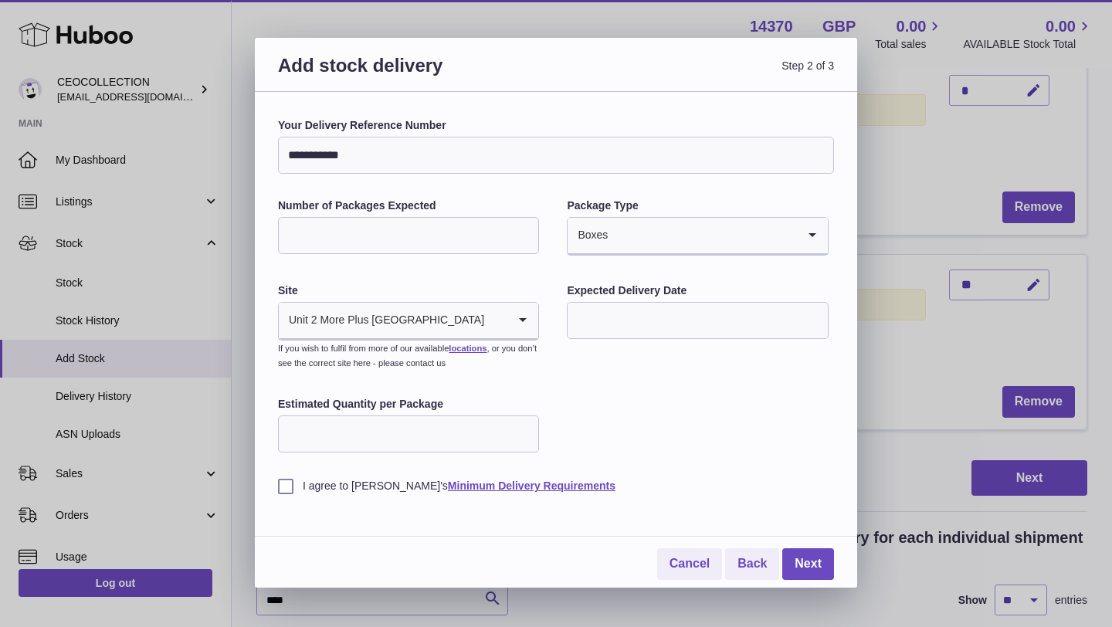
click at [644, 318] on input "text" at bounding box center [697, 320] width 261 height 37
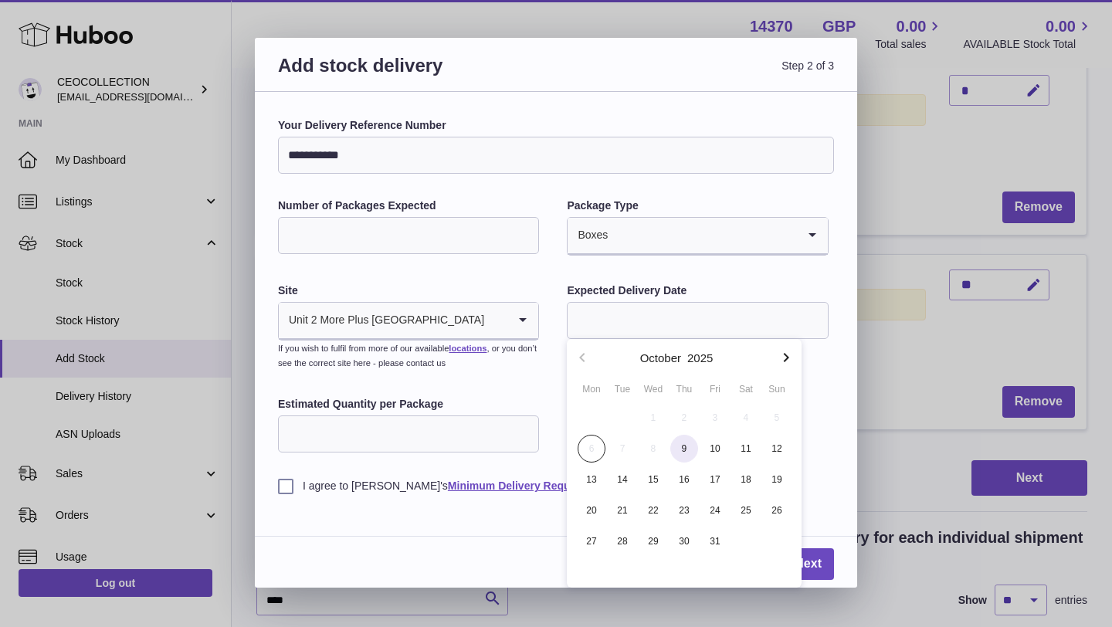
click at [671, 453] on span "9" at bounding box center [685, 449] width 28 height 28
type input "**********"
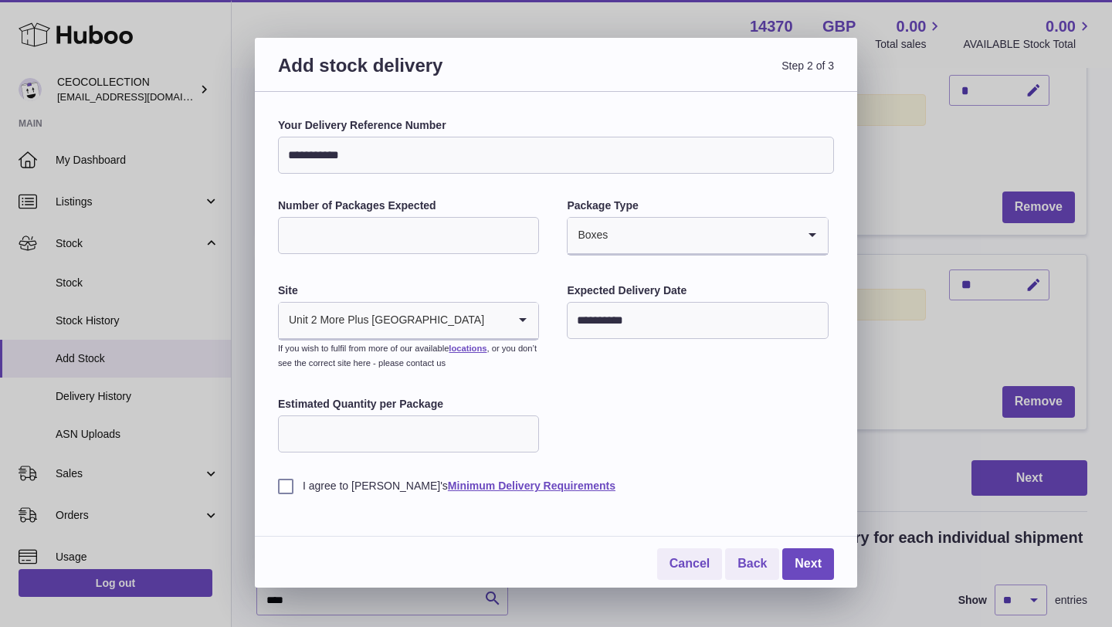
click at [514, 422] on input "Estimated Quantity per Package" at bounding box center [408, 434] width 261 height 37
type input "**"
click at [287, 486] on label "I agree to [PERSON_NAME]'s Minimum Delivery Requirements" at bounding box center [556, 486] width 556 height 15
click at [820, 562] on link "Next" at bounding box center [809, 564] width 52 height 32
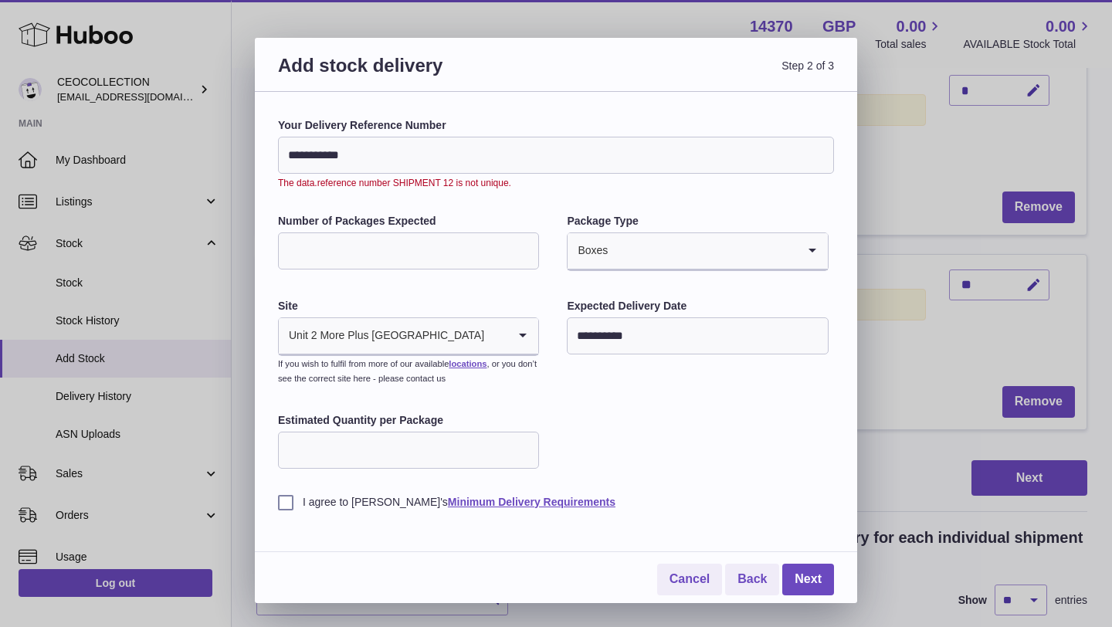
click at [382, 154] on input "**********" at bounding box center [556, 155] width 556 height 37
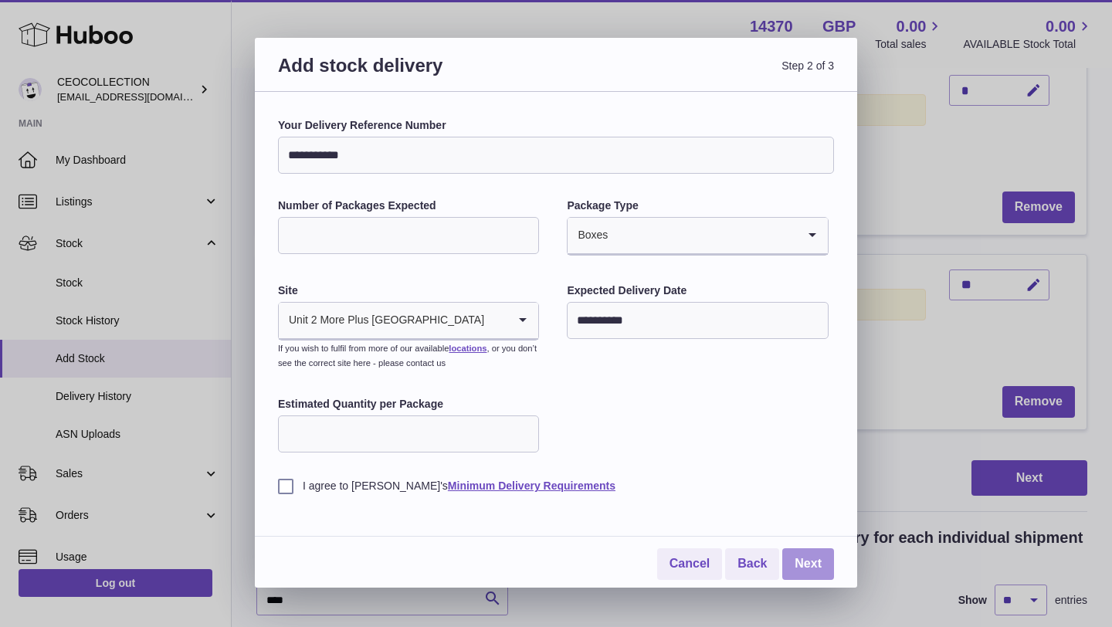
type input "**********"
click at [822, 569] on link "Next" at bounding box center [809, 564] width 52 height 32
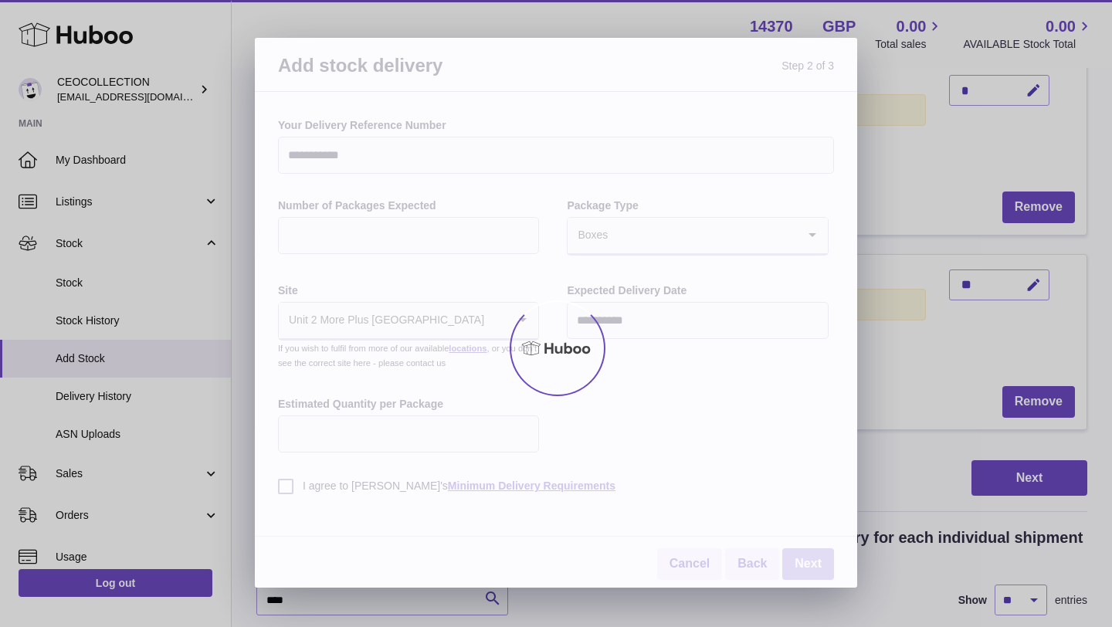
scroll to position [791, 0]
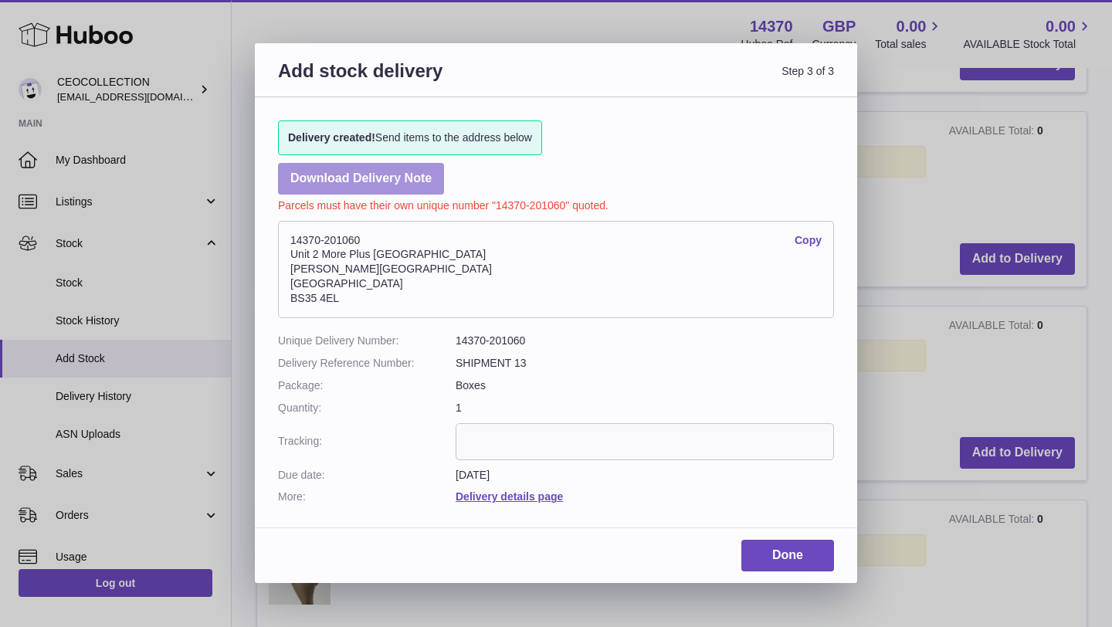
click at [379, 185] on link "Download Delivery Note" at bounding box center [361, 179] width 166 height 32
